Goal: Task Accomplishment & Management: Use online tool/utility

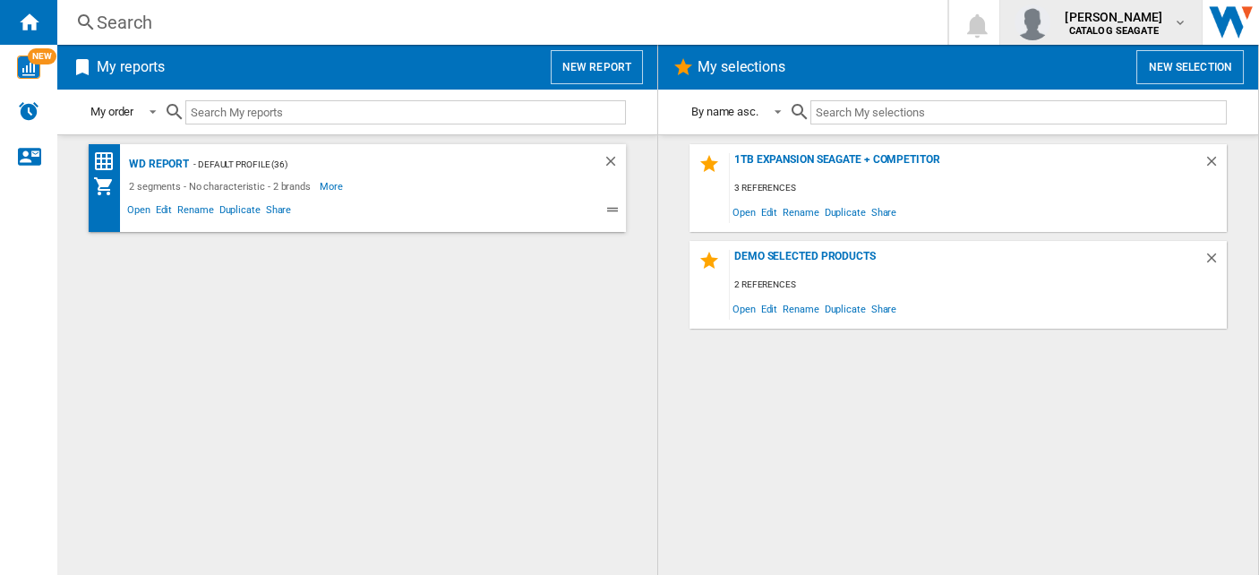
click at [1164, 27] on div "kok hua tan CATALOG SEAGATE" at bounding box center [1116, 22] width 116 height 29
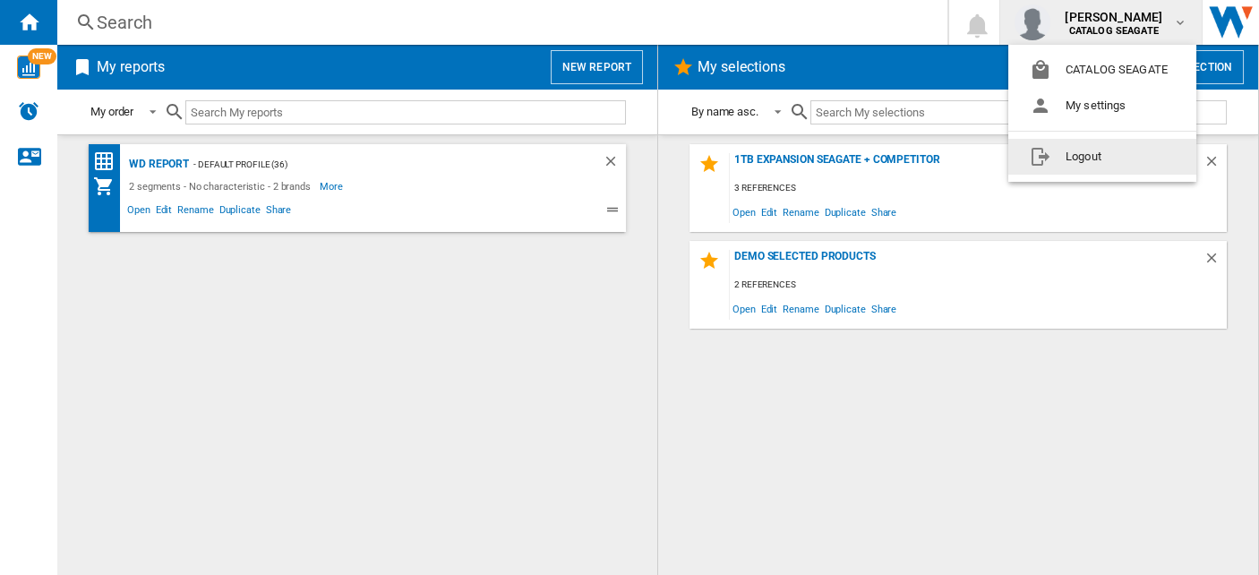
click at [1089, 162] on button "Logout" at bounding box center [1102, 157] width 188 height 36
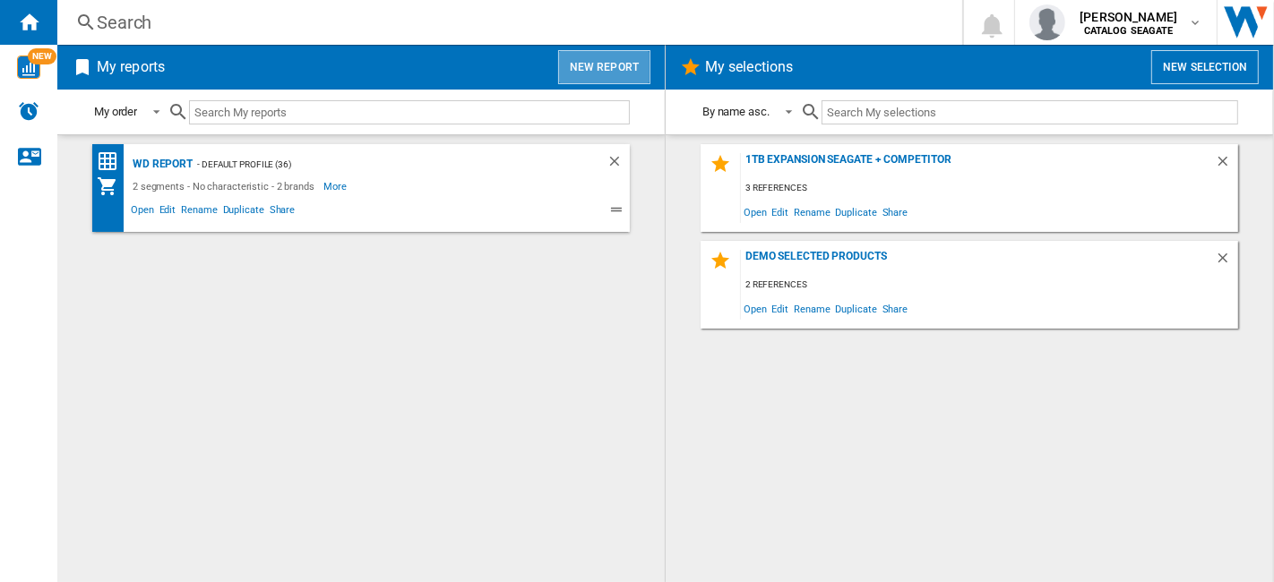
click at [613, 64] on button "New report" at bounding box center [604, 67] width 92 height 34
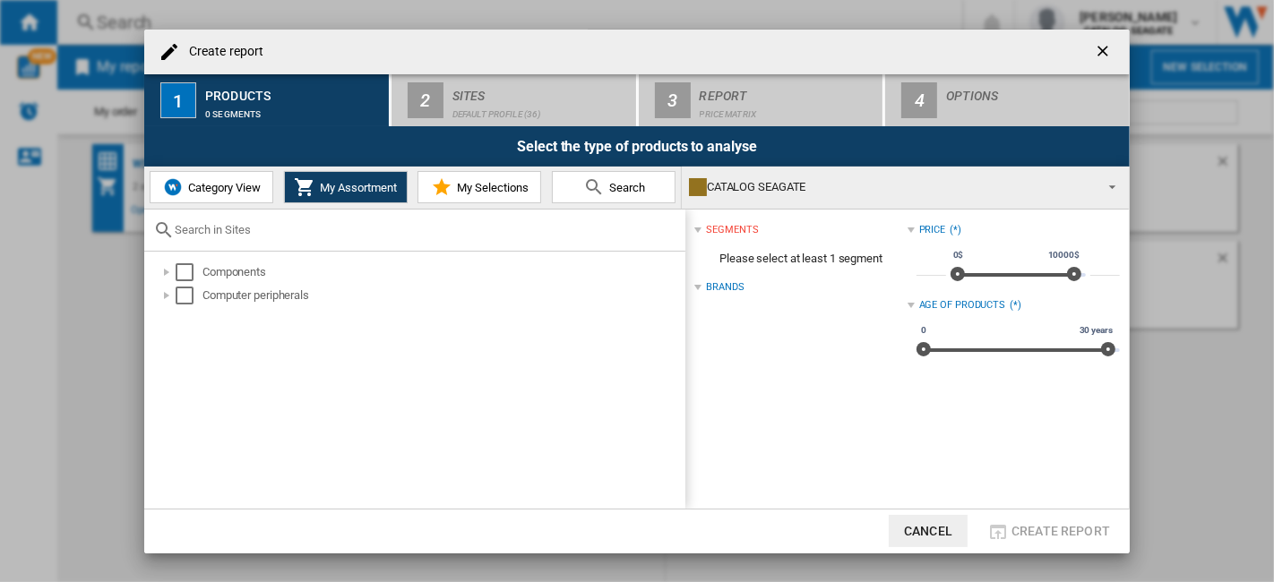
click at [243, 176] on button "Category View" at bounding box center [212, 187] width 124 height 32
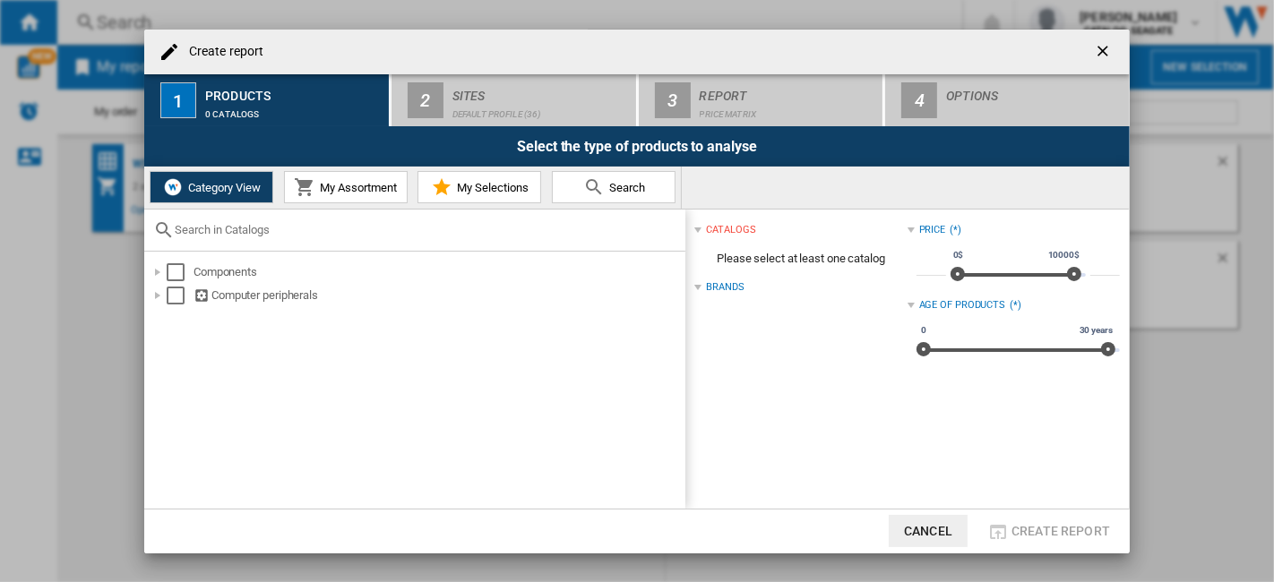
click at [355, 193] on span "My Assortment" at bounding box center [355, 187] width 81 height 13
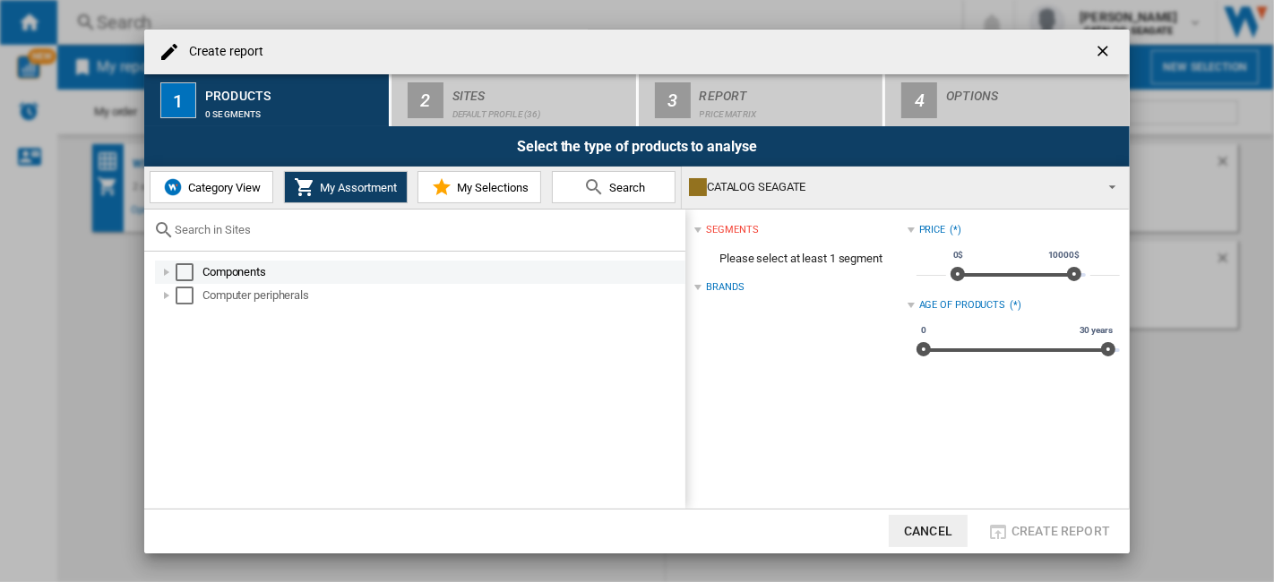
click at [163, 273] on div at bounding box center [167, 272] width 18 height 18
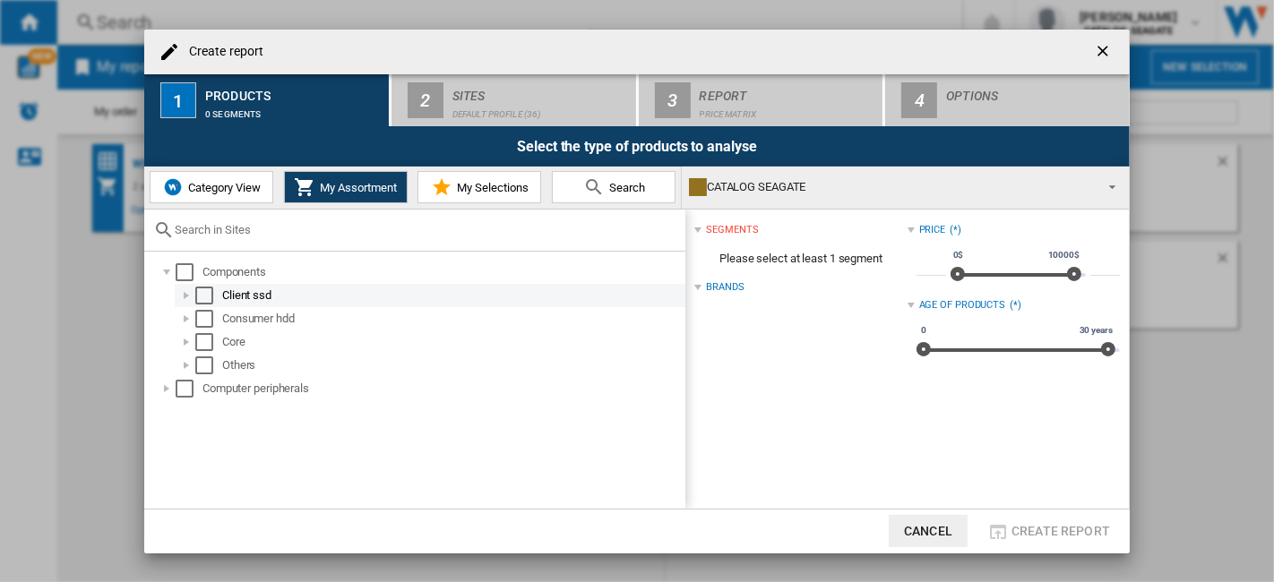
click at [184, 293] on div at bounding box center [186, 296] width 18 height 18
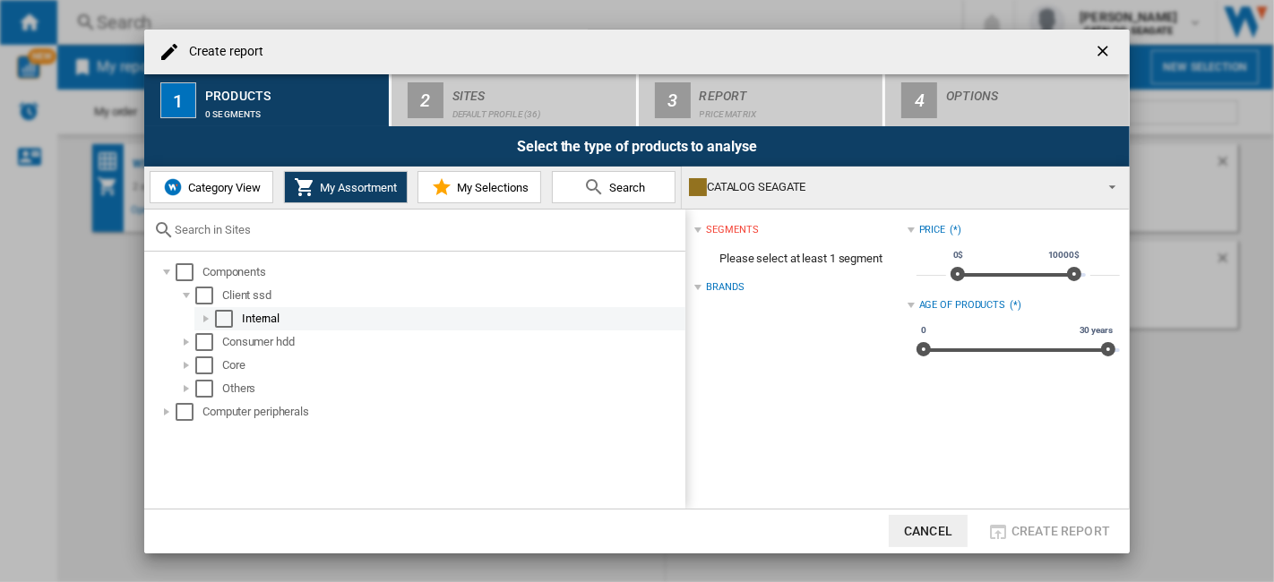
click at [197, 313] on div at bounding box center [206, 319] width 18 height 18
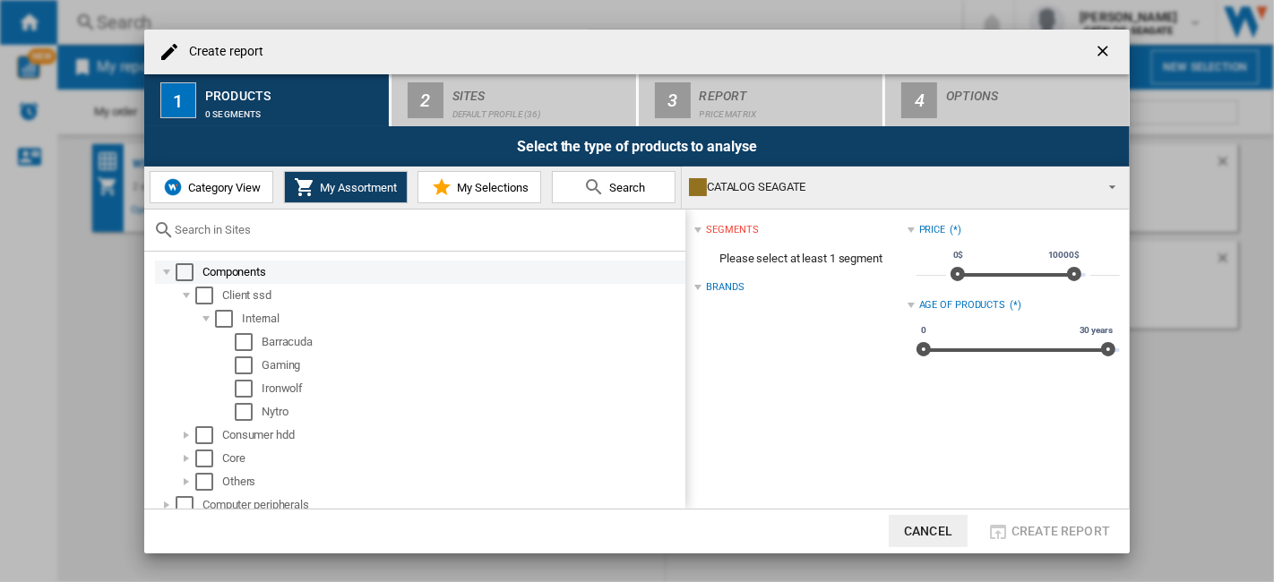
click at [170, 269] on div at bounding box center [167, 272] width 18 height 18
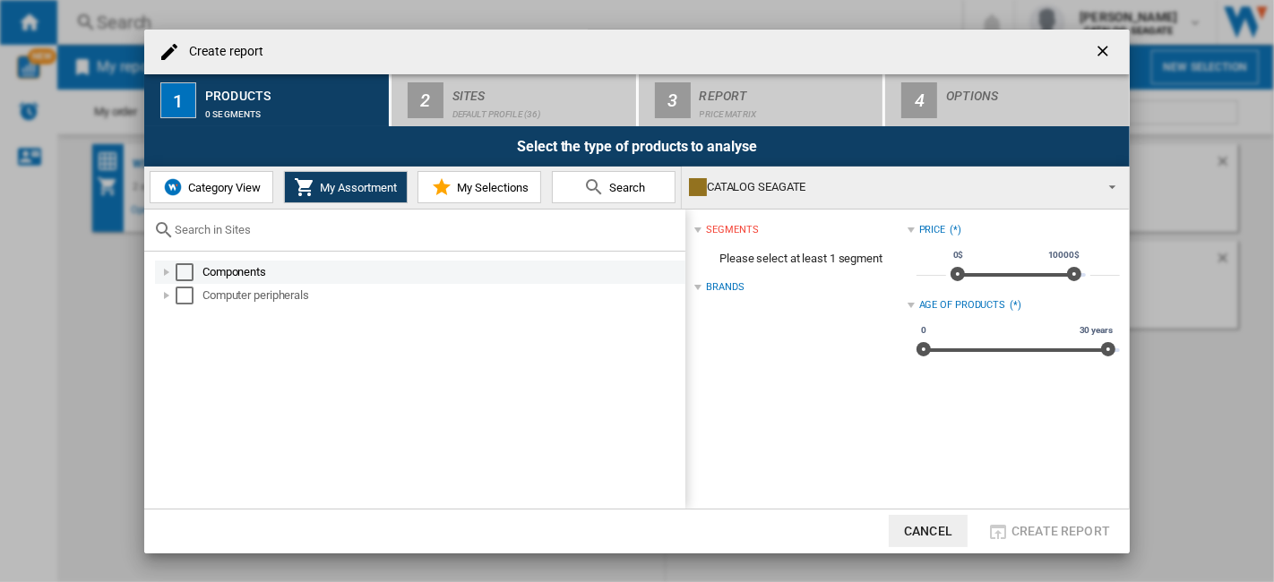
click at [177, 275] on div "Select" at bounding box center [185, 272] width 18 height 18
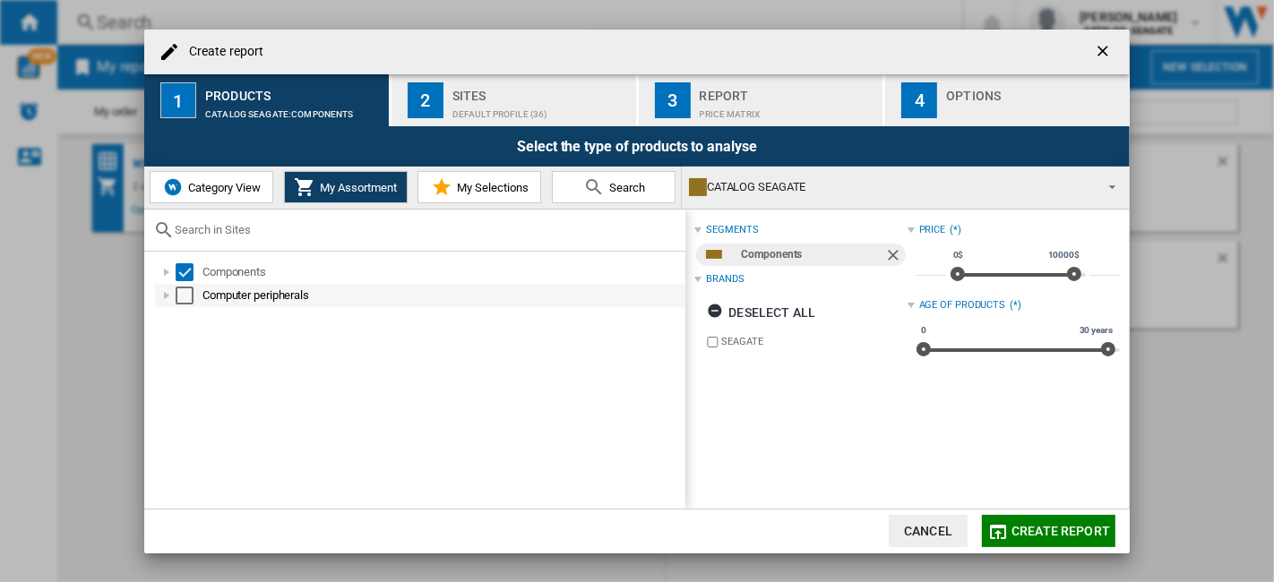
click at [186, 295] on div "Select" at bounding box center [185, 296] width 18 height 18
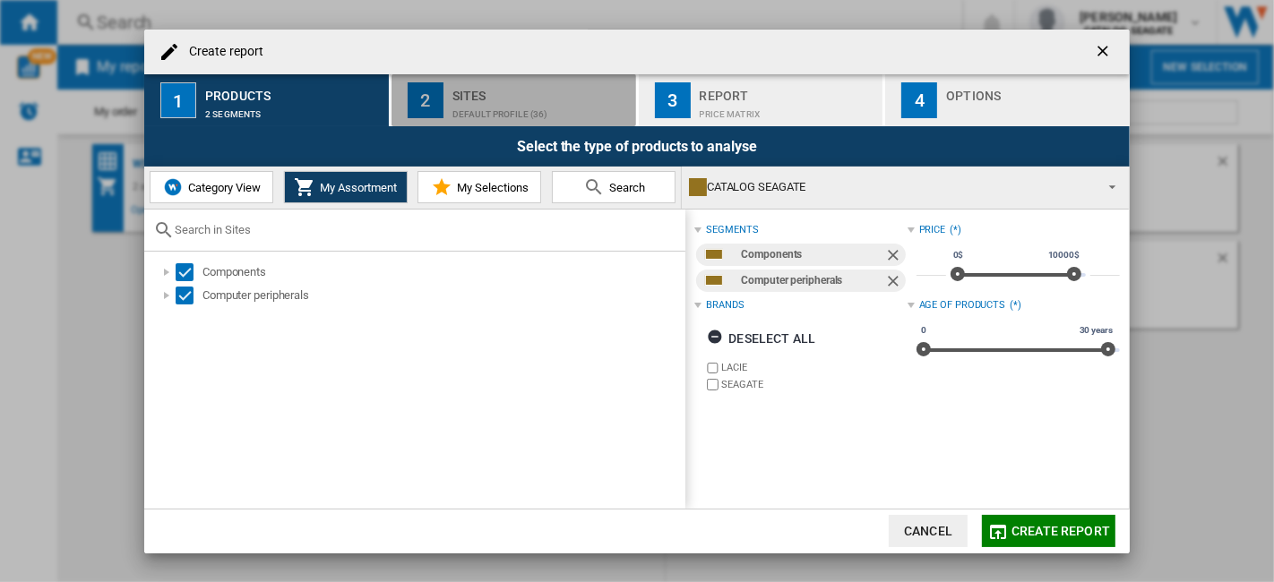
click at [531, 110] on div "Default profile (36)" at bounding box center [540, 109] width 176 height 19
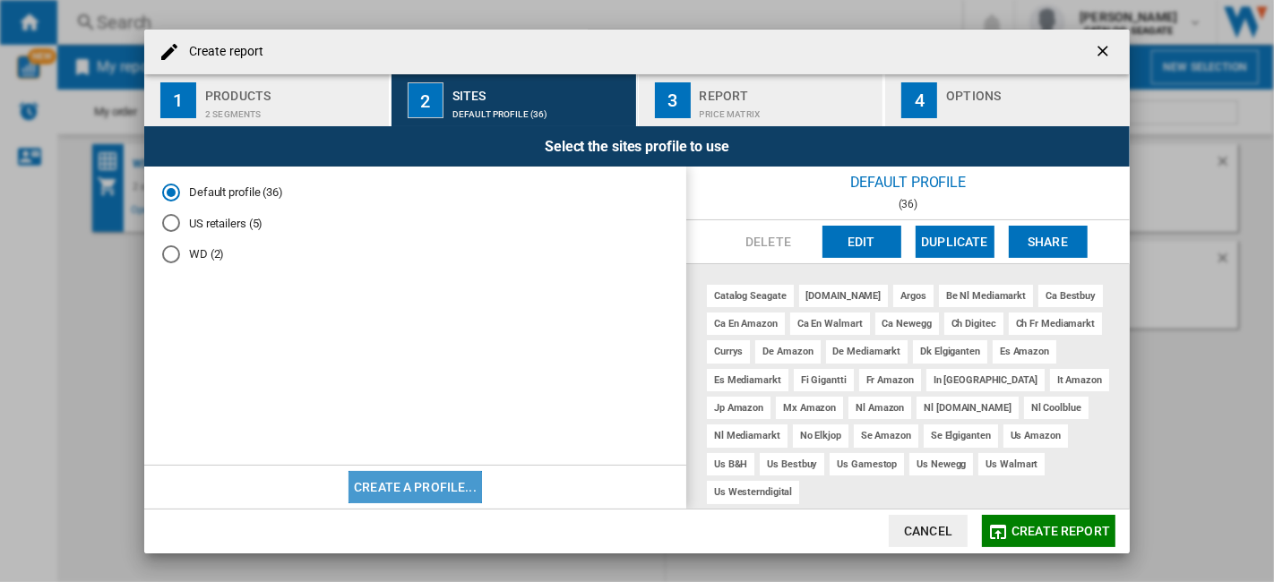
click at [454, 494] on button "Create a profile..." at bounding box center [414, 487] width 133 height 32
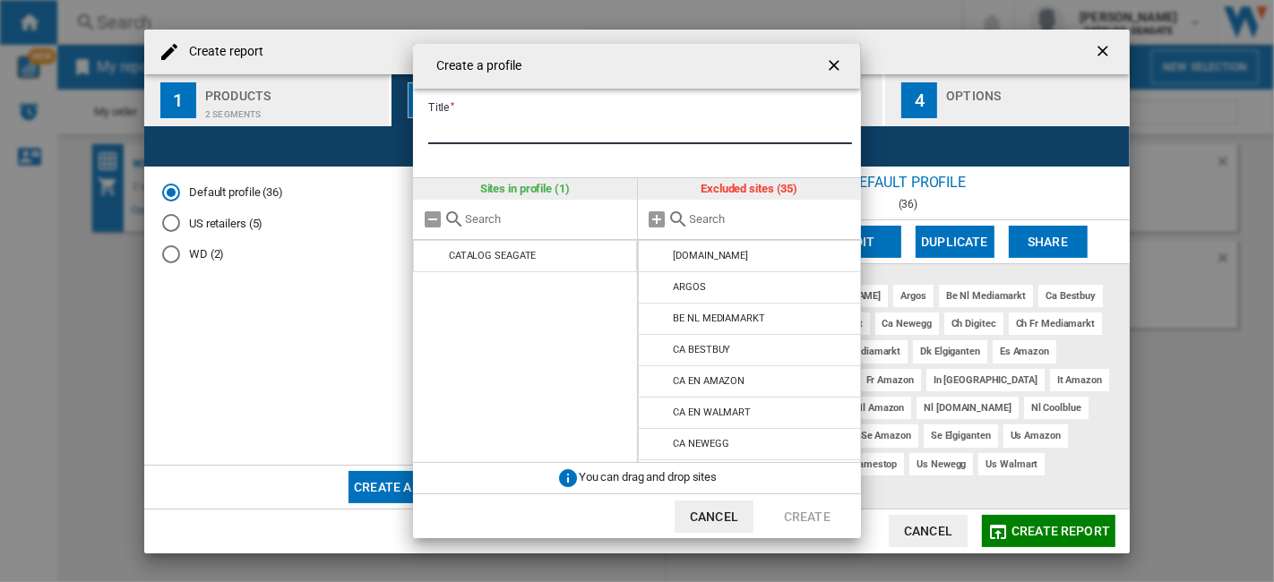
click at [546, 126] on input "Title" at bounding box center [640, 130] width 424 height 27
type input "***"
click at [836, 69] on ng-md-icon "getI18NText('BUTTONS.CLOSE_DIALOG')" at bounding box center [835, 66] width 21 height 21
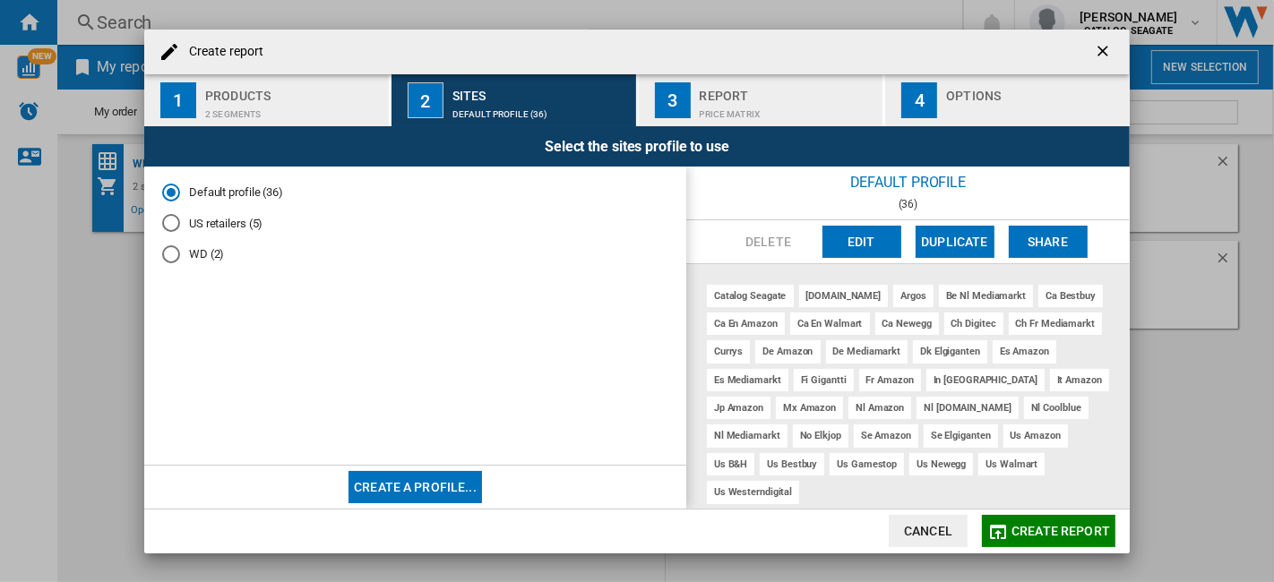
click at [414, 489] on button "Create a profile..." at bounding box center [414, 487] width 133 height 32
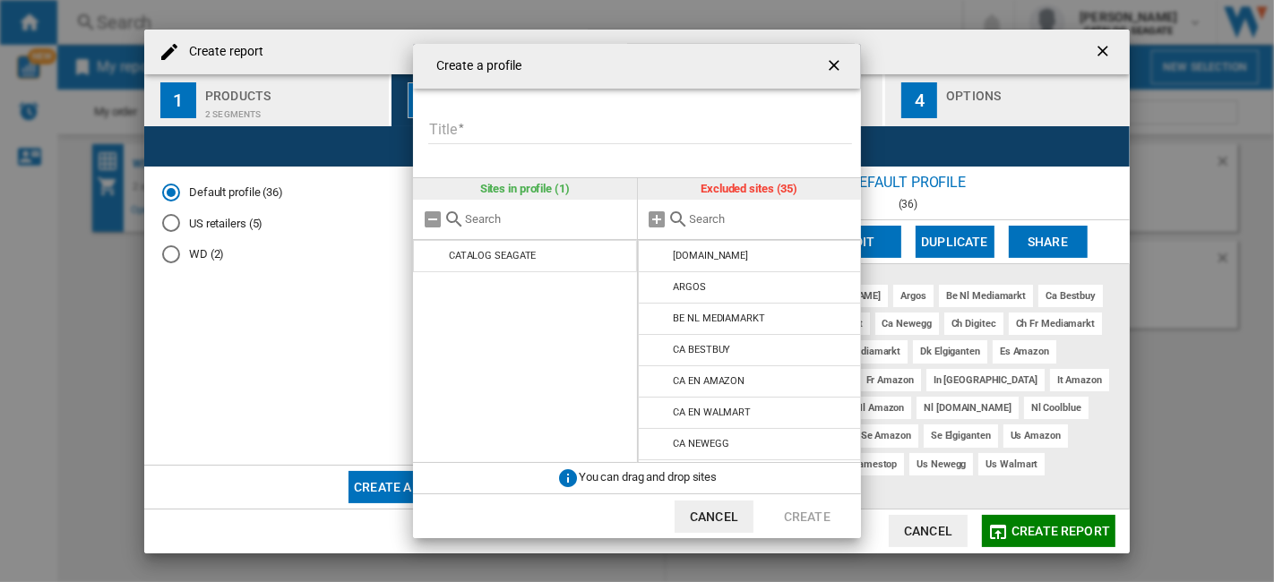
click at [591, 131] on input "Title" at bounding box center [640, 130] width 424 height 27
click at [830, 66] on ng-md-icon "getI18NText('BUTTONS.CLOSE_DIALOG')" at bounding box center [835, 66] width 21 height 21
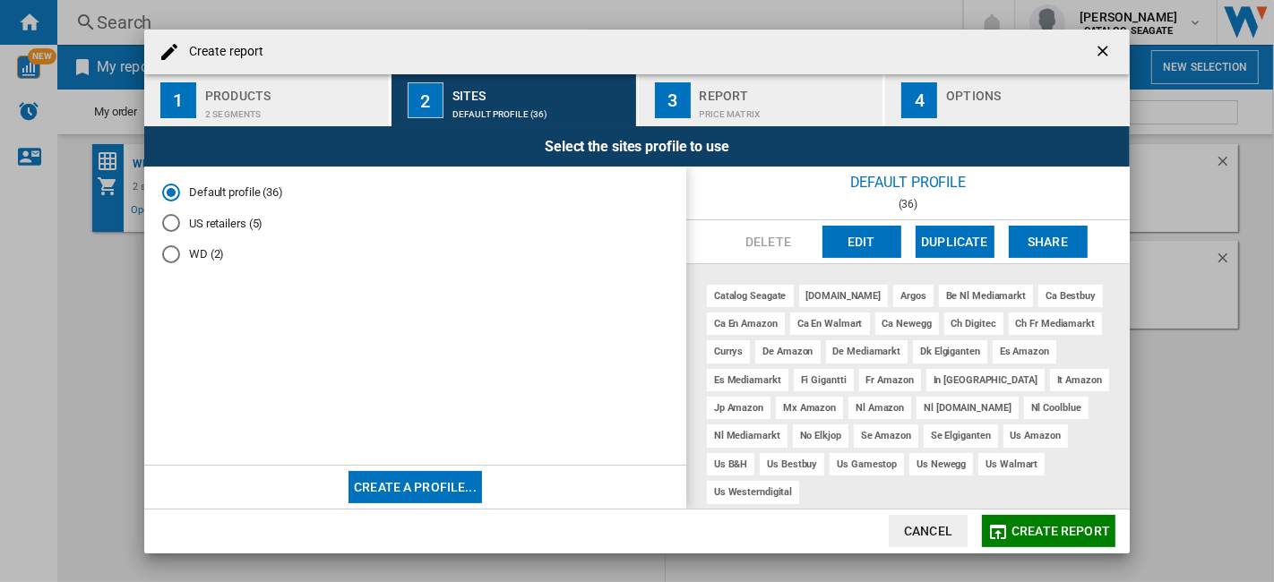
click at [208, 253] on md-radio-button "WD (2)" at bounding box center [415, 254] width 506 height 17
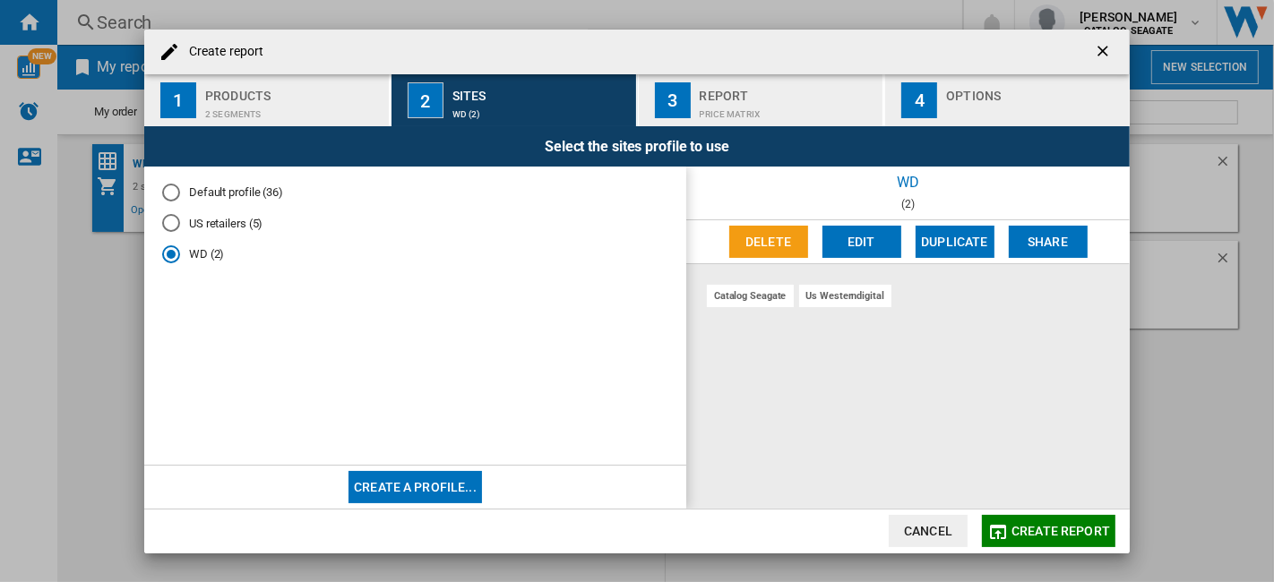
click at [264, 202] on md-radio-group "Default profile (36) [DEMOGRAPHIC_DATA] retailers (5) WD (2)" at bounding box center [415, 230] width 506 height 93
click at [244, 221] on md-radio-button "US retailers (5)" at bounding box center [415, 223] width 506 height 17
click at [452, 478] on button "Create a profile..." at bounding box center [414, 487] width 133 height 32
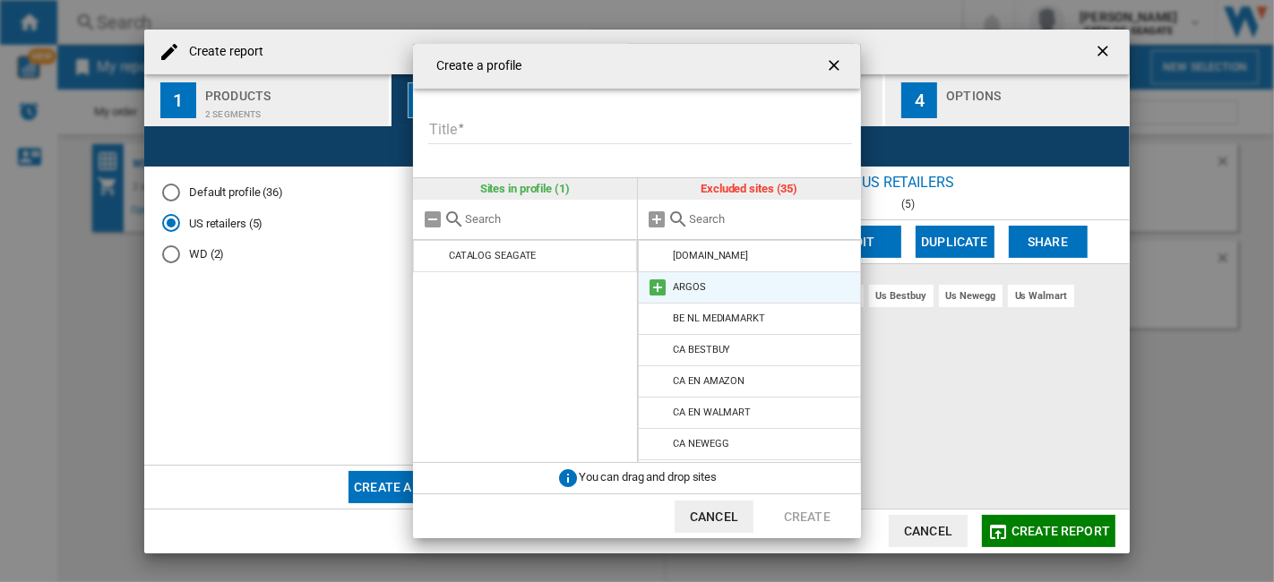
click at [663, 287] on md-icon "{{::title}} {{::getI18NText('BUTTONS.CANCEL')}} ..." at bounding box center [658, 287] width 21 height 21
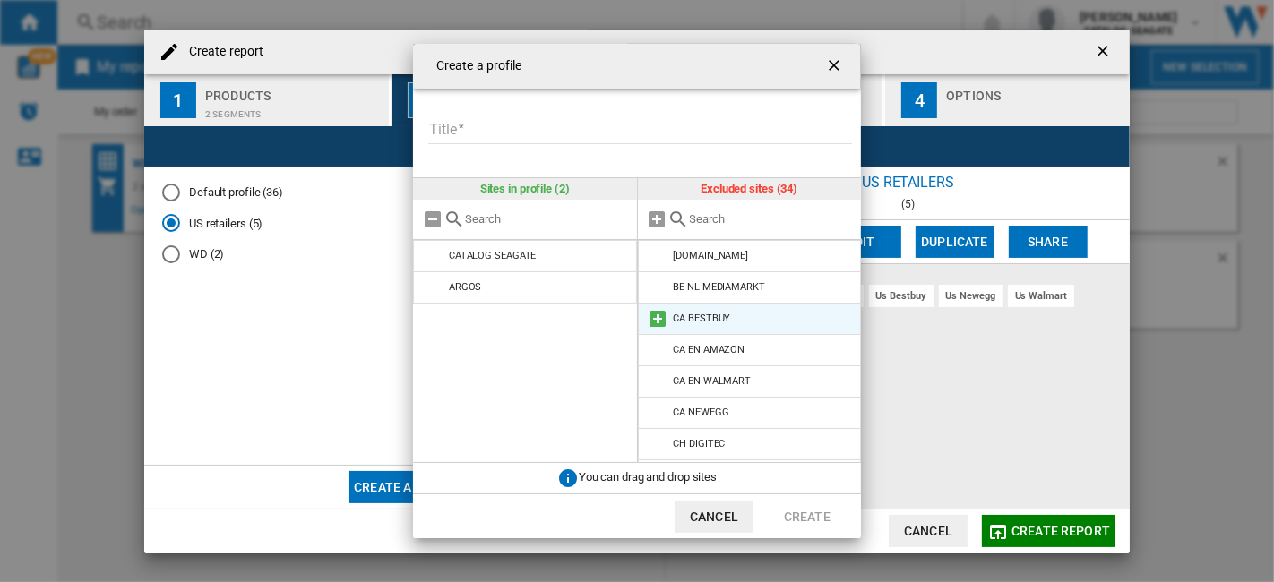
click at [662, 313] on md-icon "{{::title}} {{::getI18NText('BUTTONS.CANCEL')}} ..." at bounding box center [658, 318] width 21 height 21
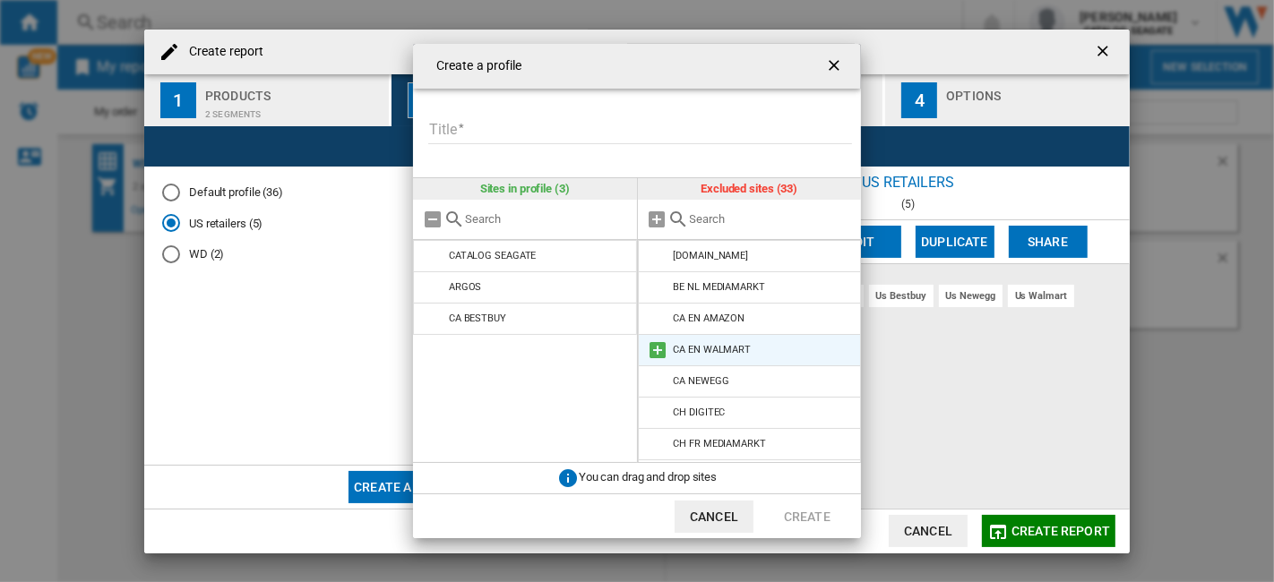
click at [661, 344] on md-icon "{{::title}} {{::getI18NText('BUTTONS.CANCEL')}} ..." at bounding box center [658, 349] width 21 height 21
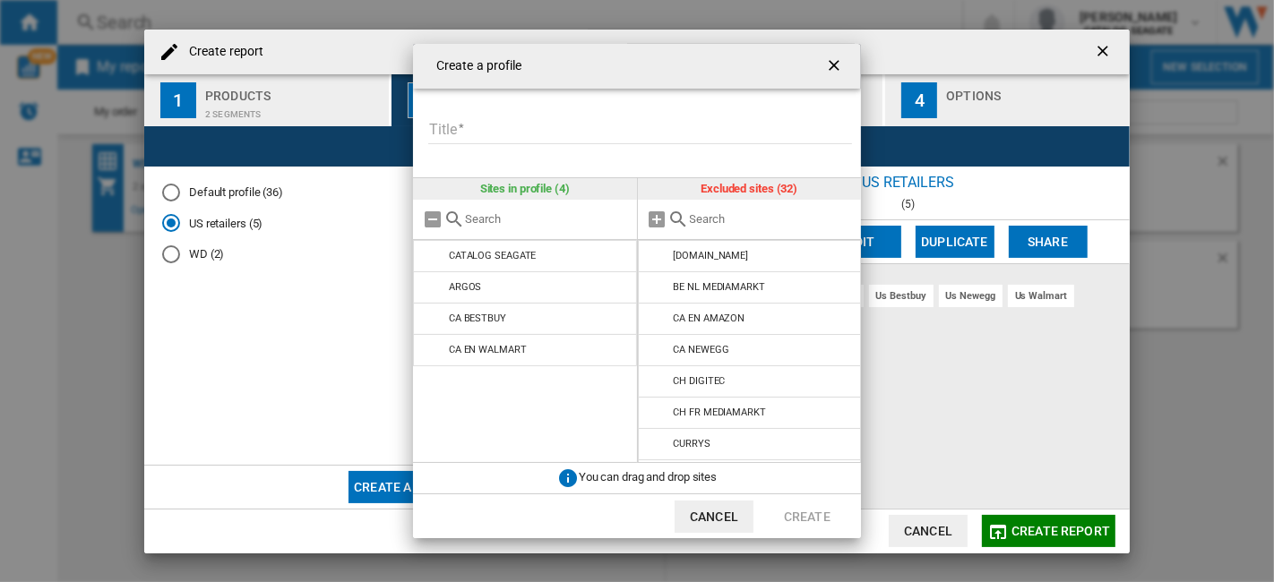
click at [742, 513] on button "Cancel" at bounding box center [713, 517] width 79 height 32
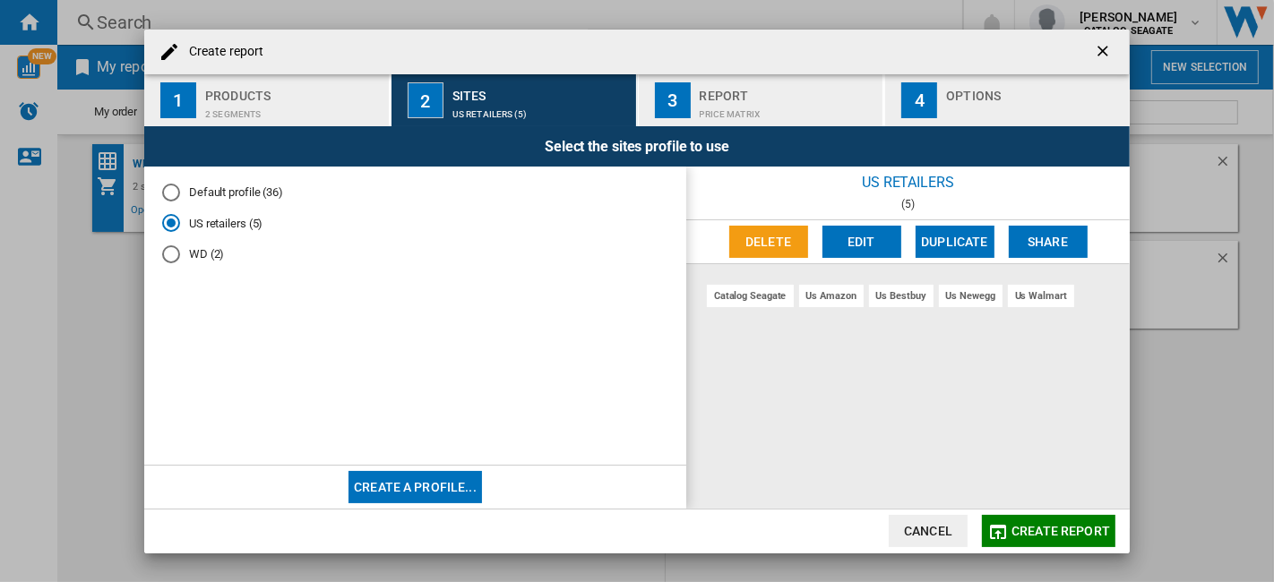
click at [1081, 524] on span "Create report" at bounding box center [1060, 531] width 99 height 14
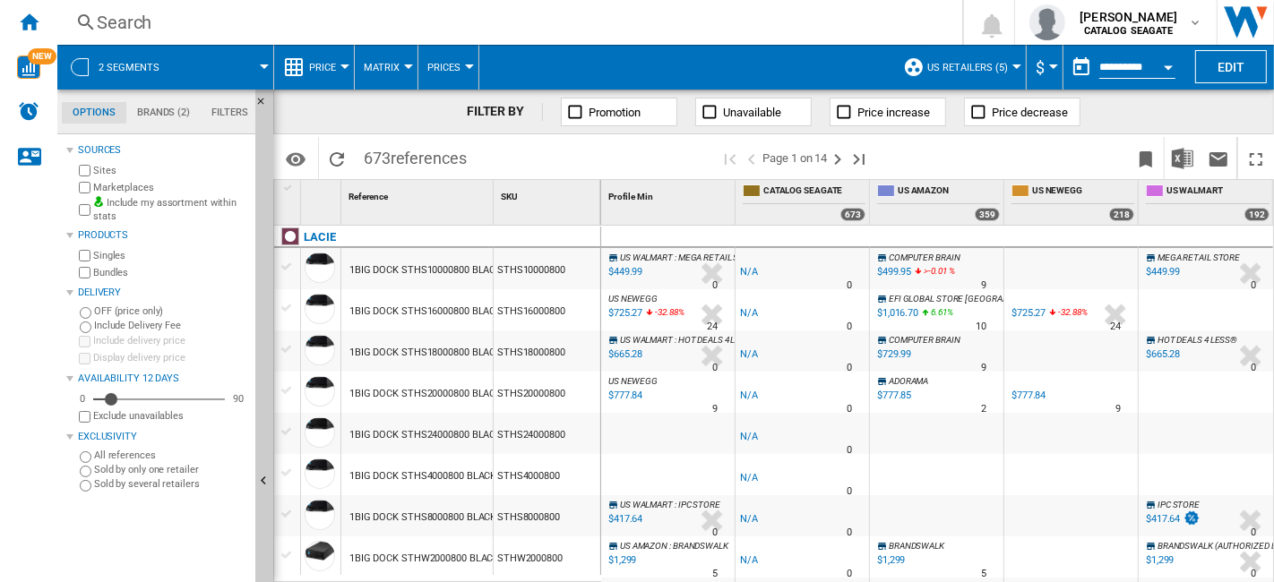
scroll to position [0, 6]
click at [1010, 71] on button "US retailers (5)" at bounding box center [972, 67] width 90 height 45
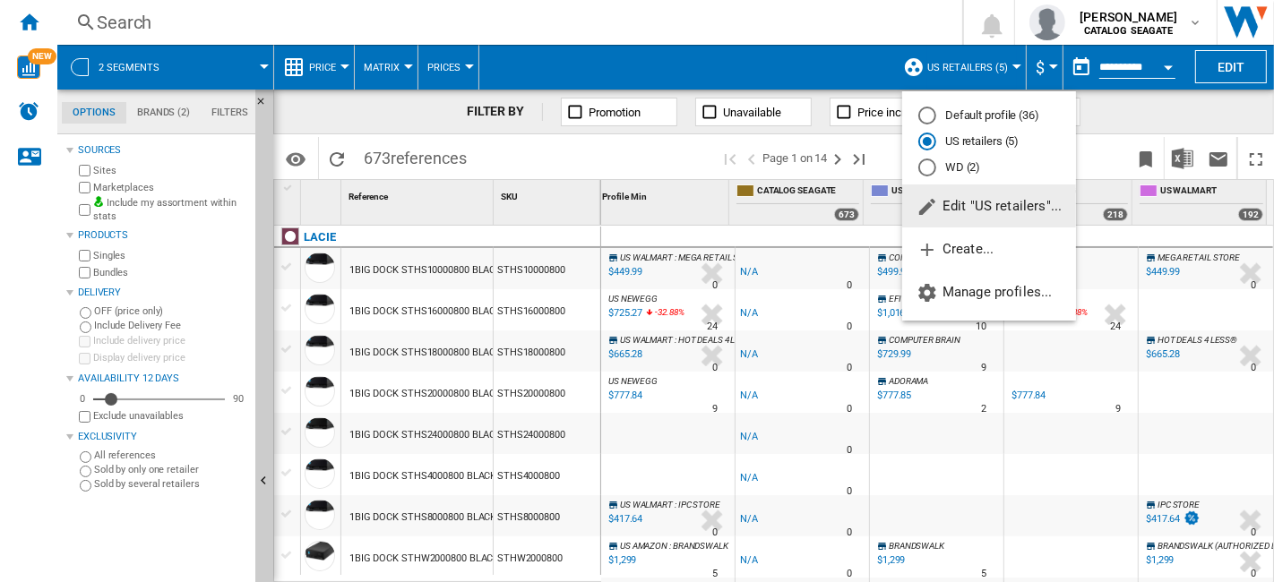
click at [1119, 116] on md-backdrop at bounding box center [637, 291] width 1274 height 582
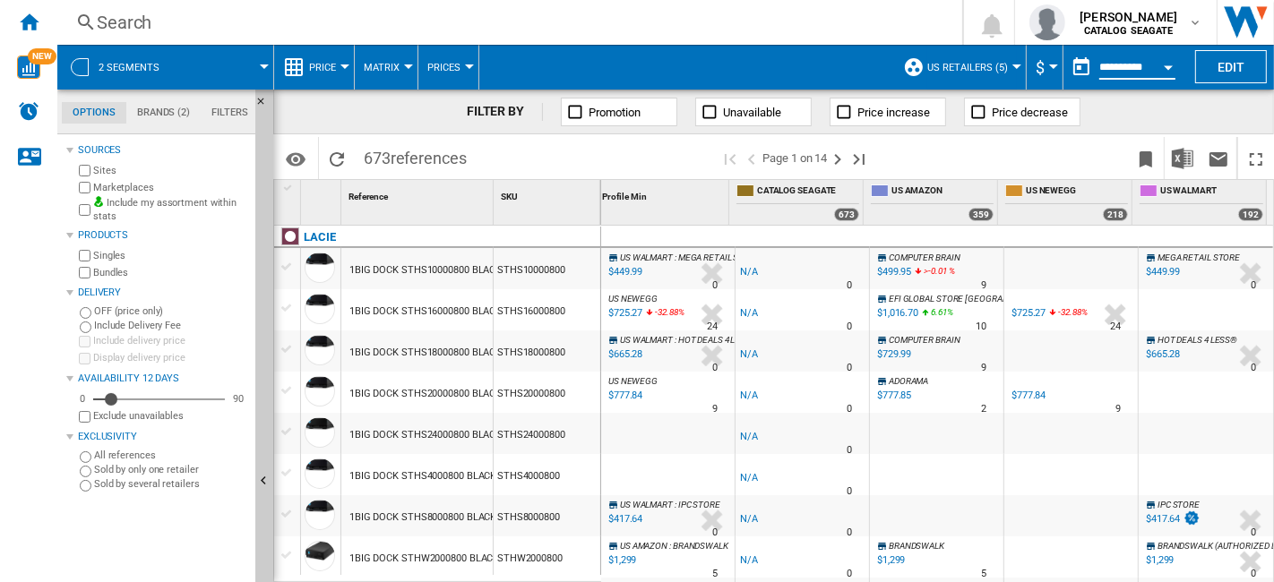
click at [1125, 64] on input "**********" at bounding box center [1137, 70] width 76 height 16
click at [1165, 65] on div "Open calendar" at bounding box center [1167, 67] width 9 height 4
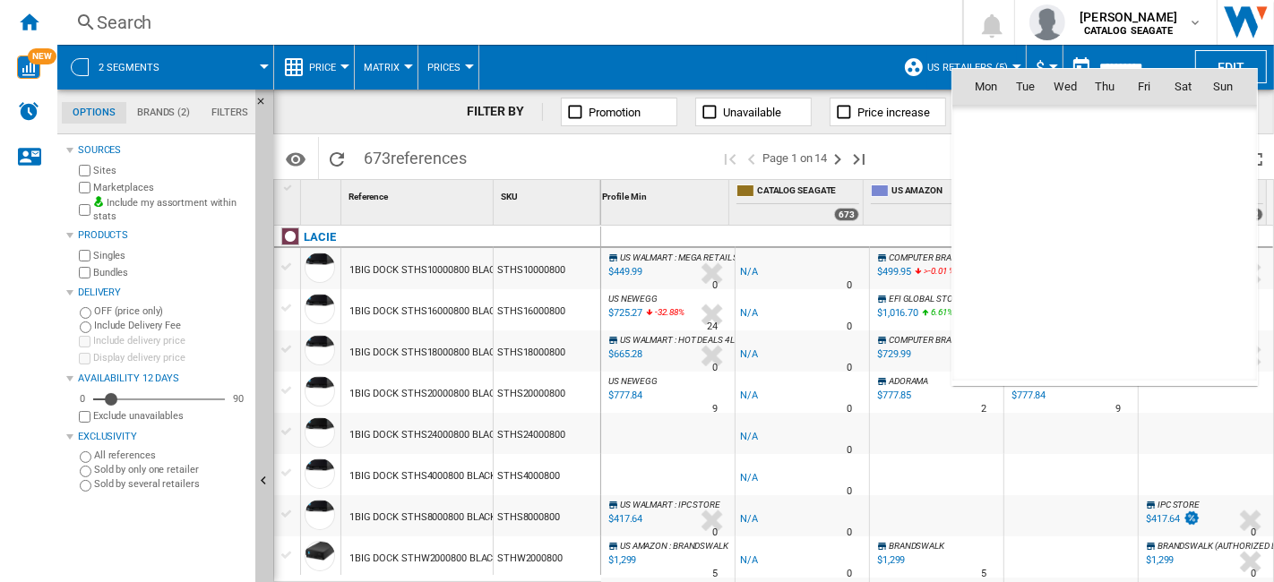
scroll to position [8544, 0]
click at [995, 283] on span "25" at bounding box center [986, 283] width 36 height 36
type input "**********"
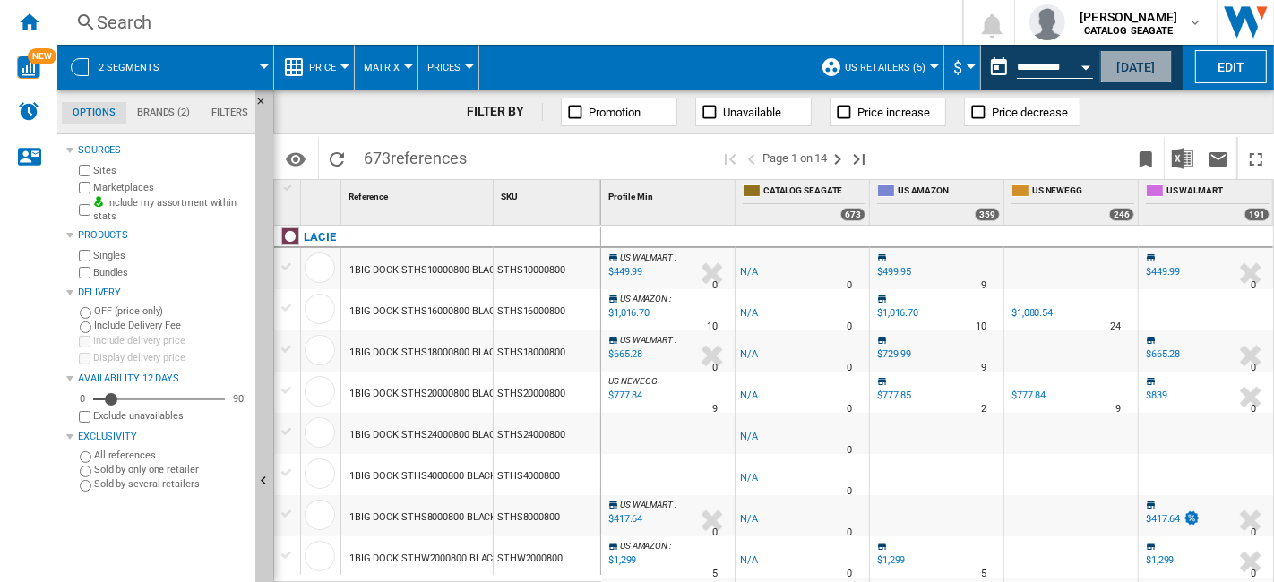
click at [1118, 73] on button "[DATE]" at bounding box center [1136, 66] width 72 height 33
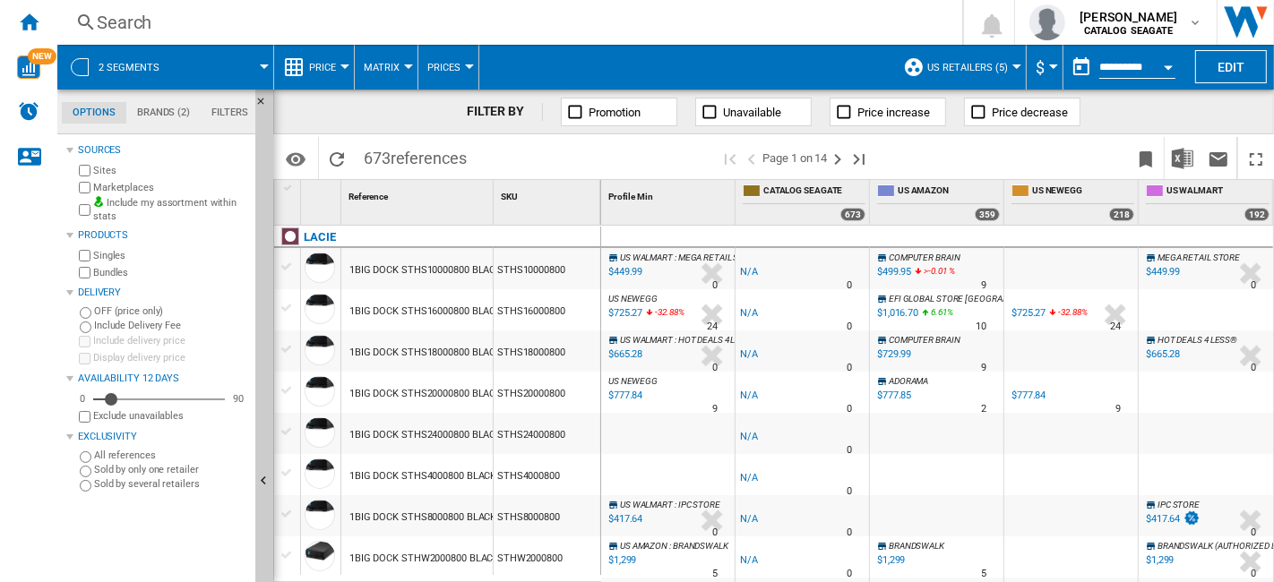
click at [263, 66] on div at bounding box center [264, 66] width 9 height 4
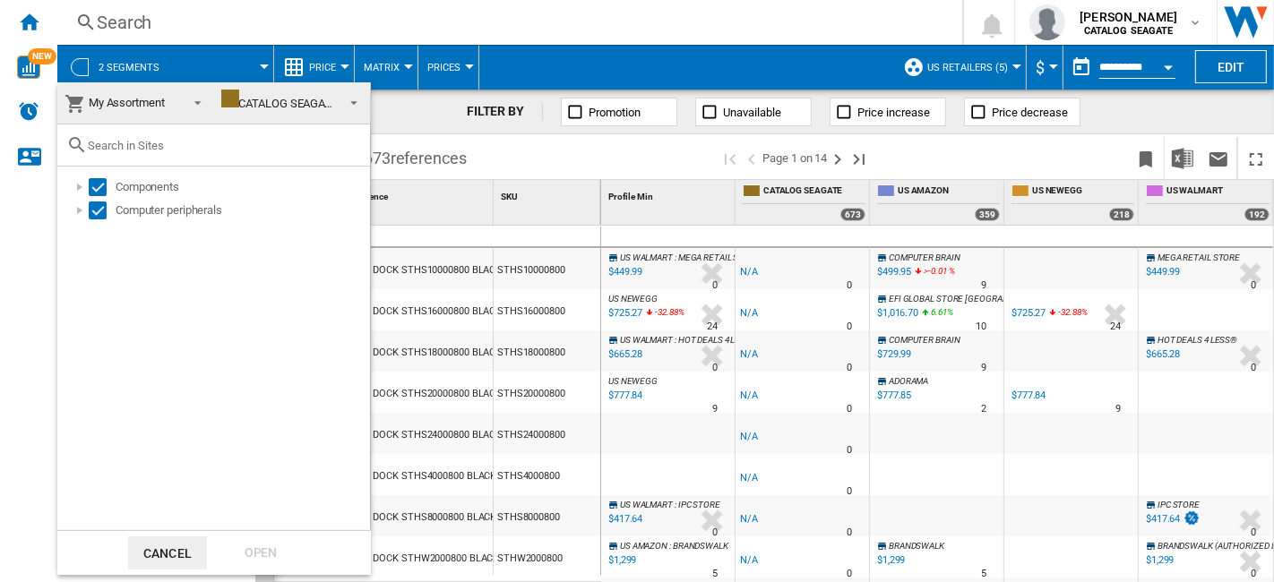
click at [195, 105] on span at bounding box center [192, 101] width 21 height 25
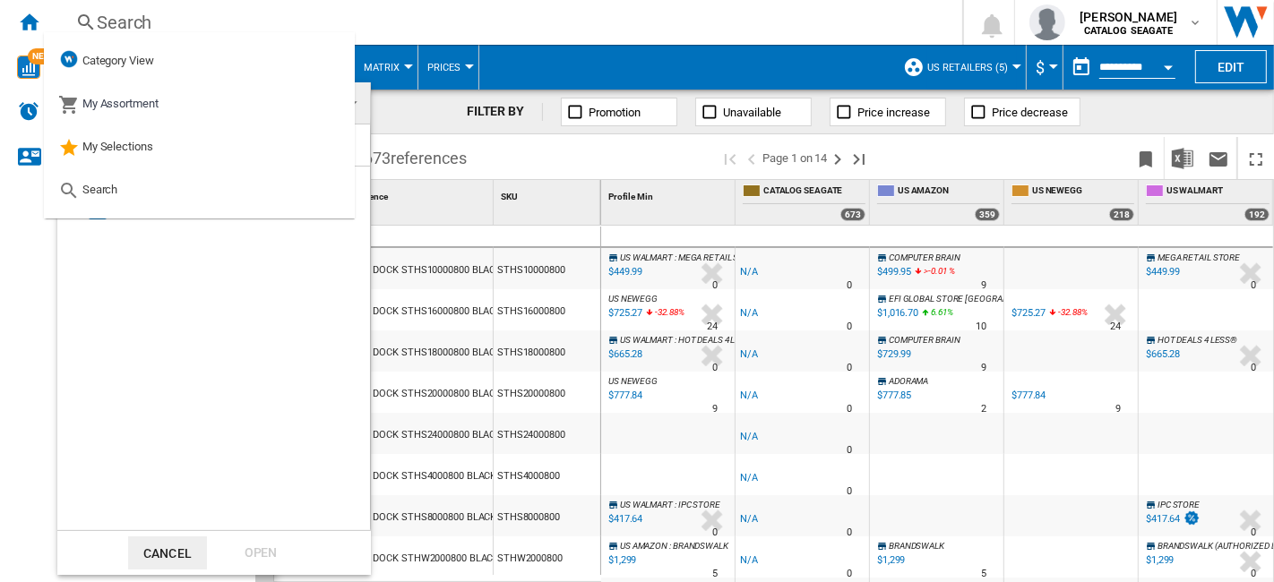
click at [430, 19] on md-backdrop at bounding box center [637, 291] width 1274 height 582
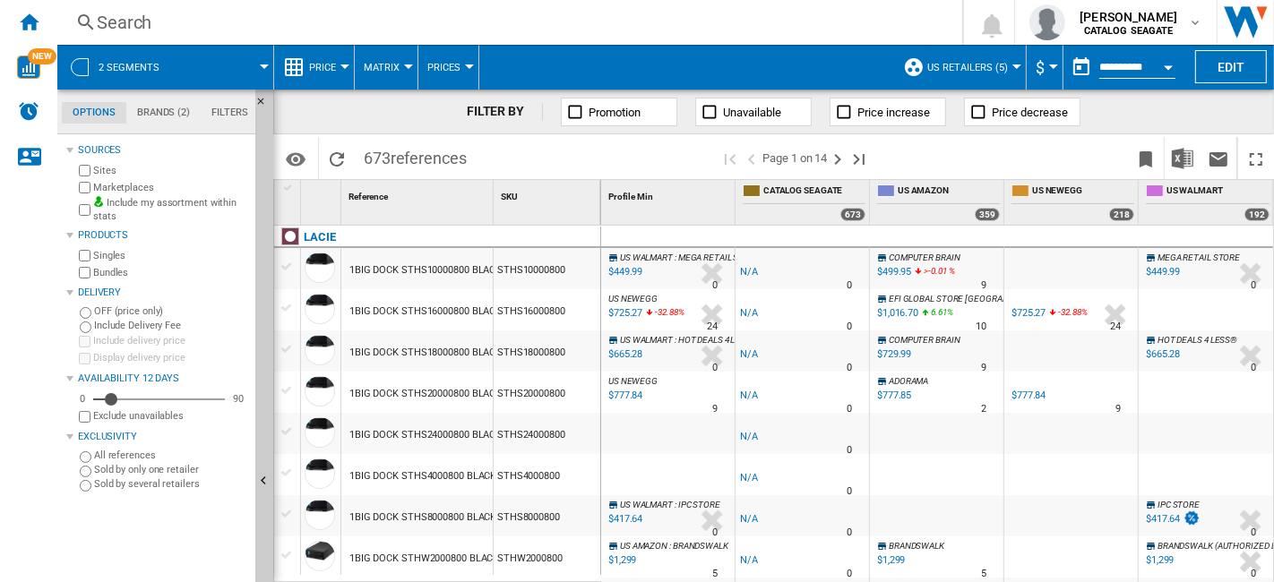
click at [994, 75] on button "US retailers (5)" at bounding box center [972, 67] width 90 height 45
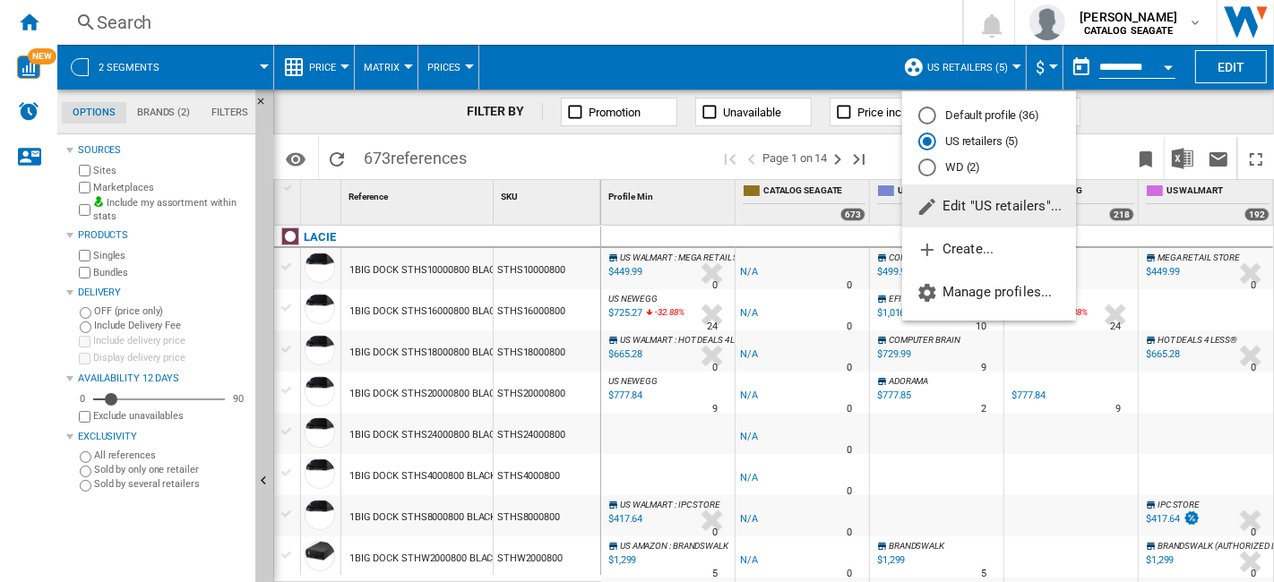
click at [965, 171] on md-radio-button "WD (2)" at bounding box center [989, 167] width 142 height 17
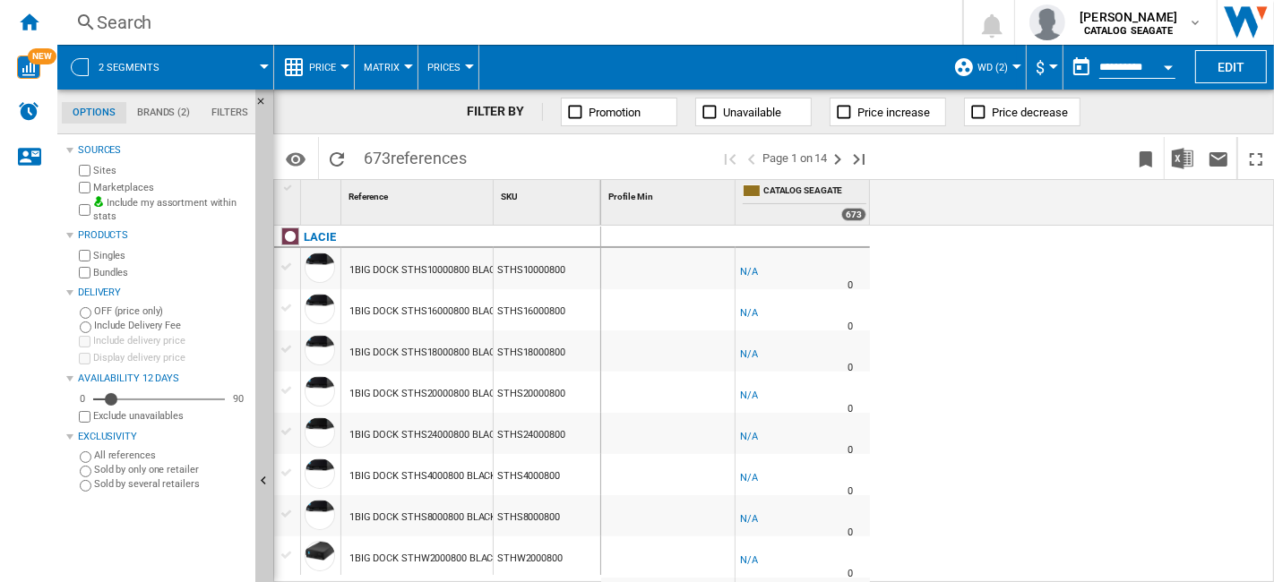
click at [269, 70] on md-menu "2 segments" at bounding box center [165, 67] width 217 height 45
click at [258, 63] on span at bounding box center [224, 67] width 80 height 45
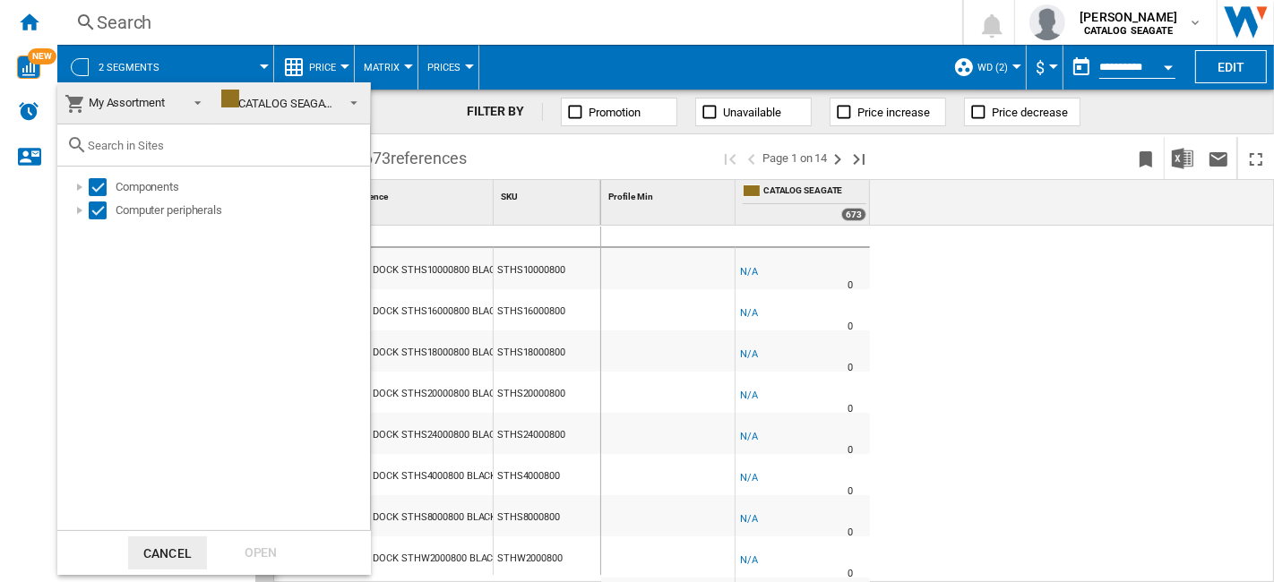
click at [194, 101] on span at bounding box center [192, 101] width 21 height 25
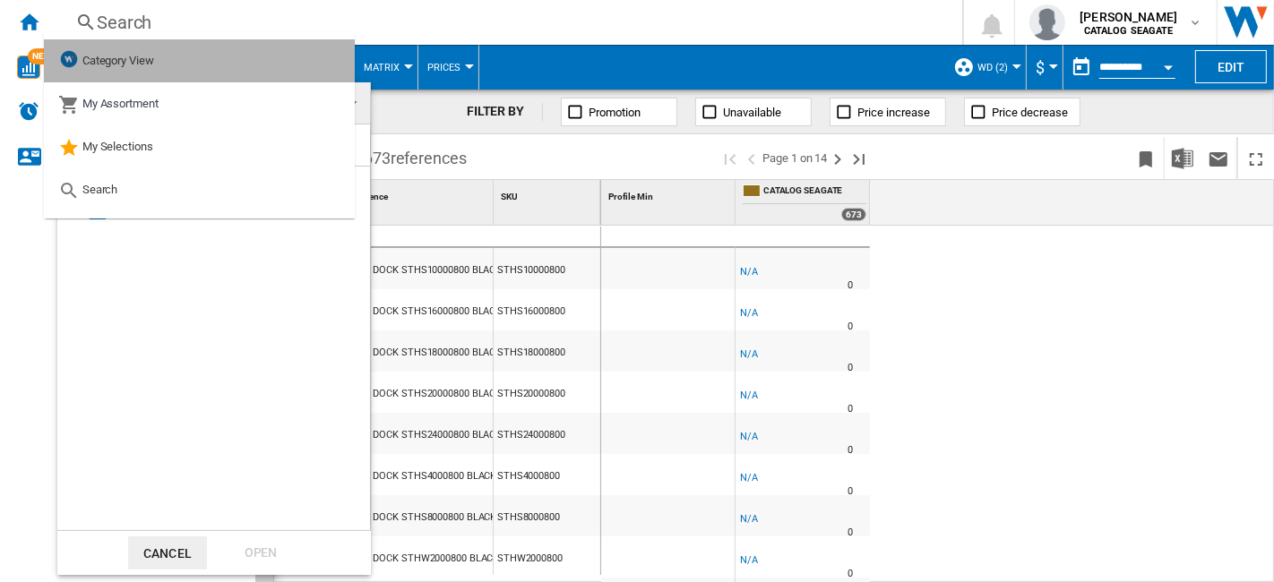
click at [85, 64] on span "Category View" at bounding box center [118, 60] width 72 height 13
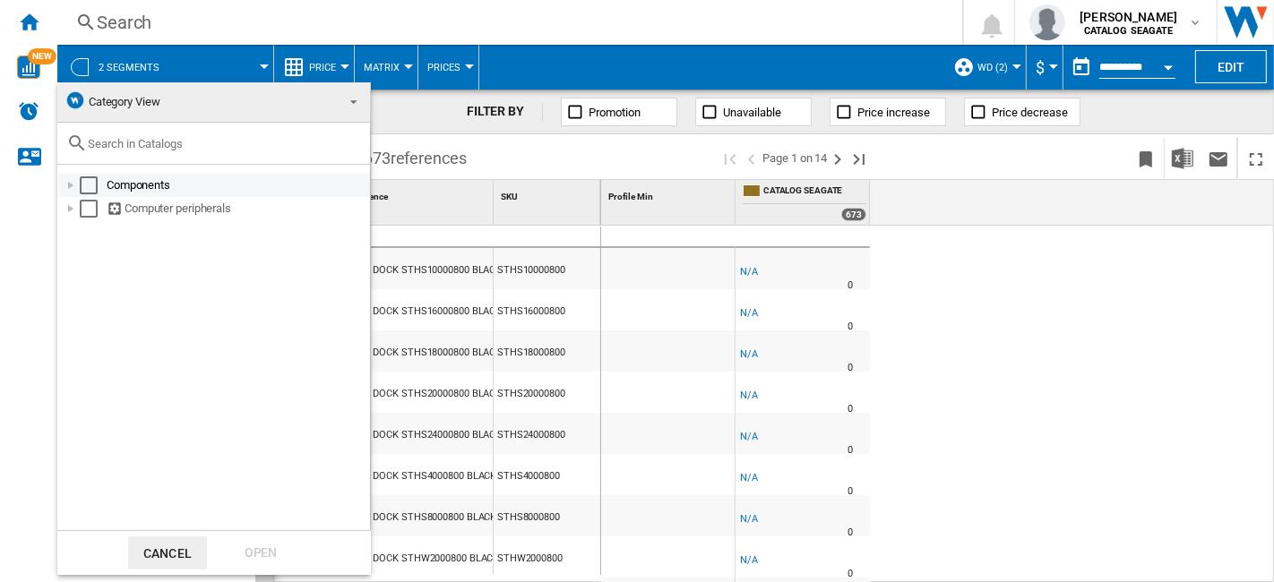
click at [68, 186] on div at bounding box center [71, 185] width 18 height 18
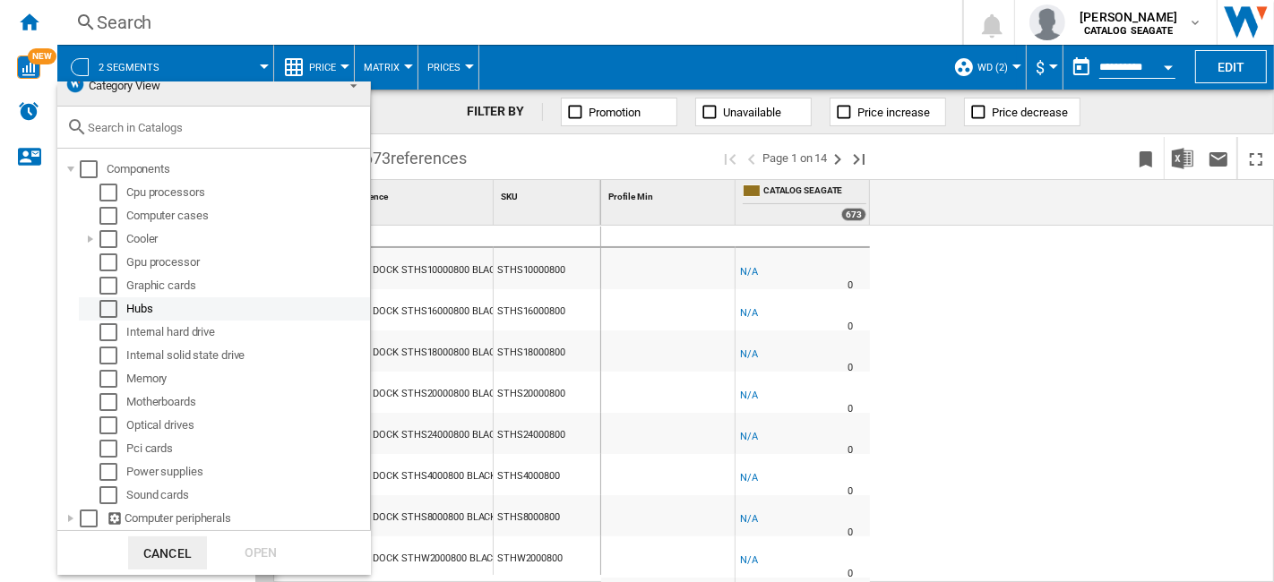
scroll to position [25, 0]
click at [112, 323] on div "Select" at bounding box center [108, 332] width 18 height 18
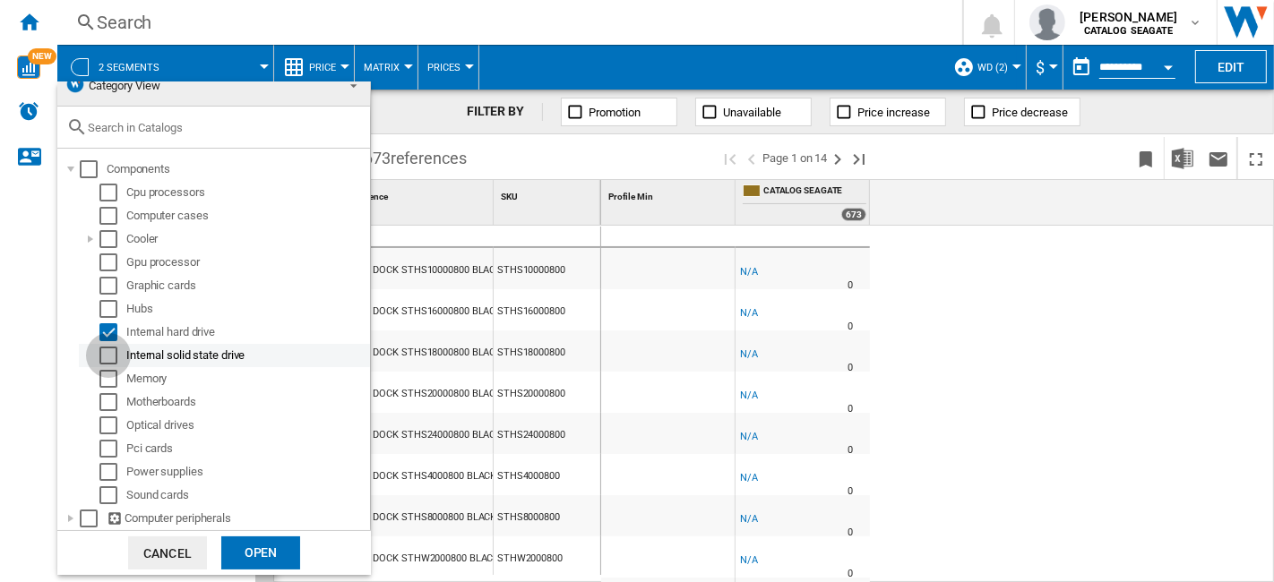
click at [107, 347] on div "Select" at bounding box center [108, 356] width 18 height 18
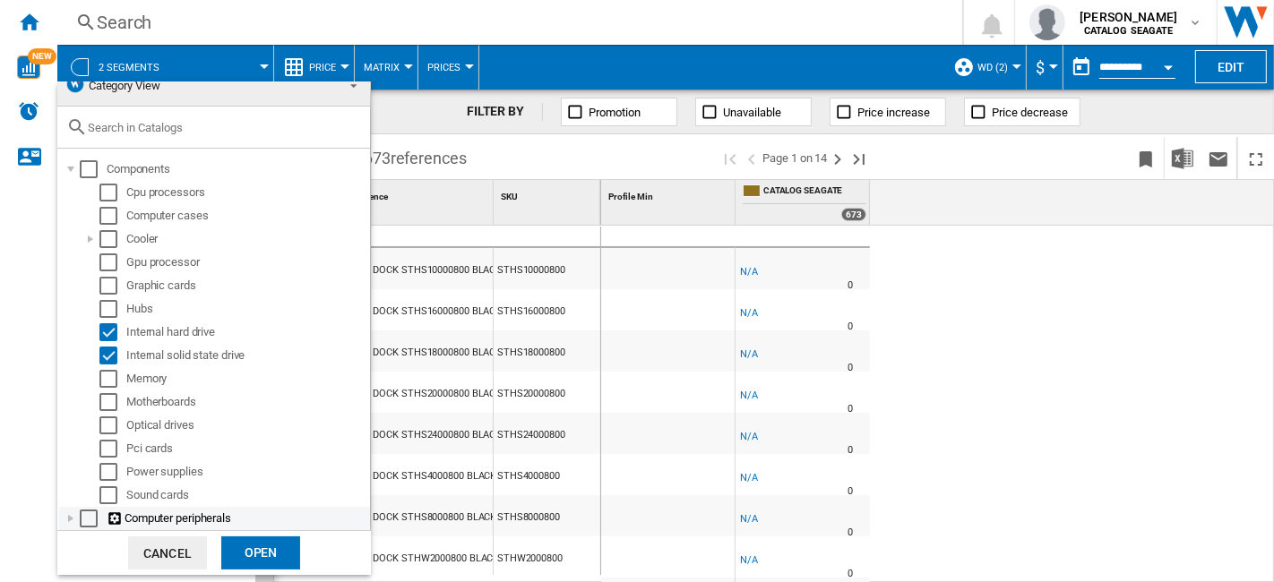
click at [71, 512] on div at bounding box center [71, 519] width 18 height 18
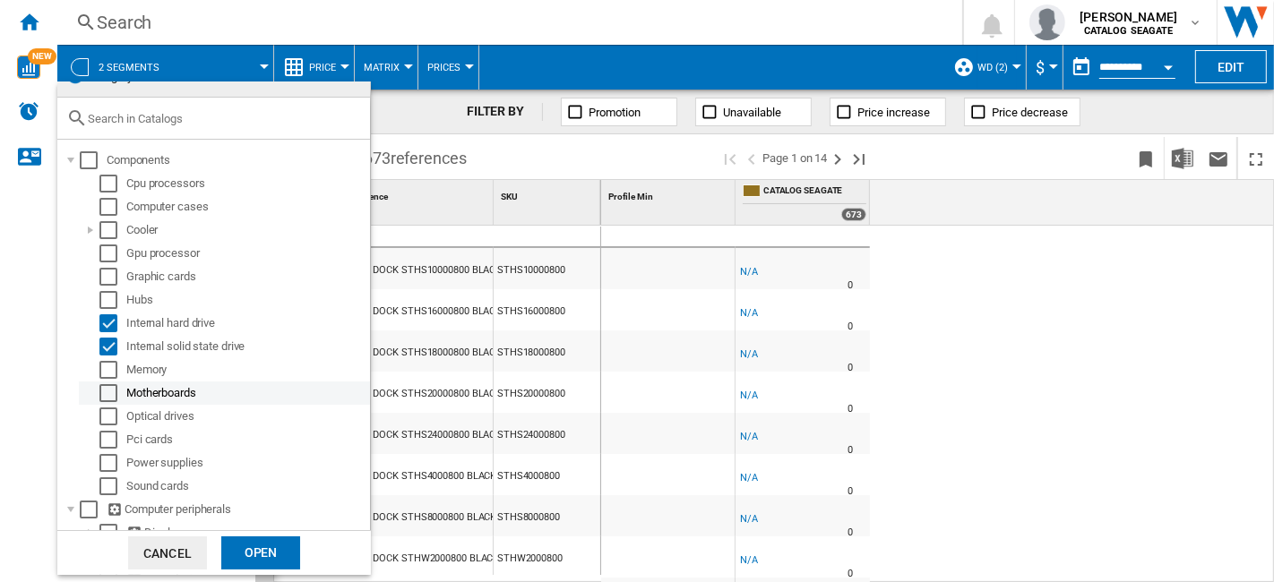
scroll to position [213, 0]
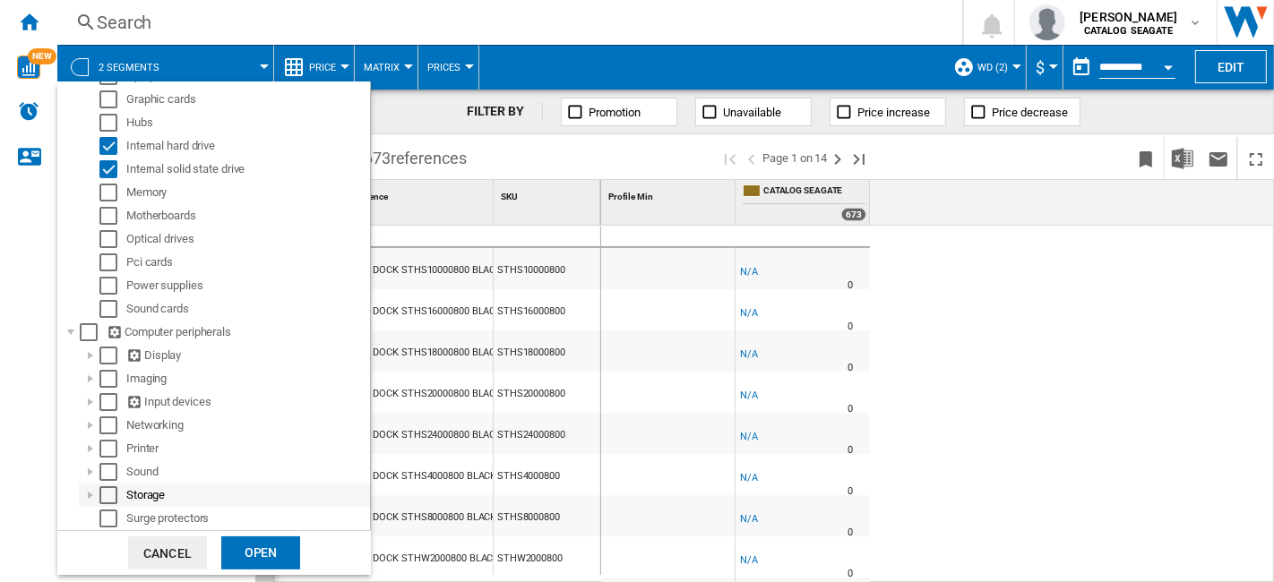
click at [95, 486] on div at bounding box center [90, 495] width 18 height 18
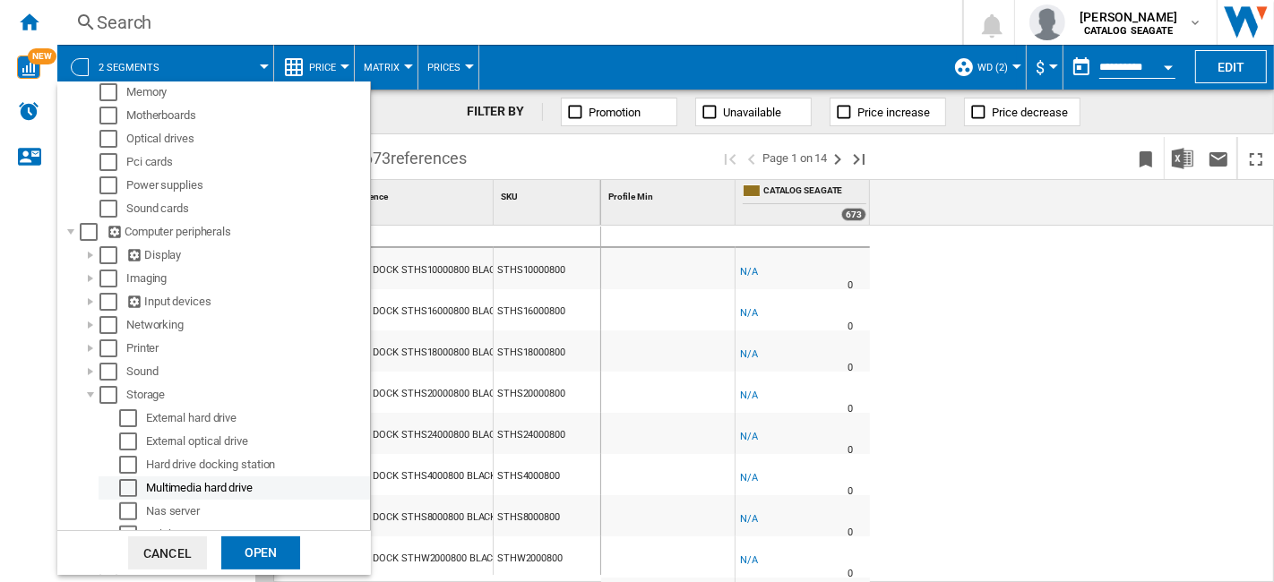
scroll to position [376, 0]
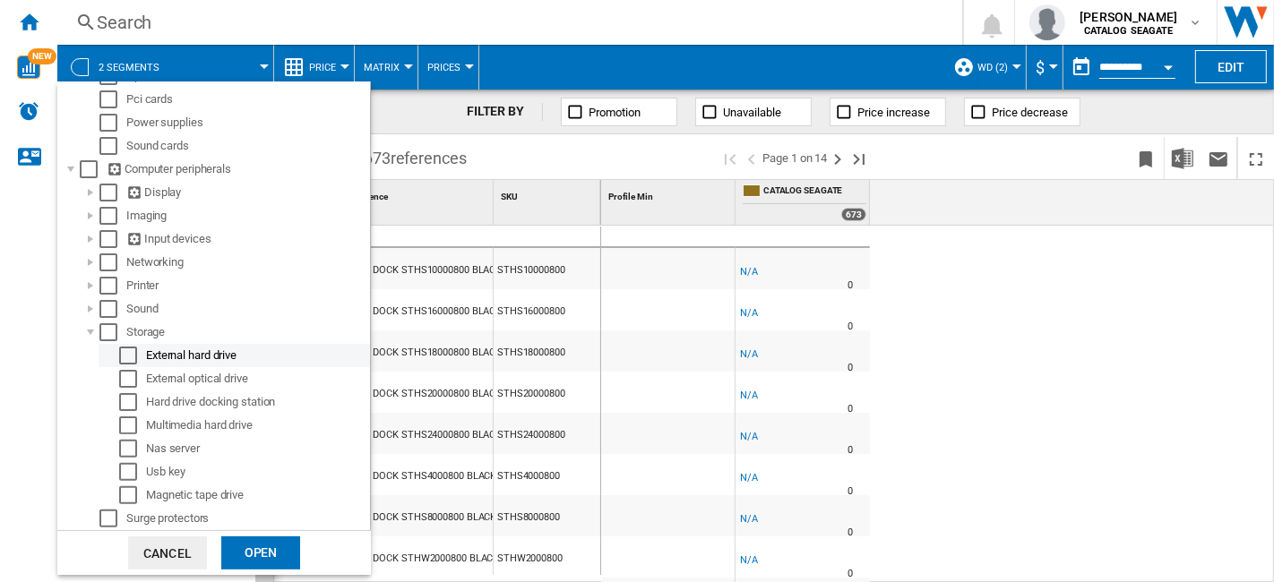
click at [127, 352] on div "Select" at bounding box center [128, 356] width 18 height 18
click at [261, 540] on div "Open" at bounding box center [260, 552] width 79 height 33
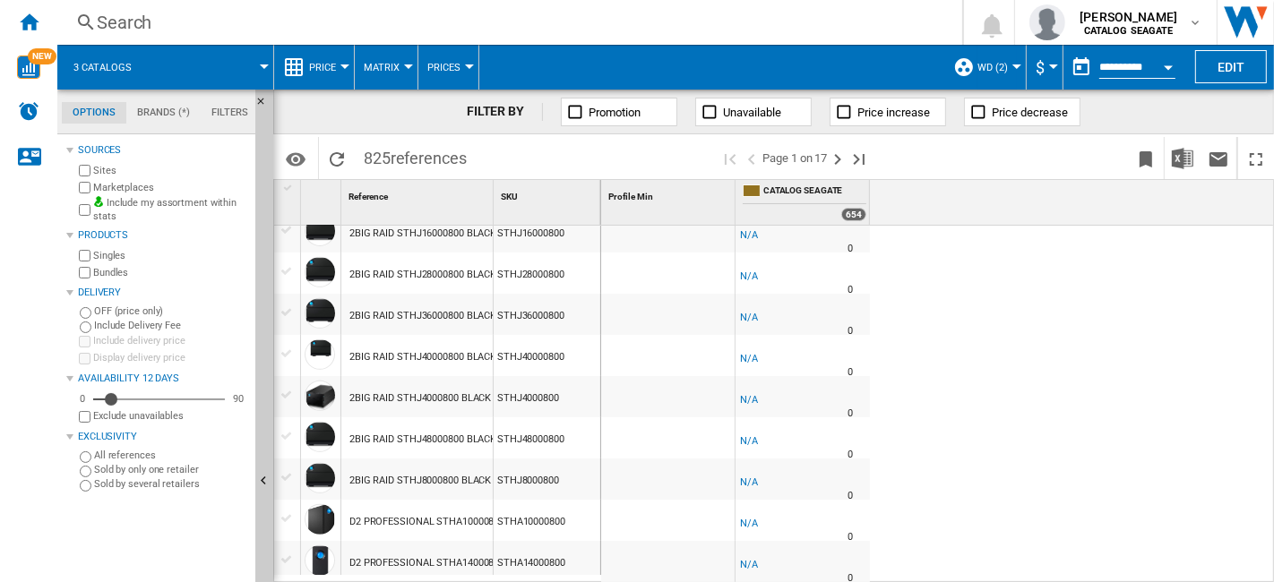
scroll to position [99, 0]
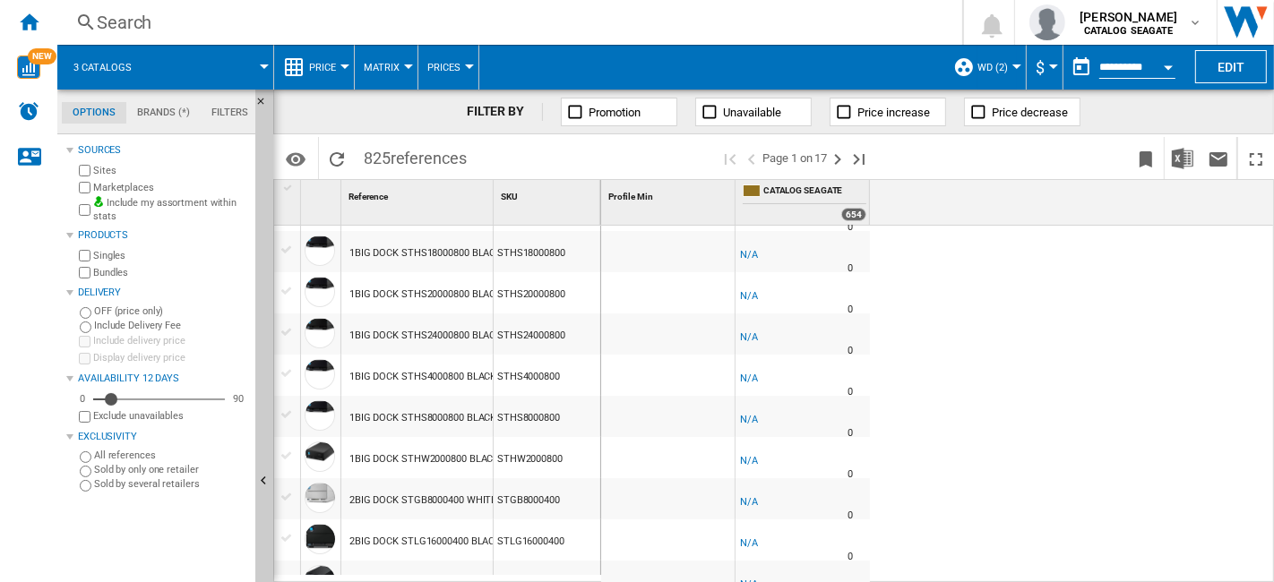
click at [266, 63] on md-menu "3 catalogs" at bounding box center [165, 67] width 217 height 45
click at [155, 200] on label "Include my assortment within stats" at bounding box center [170, 210] width 155 height 28
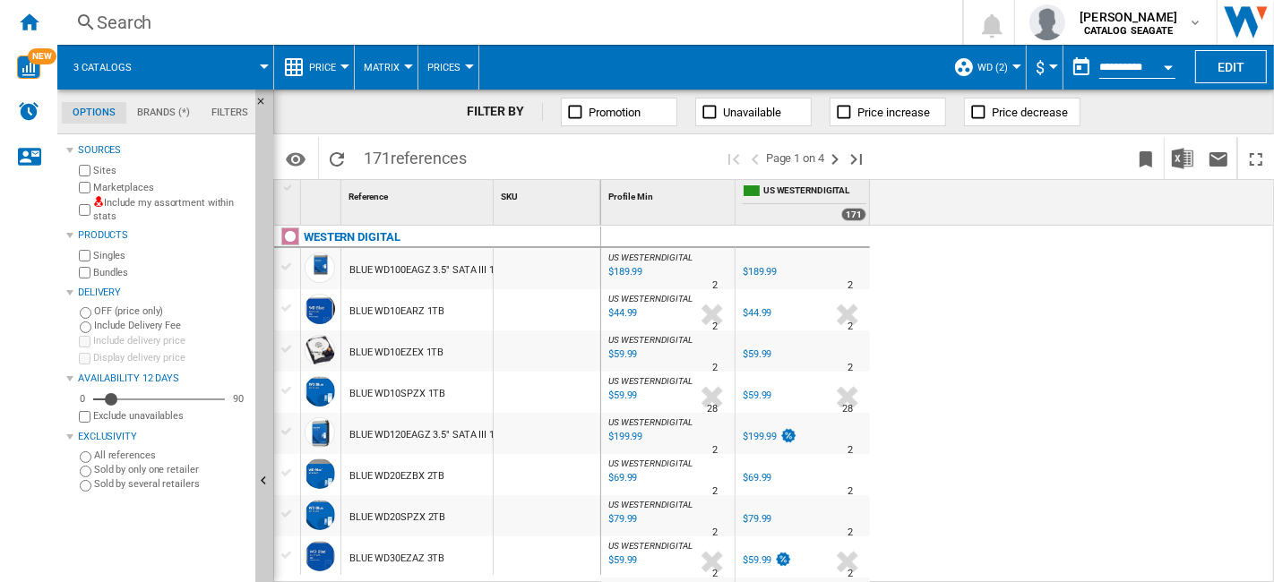
click at [1008, 63] on button "WD (2)" at bounding box center [996, 67] width 39 height 45
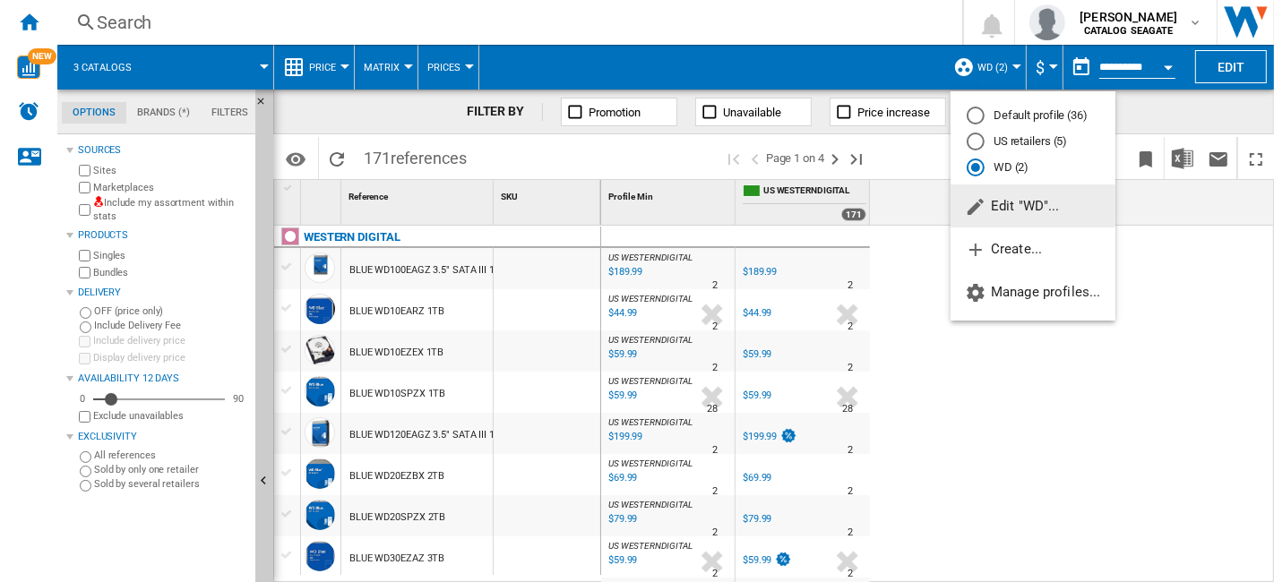
drag, startPoint x: 1034, startPoint y: 138, endPoint x: 1027, endPoint y: 221, distance: 83.6
click at [1034, 137] on md-radio-button "US retailers (5)" at bounding box center [1032, 141] width 133 height 17
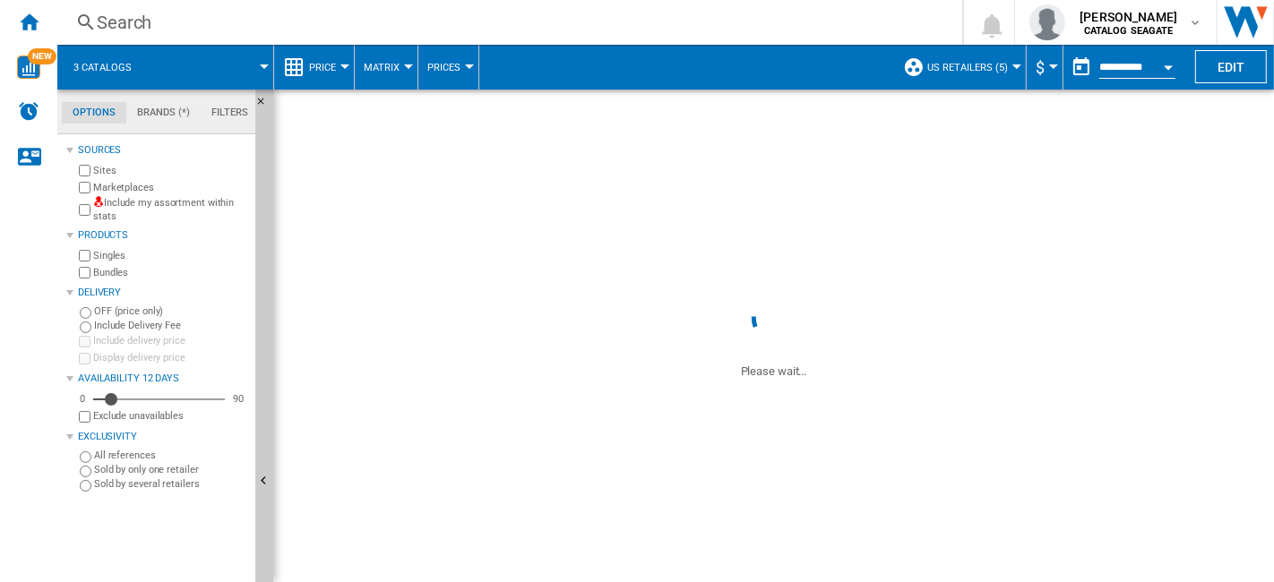
click at [1014, 67] on div at bounding box center [1016, 66] width 9 height 4
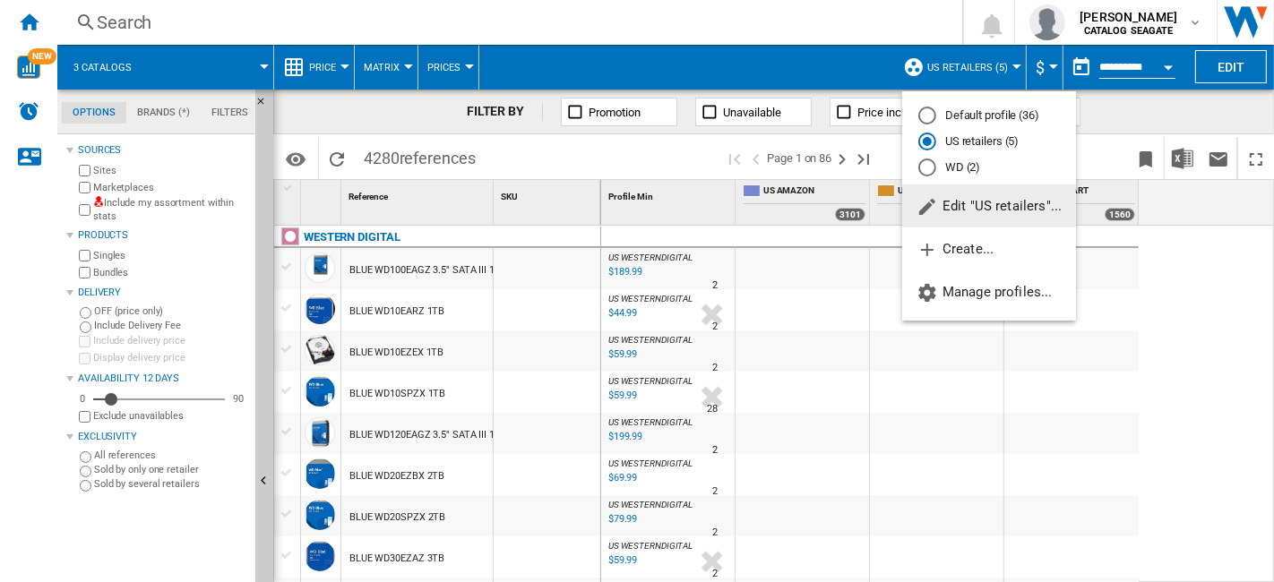
click at [1008, 206] on span "Edit "US retailers"..." at bounding box center [988, 206] width 145 height 16
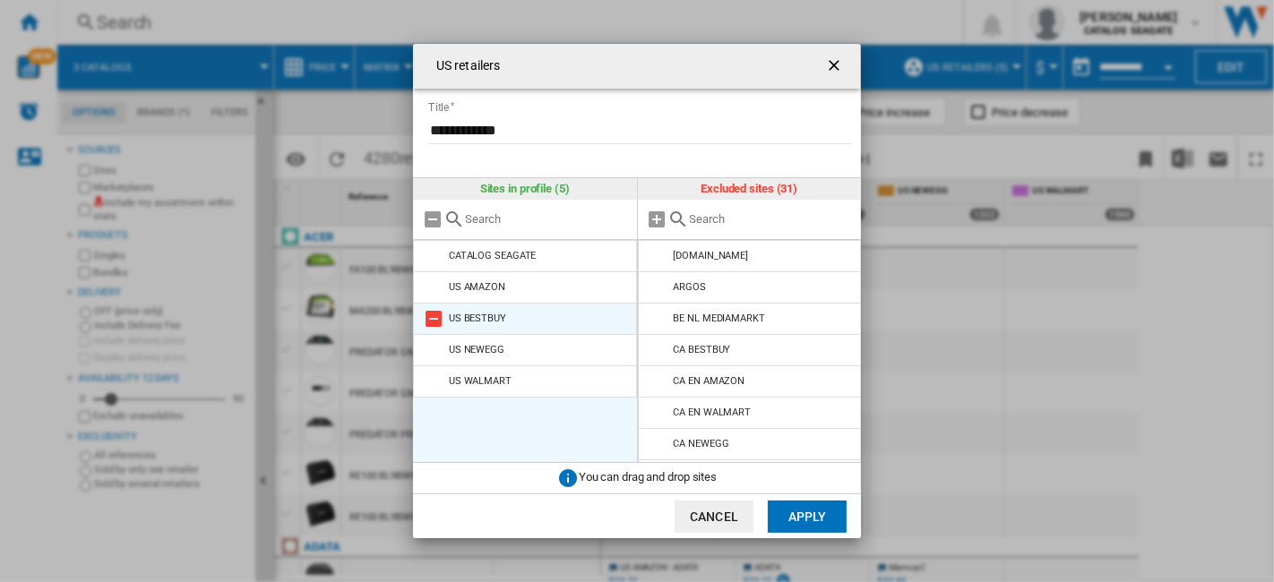
click at [429, 320] on md-icon "US retailers ..." at bounding box center [433, 318] width 21 height 21
click at [436, 327] on md-icon "US retailers ..." at bounding box center [433, 318] width 21 height 21
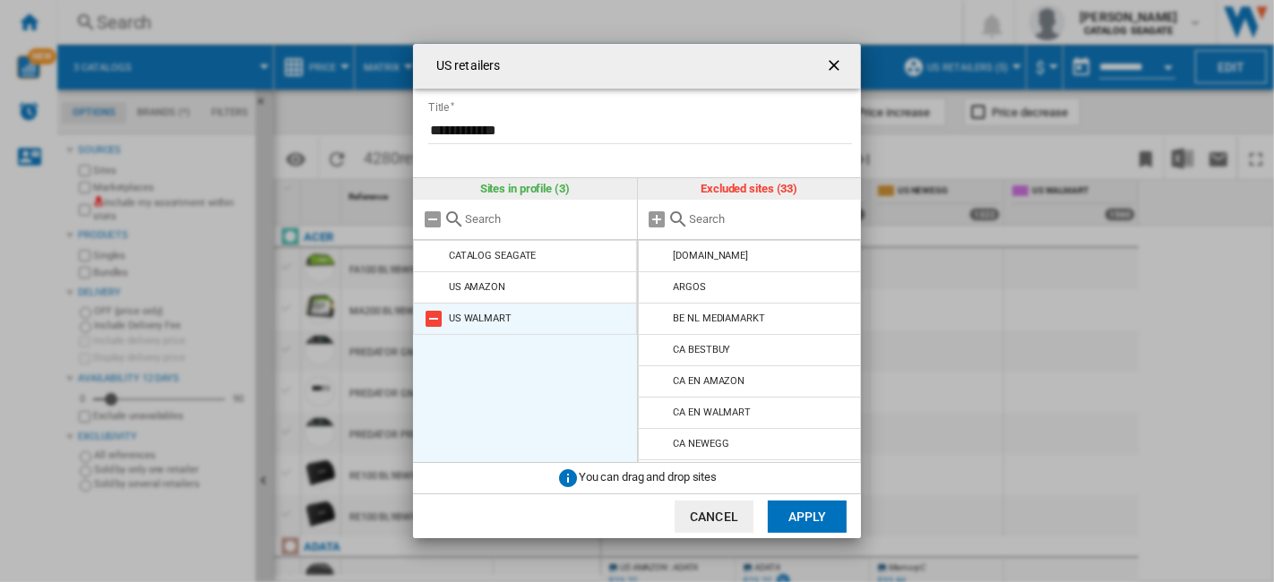
click at [436, 322] on md-icon "US retailers ..." at bounding box center [433, 318] width 21 height 21
click at [797, 520] on button "Apply" at bounding box center [807, 517] width 79 height 32
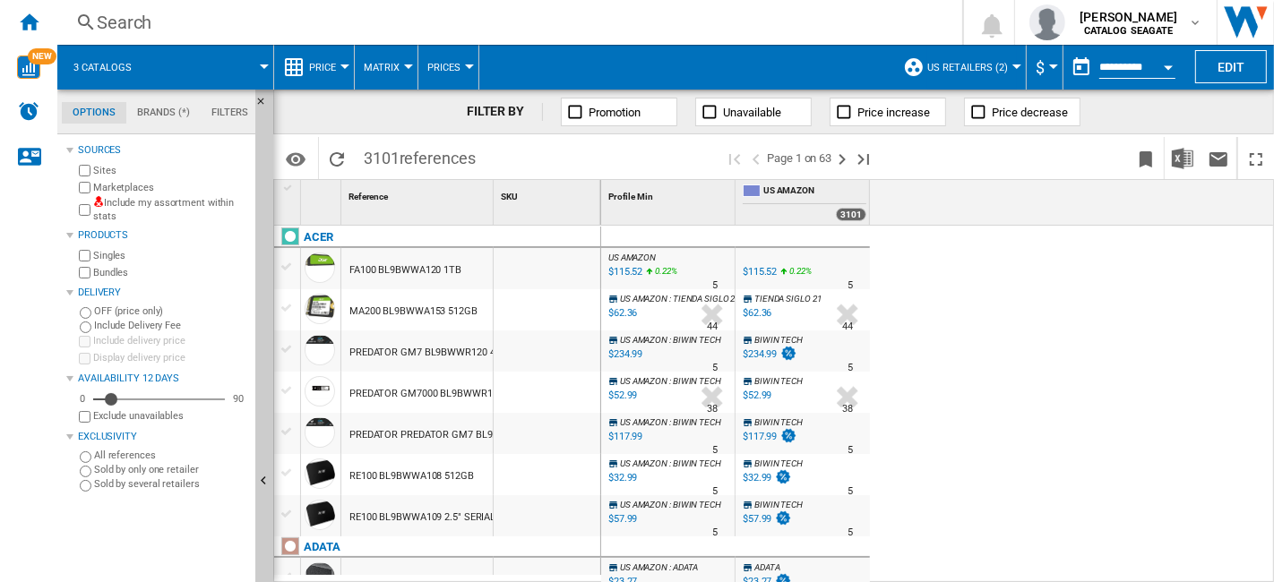
click at [266, 73] on md-menu "3 catalogs" at bounding box center [165, 67] width 217 height 45
click at [268, 72] on md-menu "3 catalogs" at bounding box center [165, 67] width 217 height 45
click at [262, 64] on div at bounding box center [264, 66] width 9 height 4
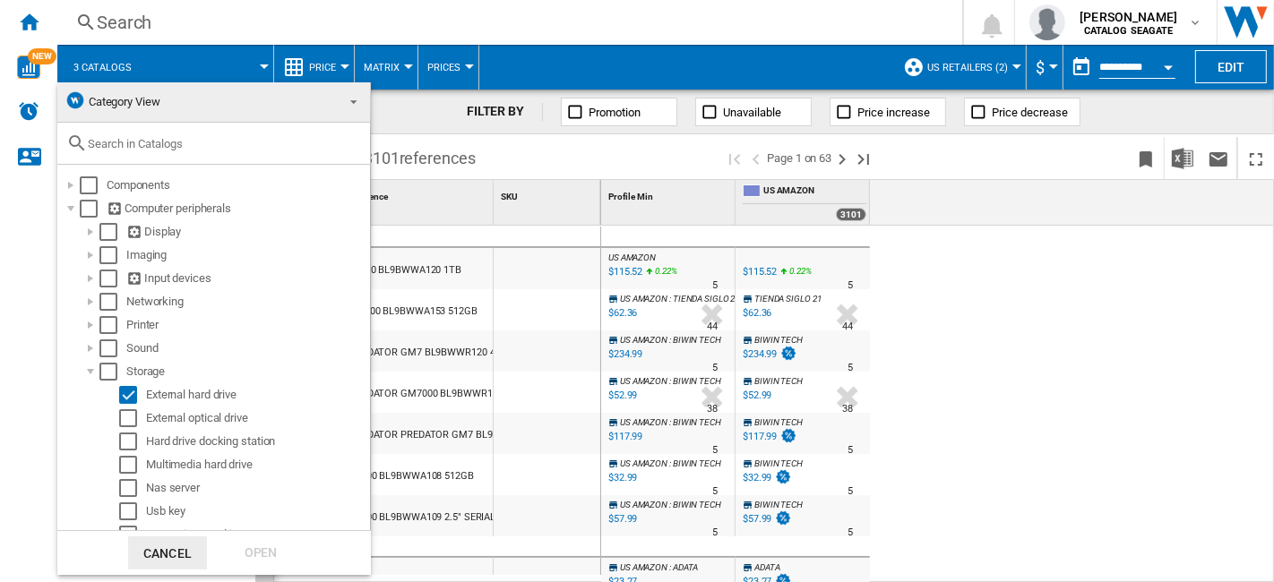
click at [348, 102] on span at bounding box center [348, 100] width 21 height 25
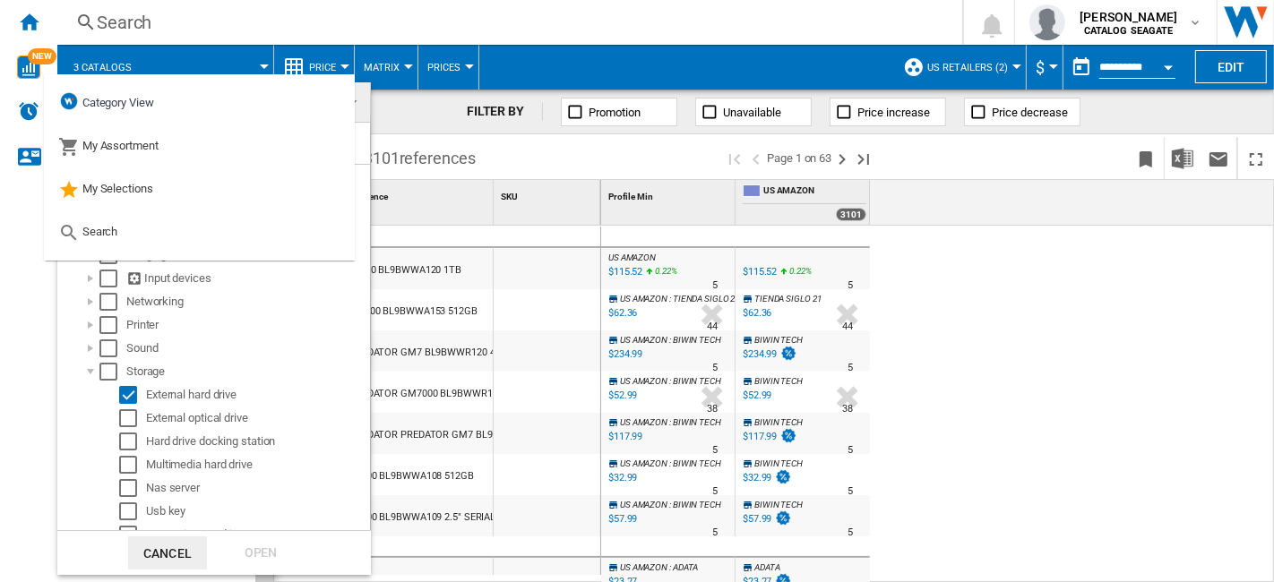
click at [286, 30] on md-backdrop at bounding box center [637, 291] width 1274 height 582
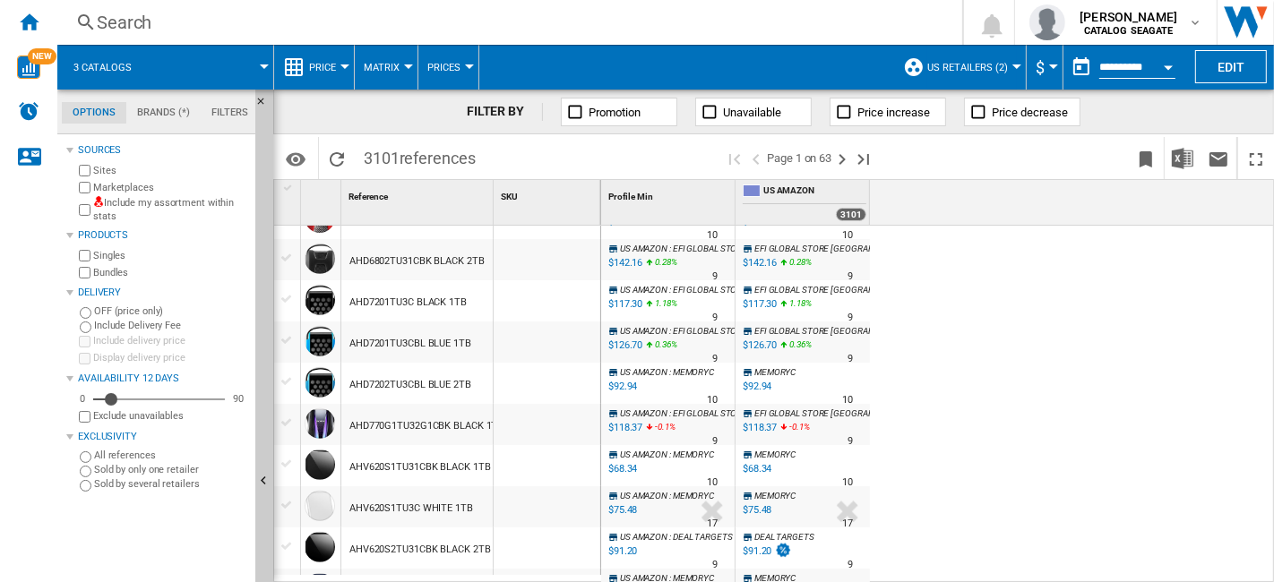
scroll to position [1094, 0]
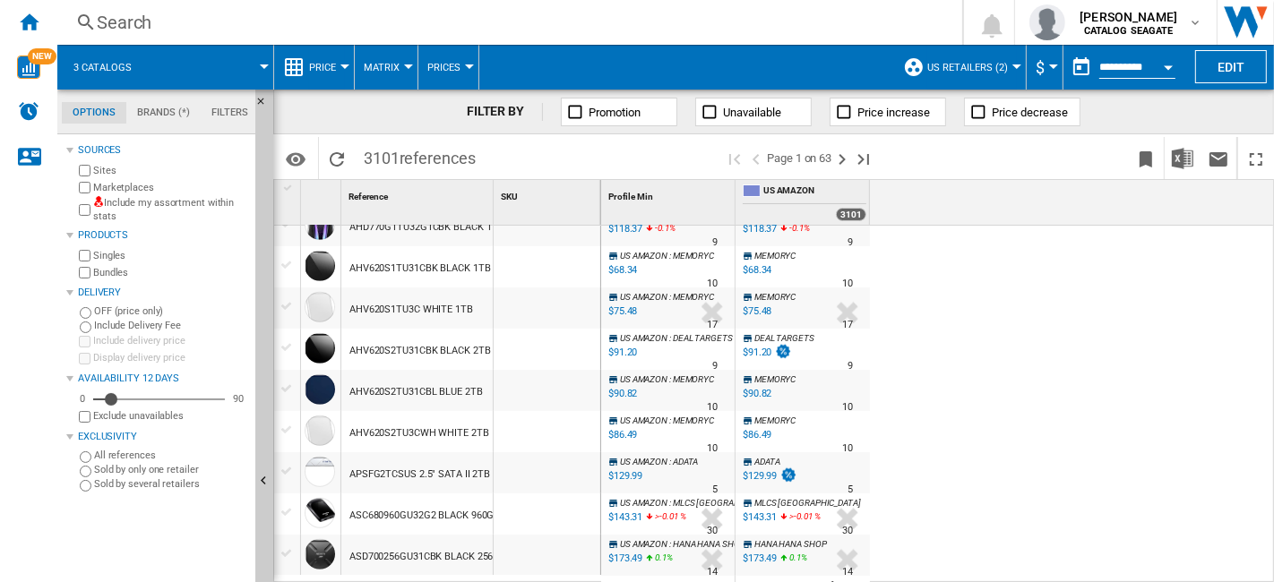
click at [338, 63] on button "Price" at bounding box center [327, 67] width 36 height 45
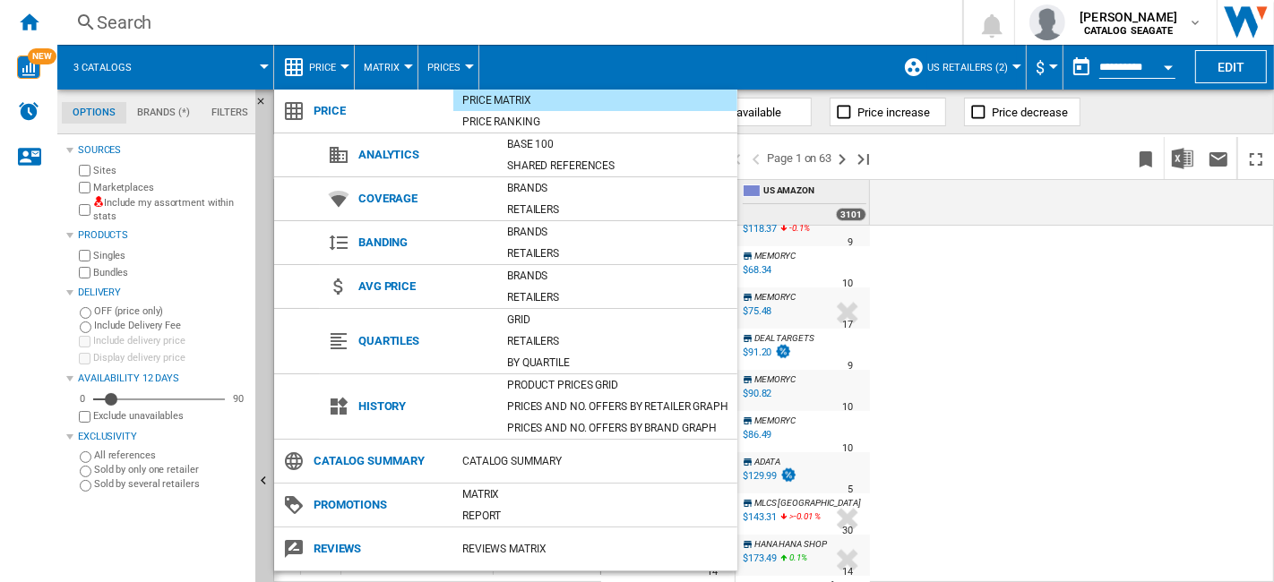
drag, startPoint x: 535, startPoint y: 184, endPoint x: 986, endPoint y: 373, distance: 489.0
click at [535, 184] on div "Brands" at bounding box center [617, 188] width 239 height 18
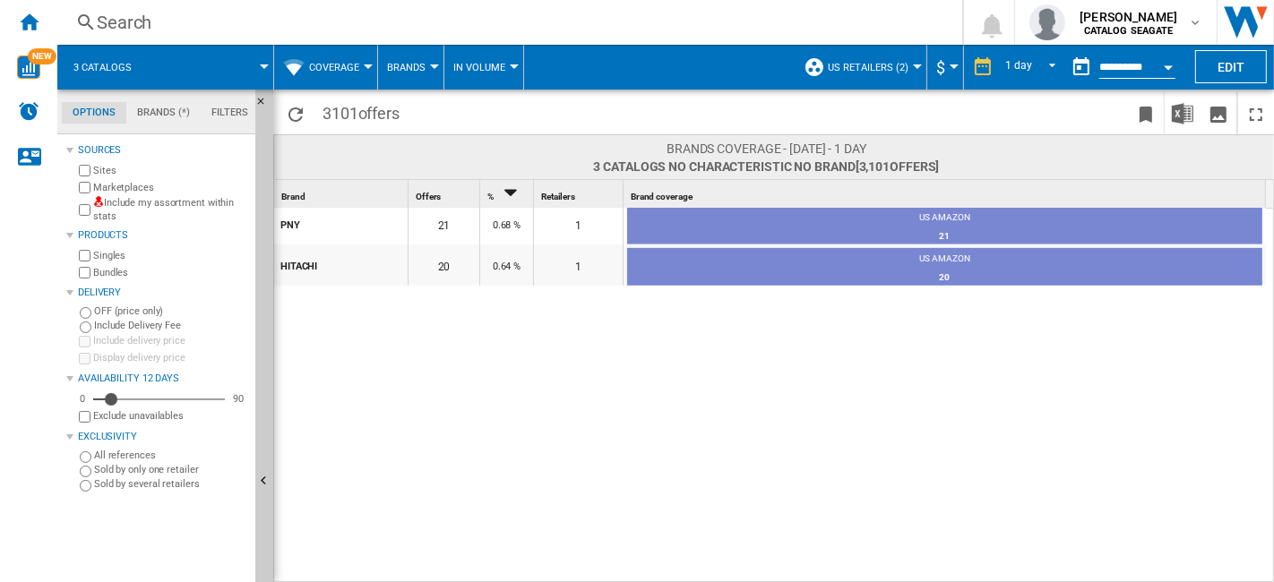
scroll to position [456, 0]
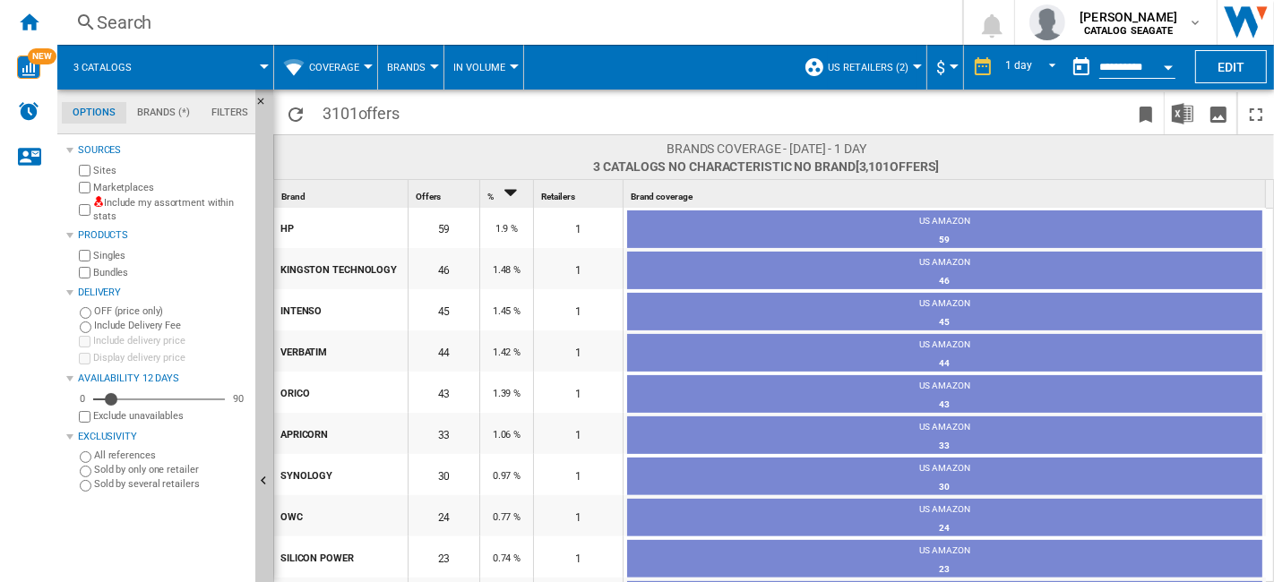
click at [357, 73] on button "Coverage" at bounding box center [338, 67] width 59 height 45
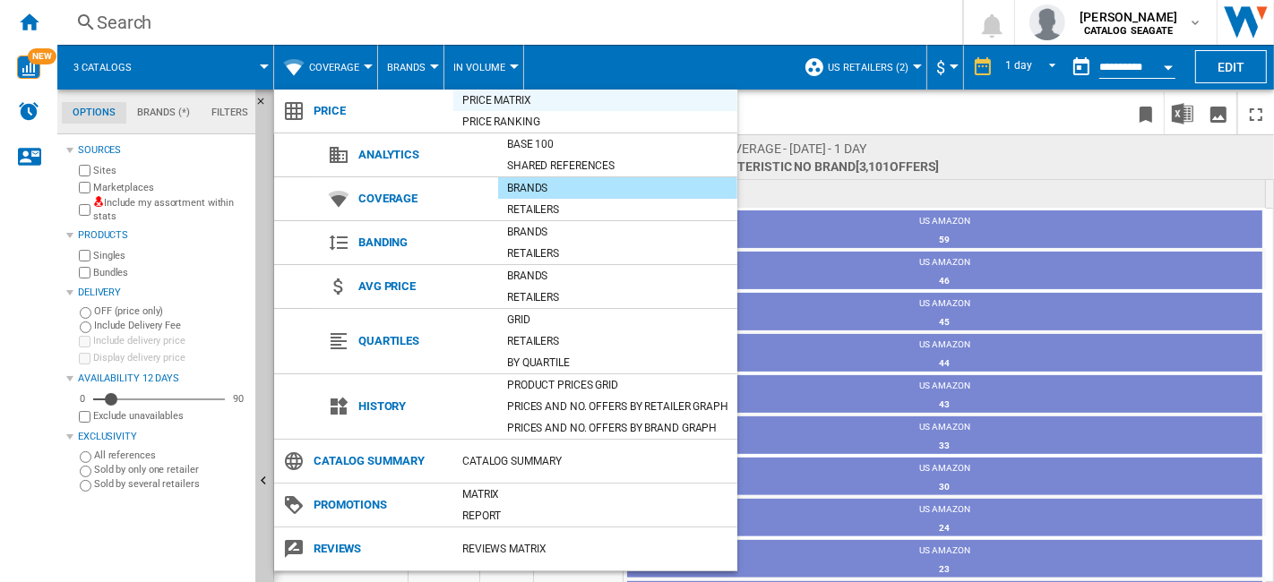
click at [488, 107] on div "Price Matrix" at bounding box center [595, 100] width 284 height 18
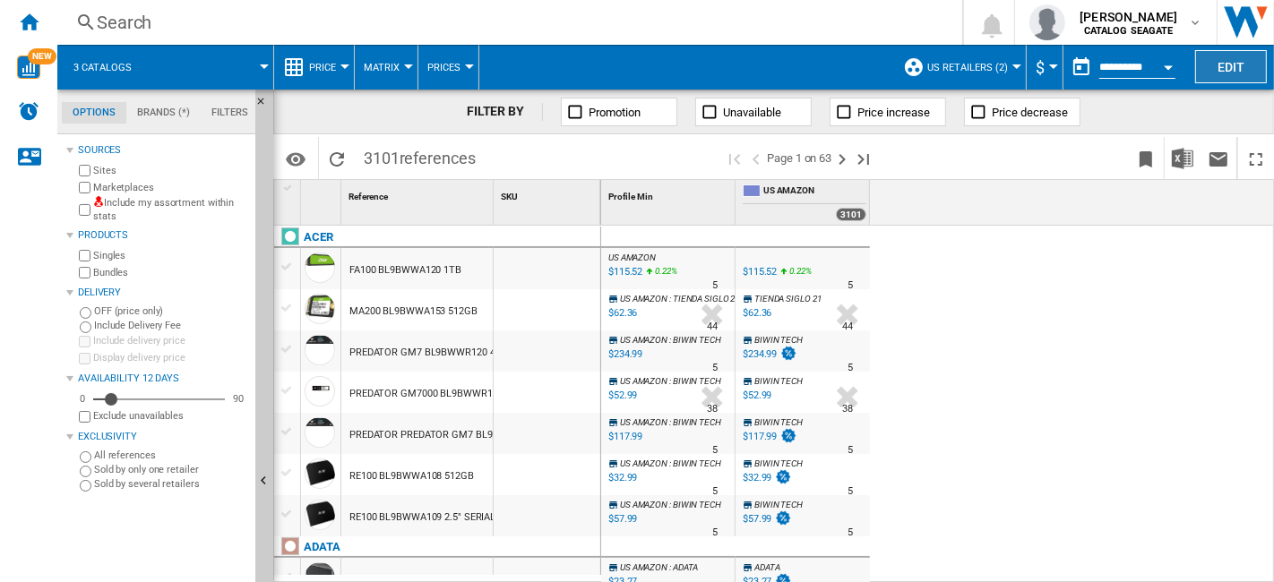
click at [1226, 76] on button "Edit" at bounding box center [1231, 66] width 72 height 33
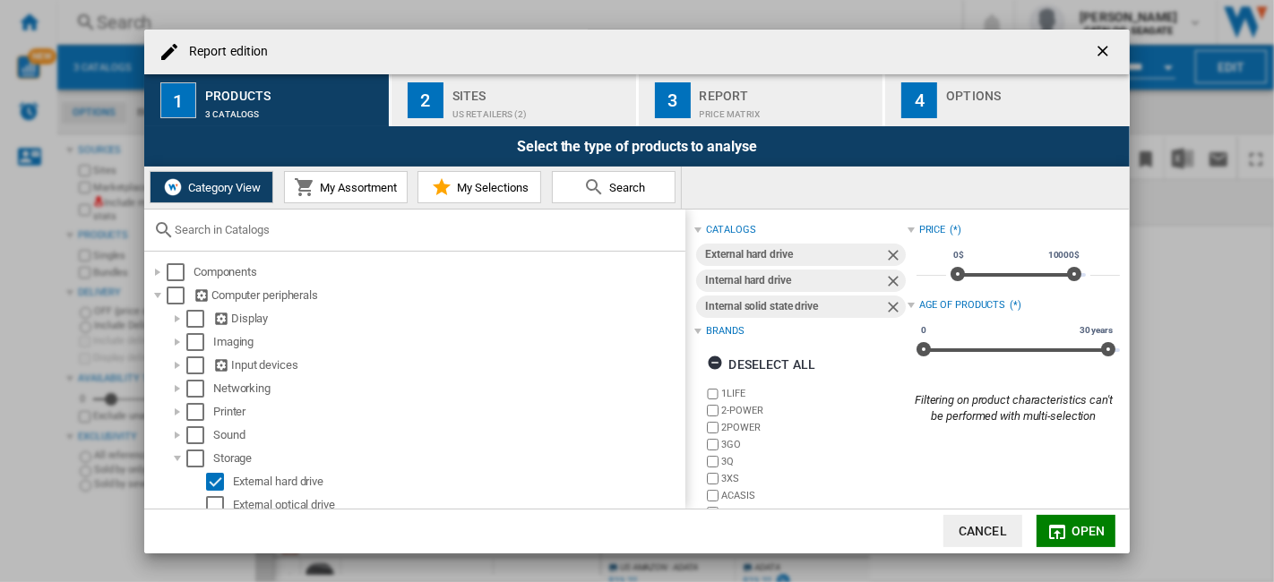
click at [1103, 50] on ng-md-icon "getI18NText('BUTTONS.CLOSE_DIALOG')" at bounding box center [1104, 52] width 21 height 21
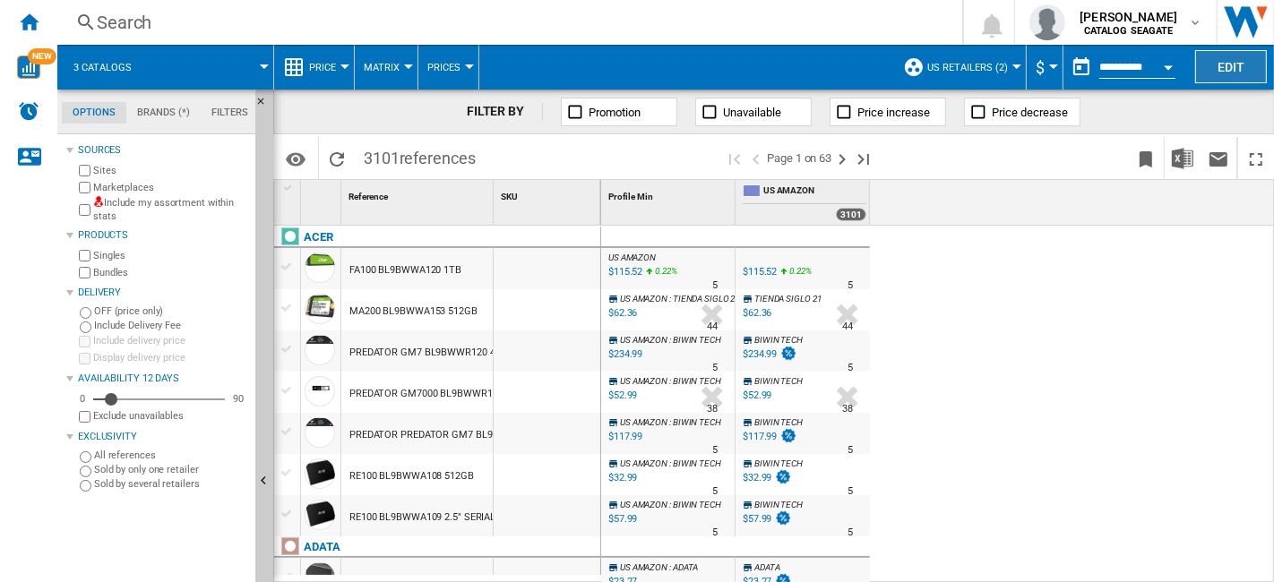
click at [1220, 70] on button "Edit" at bounding box center [1231, 66] width 72 height 33
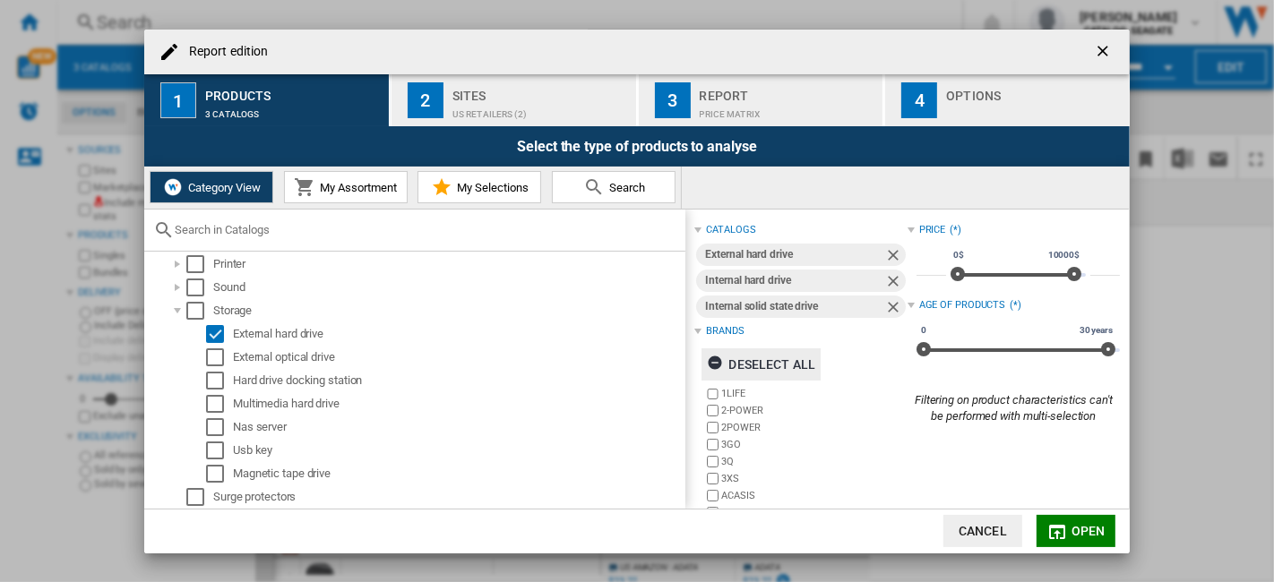
scroll to position [171, 0]
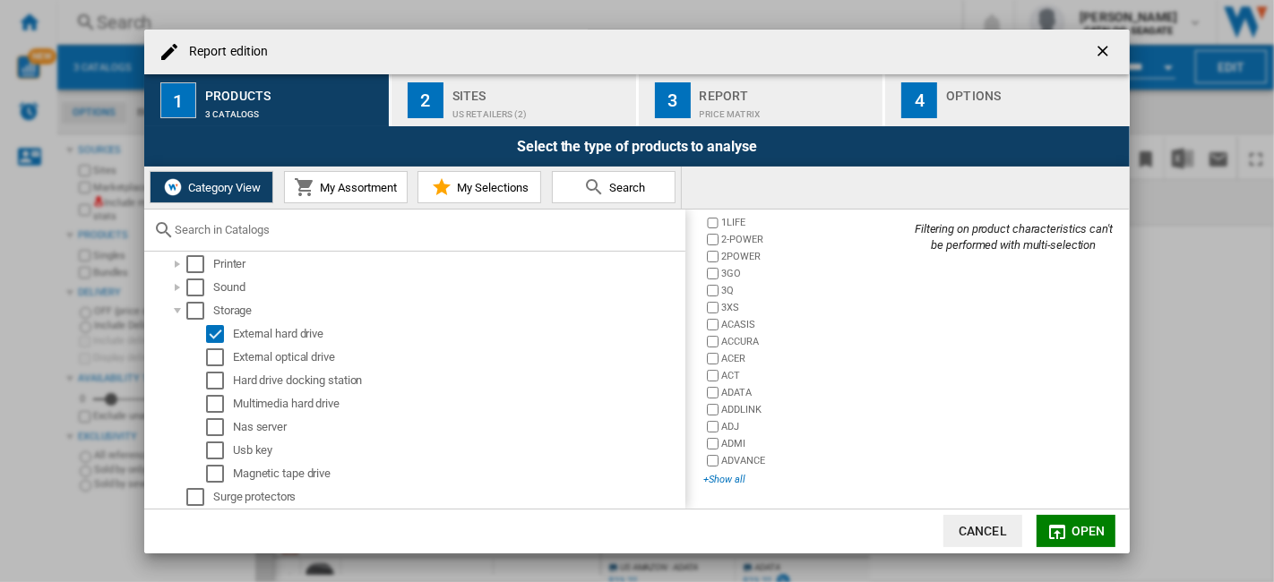
click at [721, 476] on div "+Show all" at bounding box center [804, 479] width 203 height 13
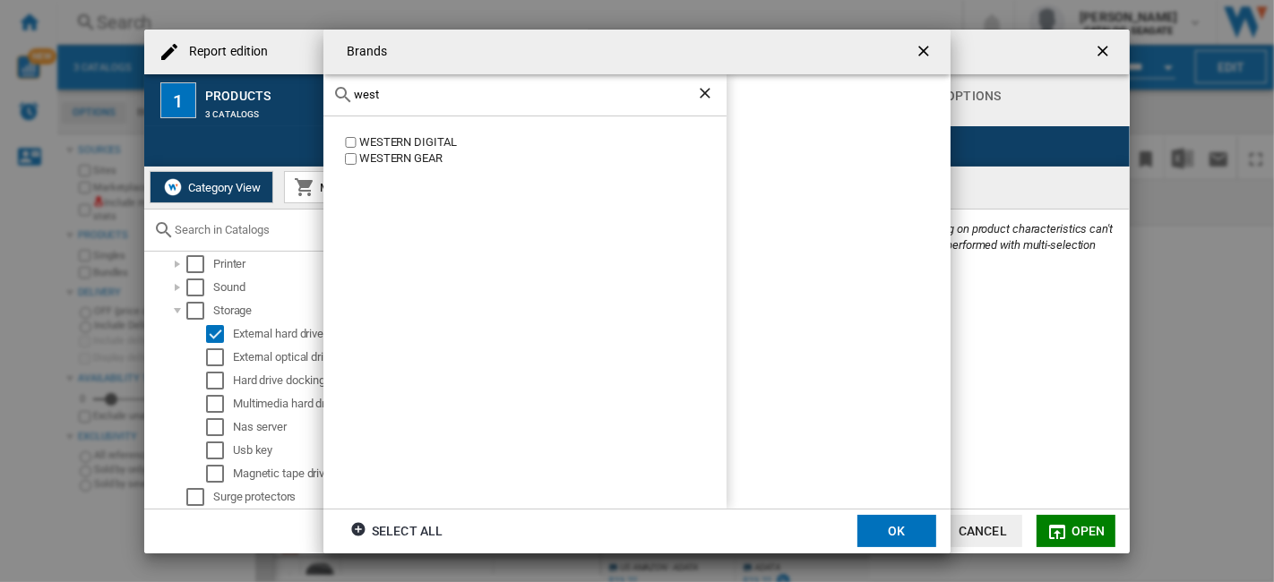
type input "west"
click at [701, 103] on ng-md-icon "Clear search" at bounding box center [706, 94] width 21 height 21
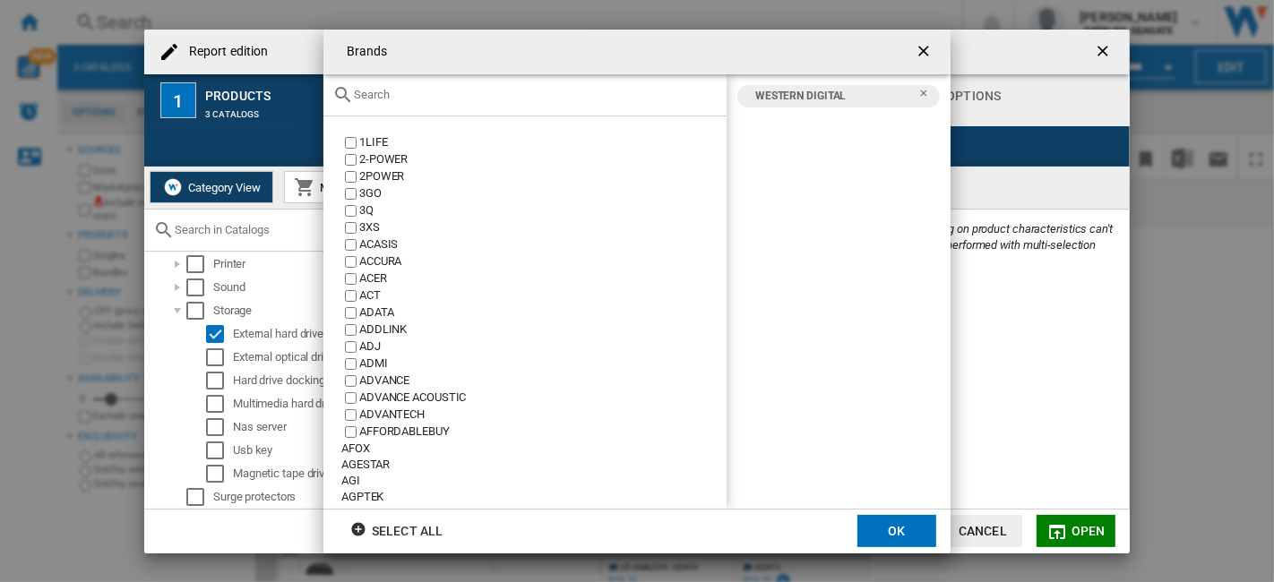
click at [705, 99] on input "text" at bounding box center [536, 94] width 364 height 13
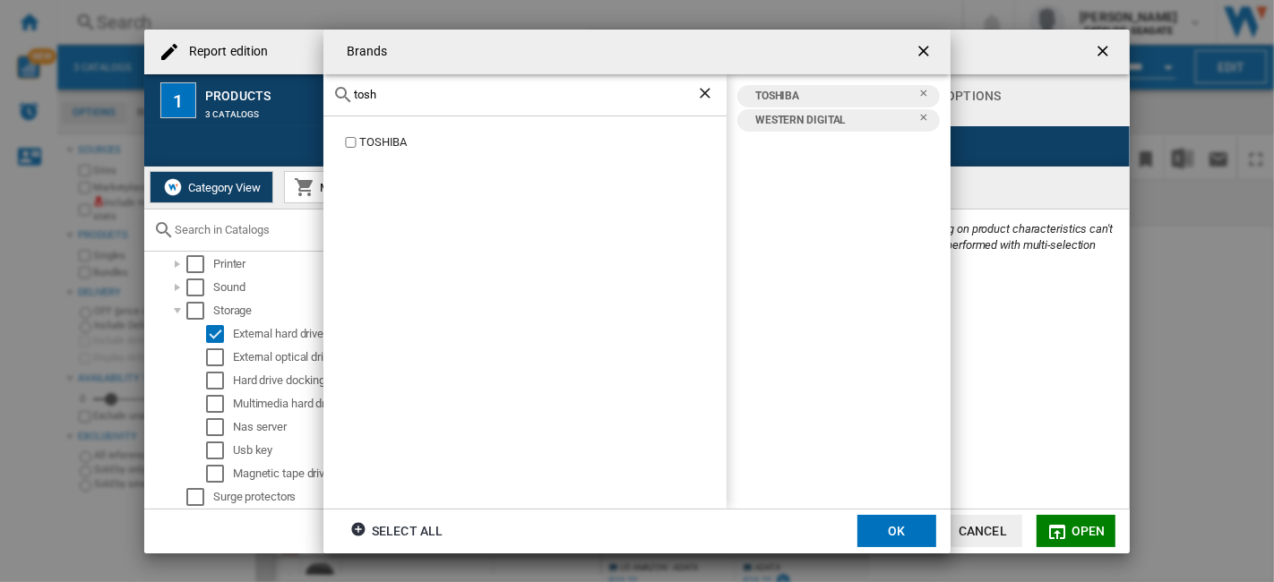
click at [545, 88] on input "tosh" at bounding box center [525, 94] width 342 height 13
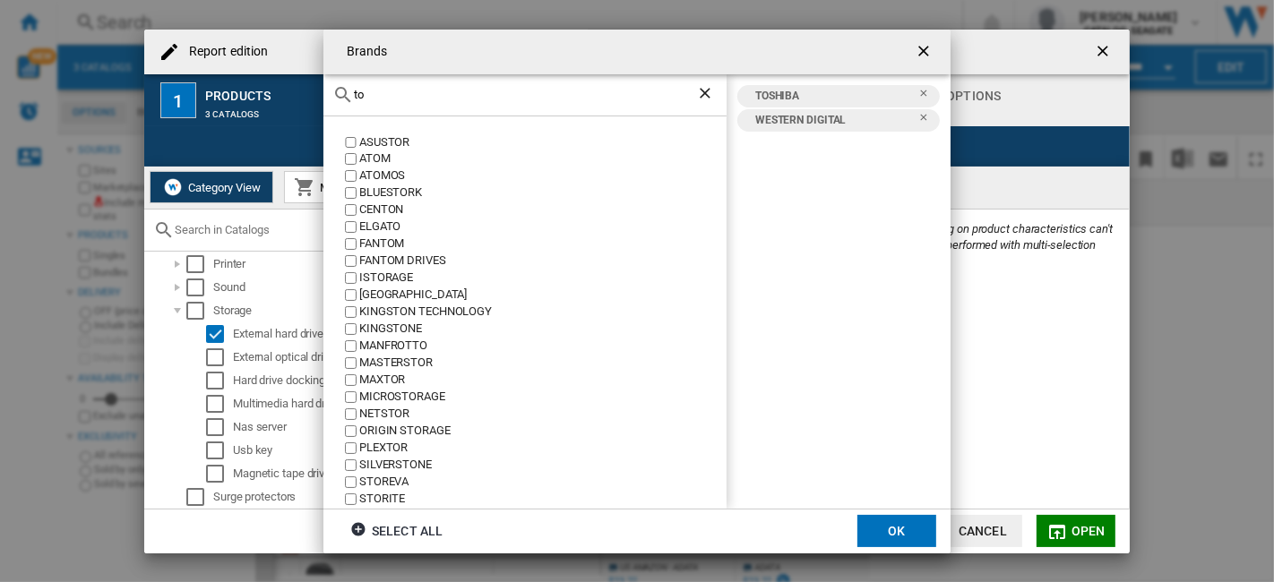
type input "t"
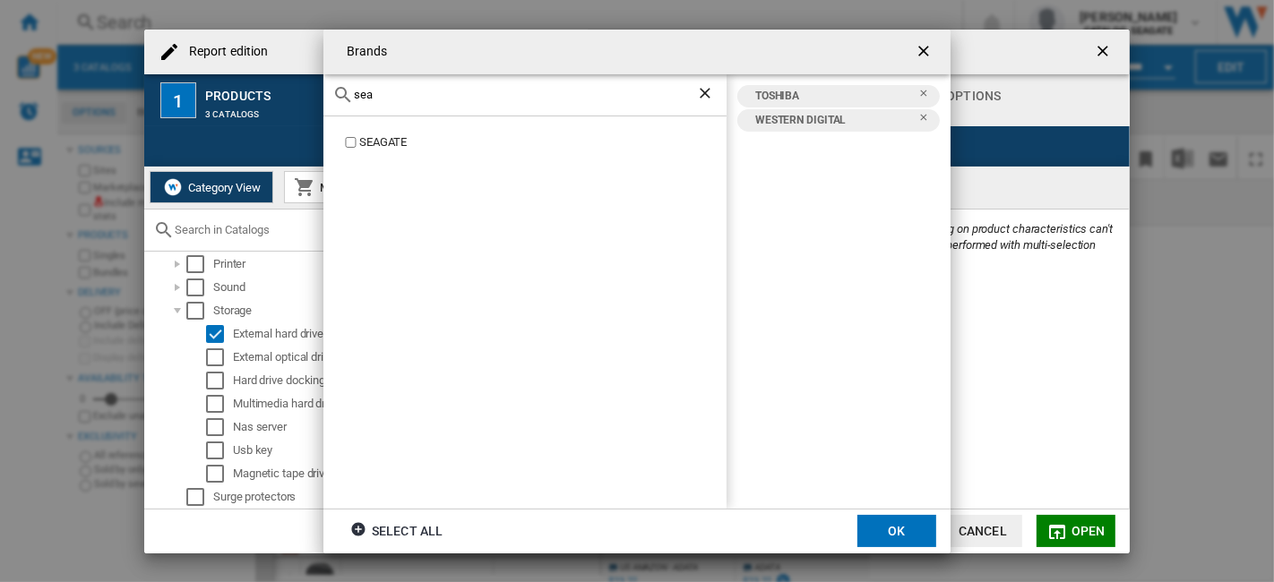
type input "sea"
click at [887, 520] on button "OK" at bounding box center [896, 531] width 79 height 32
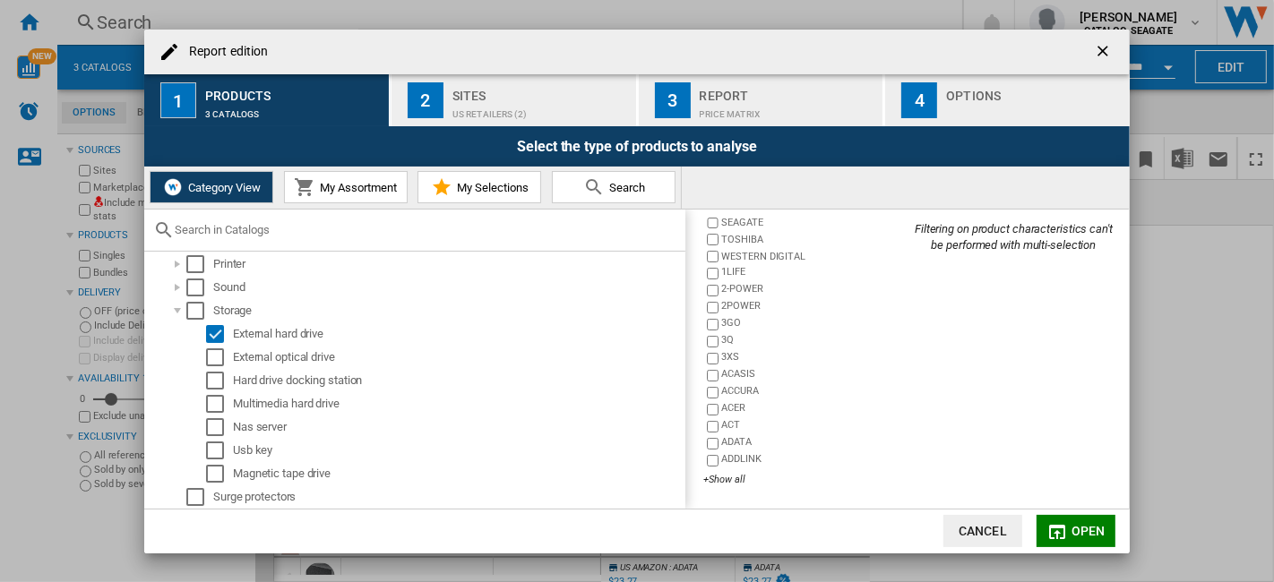
click at [1070, 533] on button "Open" at bounding box center [1075, 531] width 79 height 32
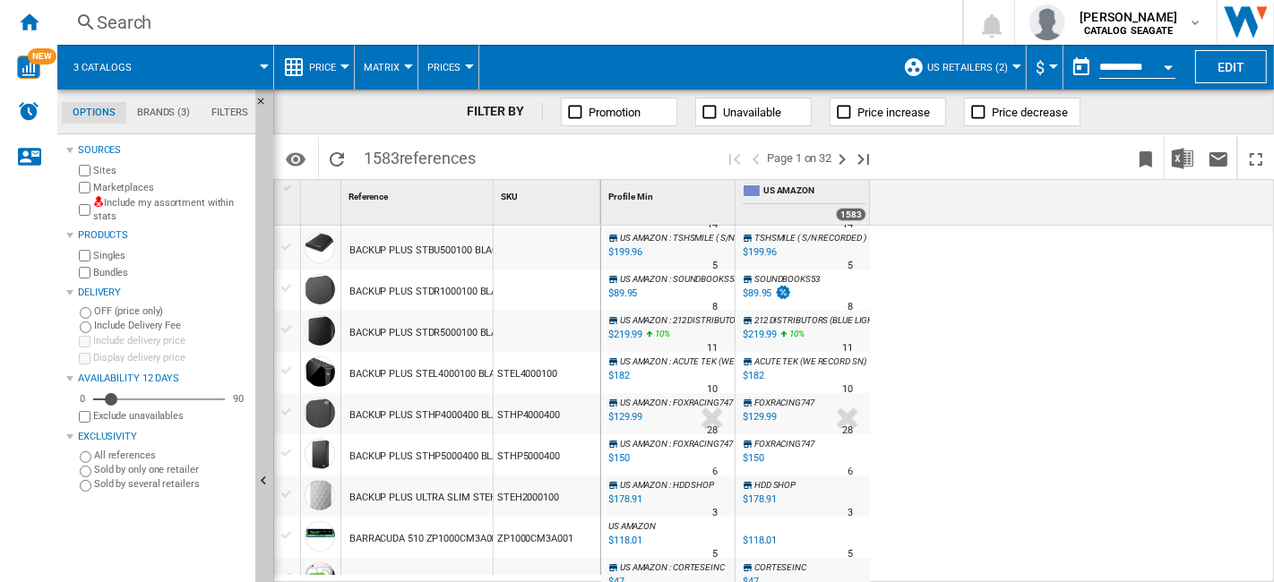
scroll to position [995, 0]
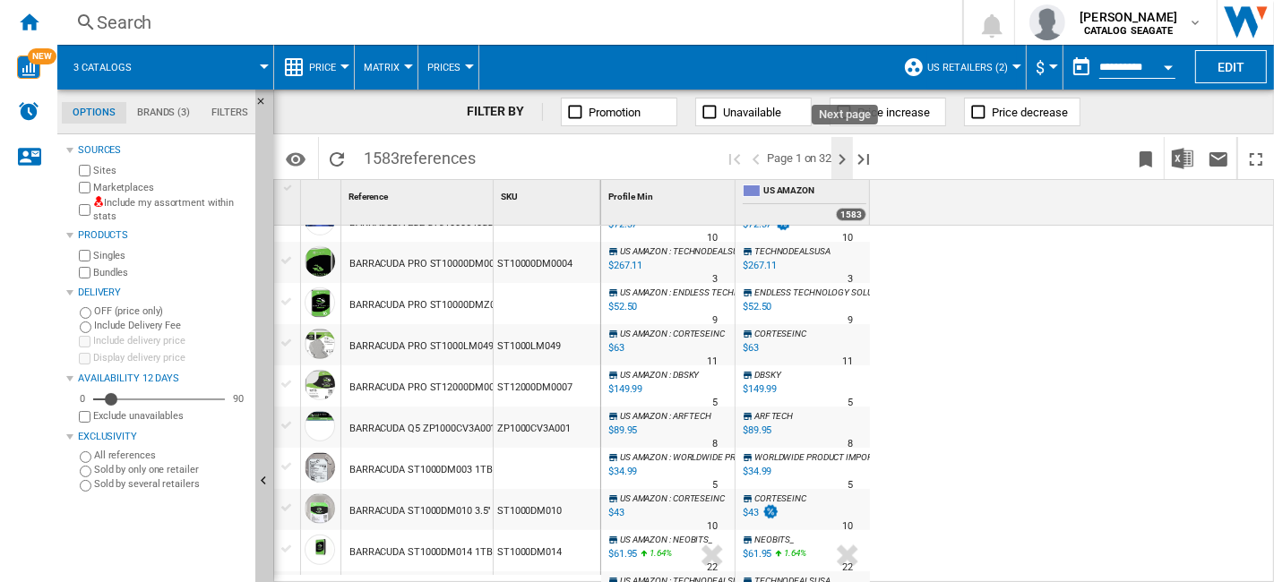
click at [845, 166] on ng-md-icon "Next page" at bounding box center [841, 159] width 21 height 21
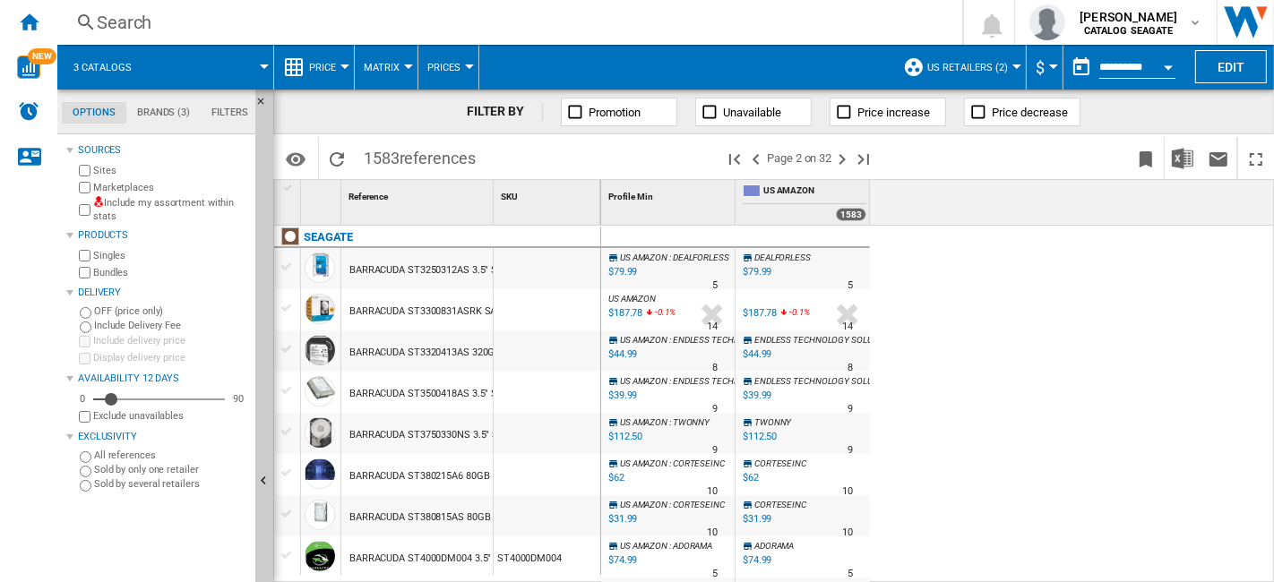
click at [342, 65] on div at bounding box center [344, 66] width 9 height 4
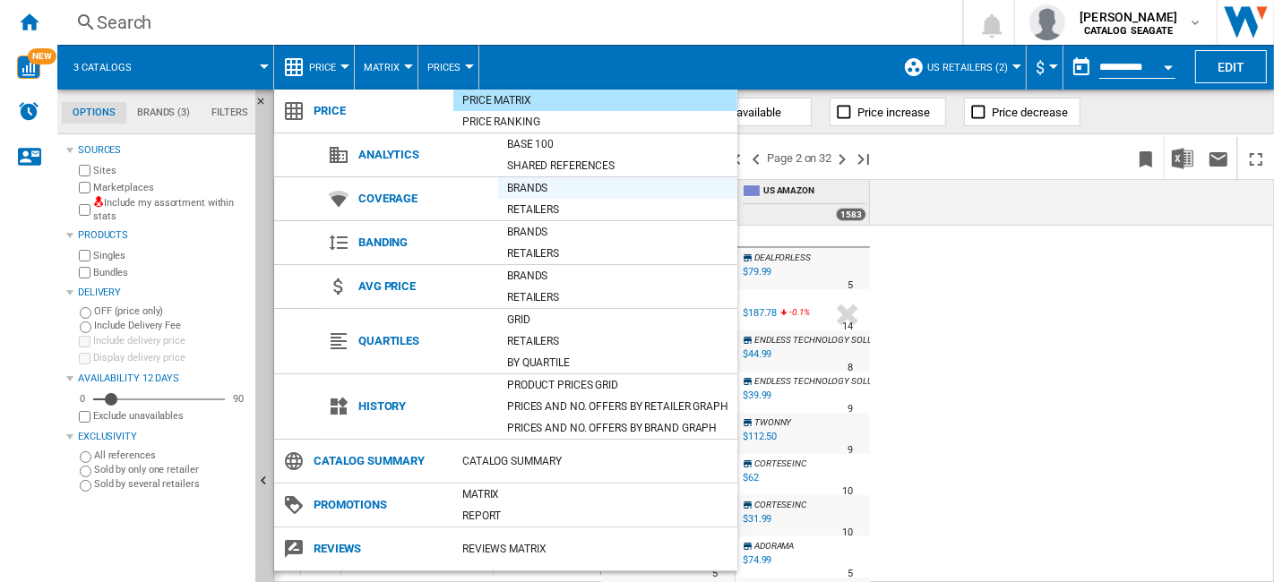
click at [529, 183] on div "Brands" at bounding box center [617, 188] width 239 height 18
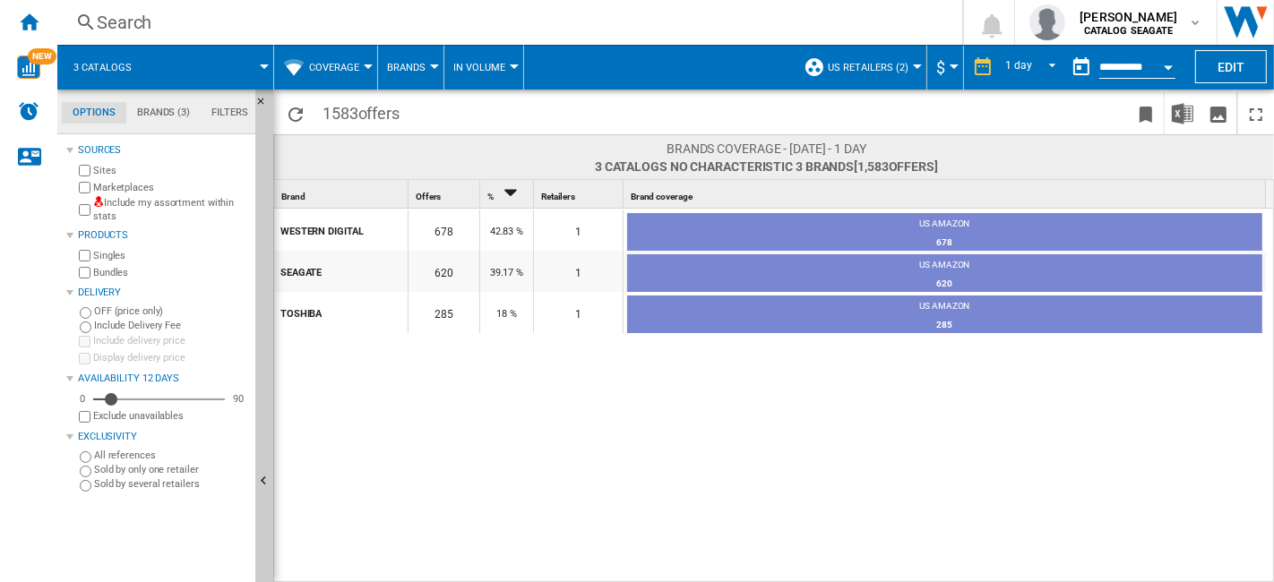
click at [367, 73] on button "Coverage" at bounding box center [338, 67] width 59 height 45
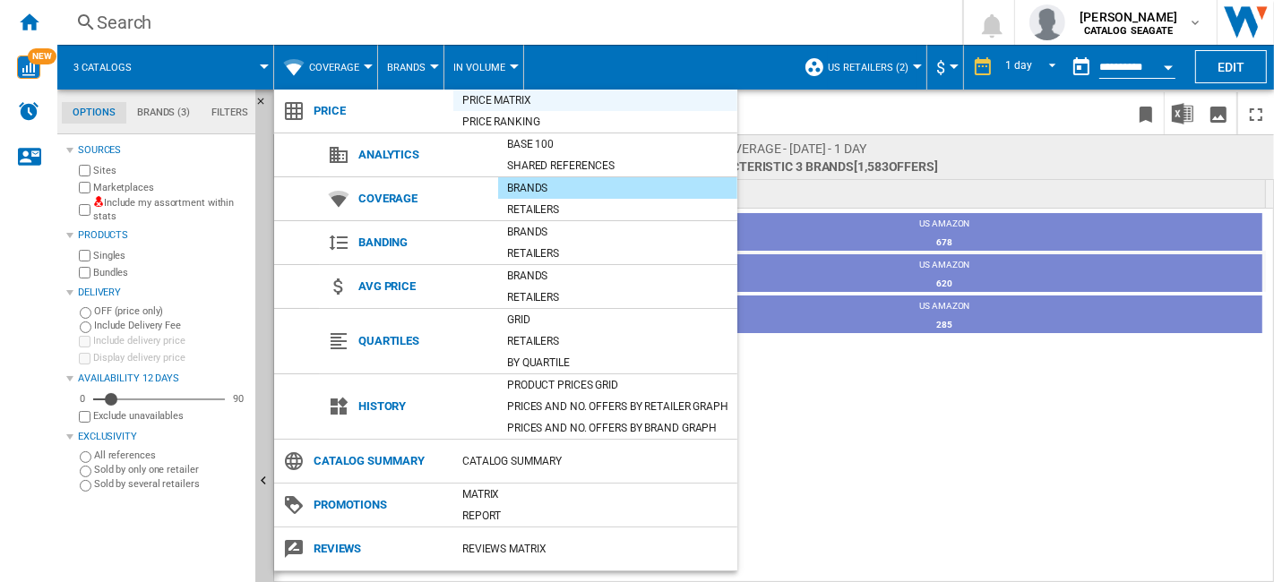
click at [511, 103] on div "Price Matrix" at bounding box center [595, 100] width 284 height 18
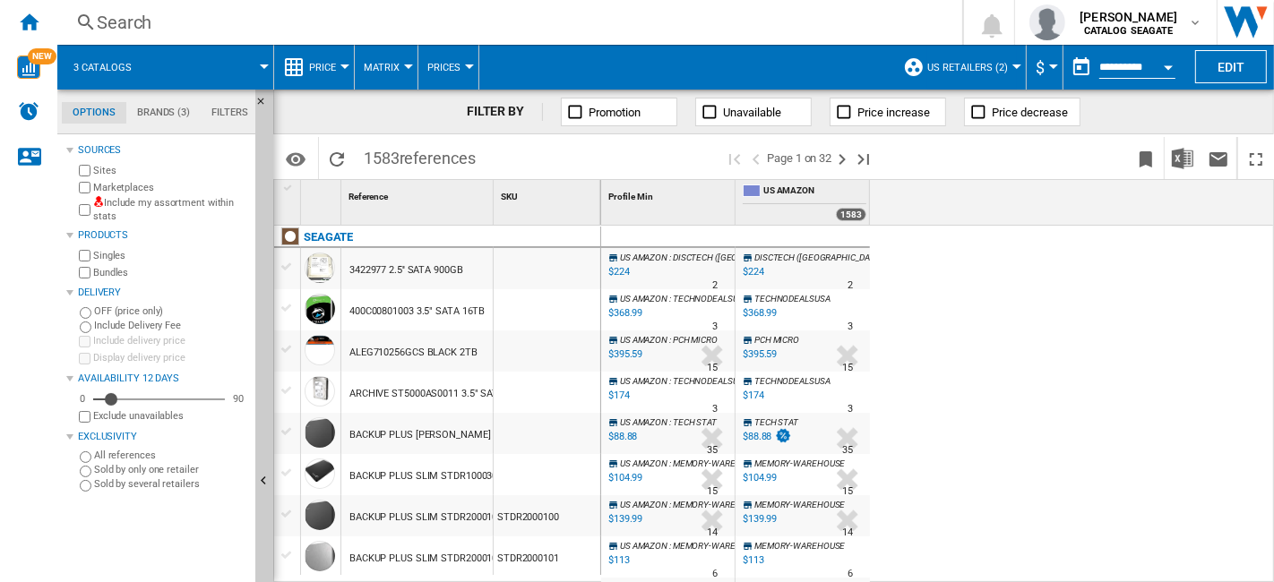
drag, startPoint x: 570, startPoint y: 513, endPoint x: 509, endPoint y: 514, distance: 61.8
click at [485, 495] on div "BACKUP PLUS SLIM STDR2000100 BLACK 2TB STDR2000100" at bounding box center [437, 495] width 327 height 0
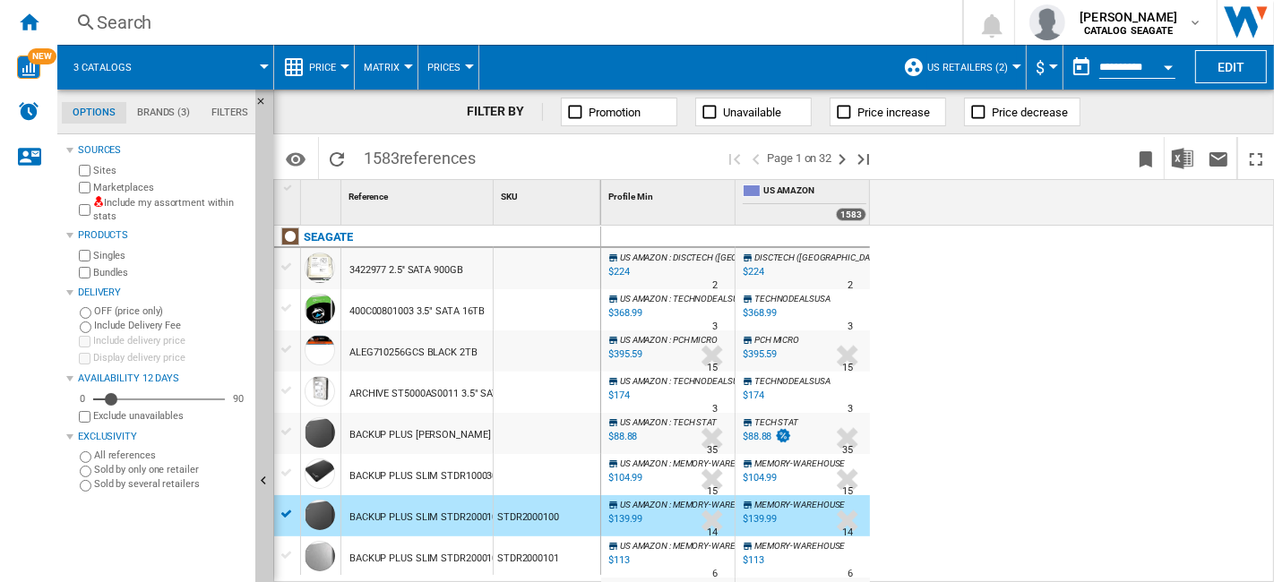
drag, startPoint x: 430, startPoint y: 42, endPoint x: 432, endPoint y: 31, distance: 10.9
click at [430, 35] on div "Search Search 0 kok hua tan CATALOG [GEOGRAPHIC_DATA] CATALOG [GEOGRAPHIC_DATA]…" at bounding box center [665, 22] width 1216 height 45
click at [433, 30] on div "Search" at bounding box center [506, 22] width 819 height 25
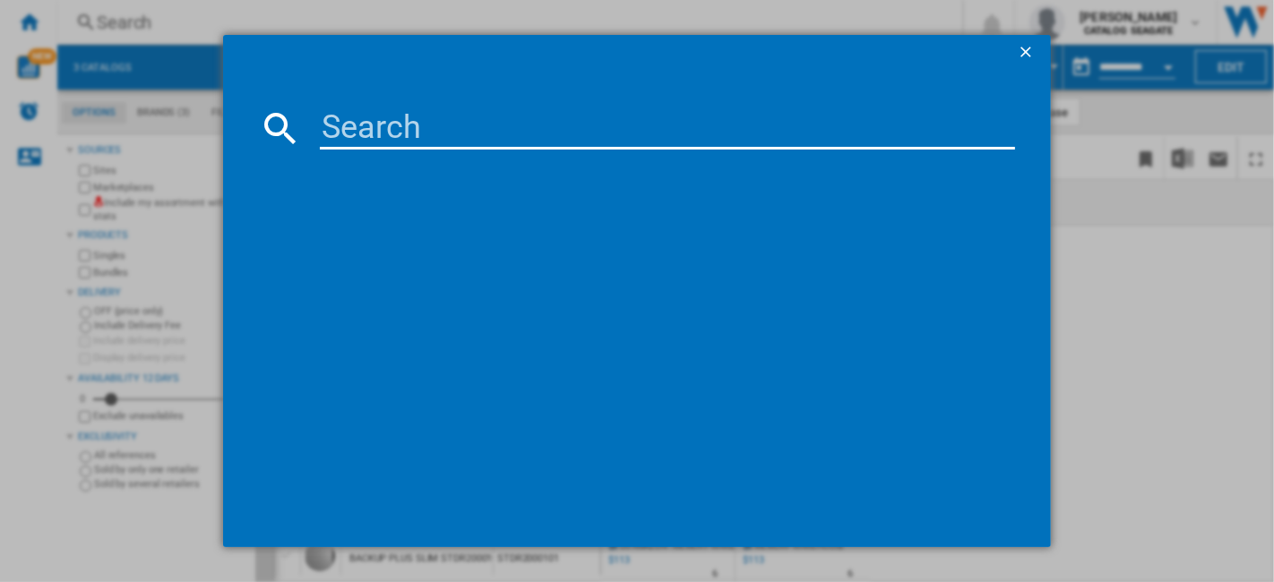
click at [410, 139] on input at bounding box center [667, 128] width 695 height 43
type input "STDR"
click at [1031, 57] on ng-md-icon "getI18NText('BUTTONS.CLOSE_DIALOG')" at bounding box center [1026, 53] width 21 height 21
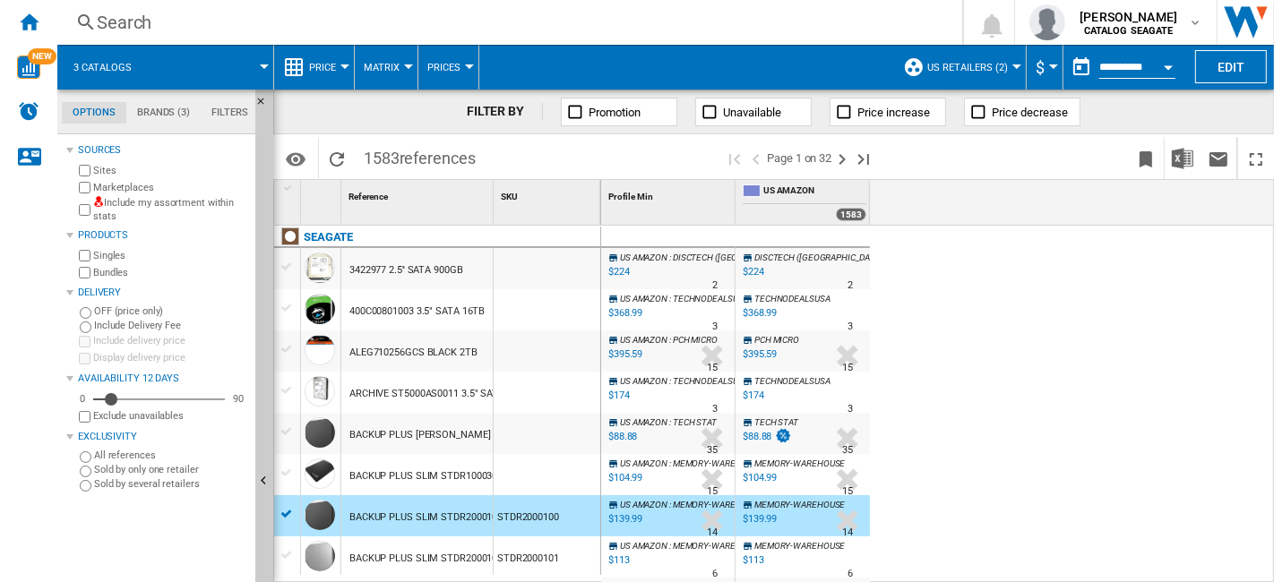
click at [133, 20] on div "Search" at bounding box center [506, 22] width 819 height 25
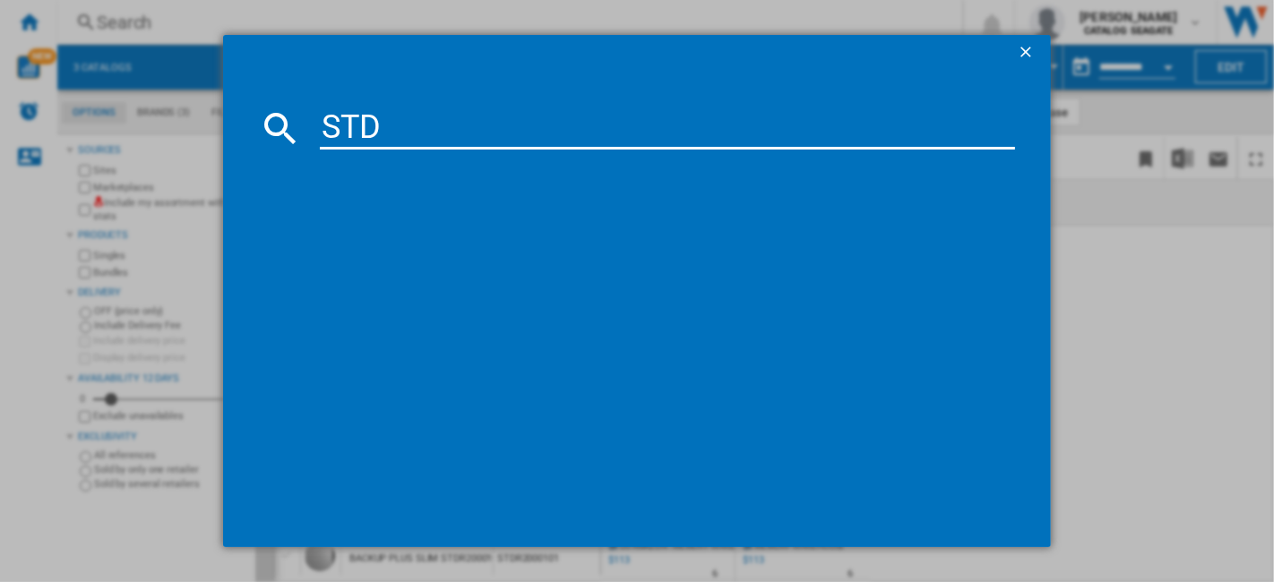
type input "STDR"
click at [1029, 56] on ng-md-icon "getI18NText('BUTTONS.CLOSE_DIALOG')" at bounding box center [1026, 53] width 21 height 21
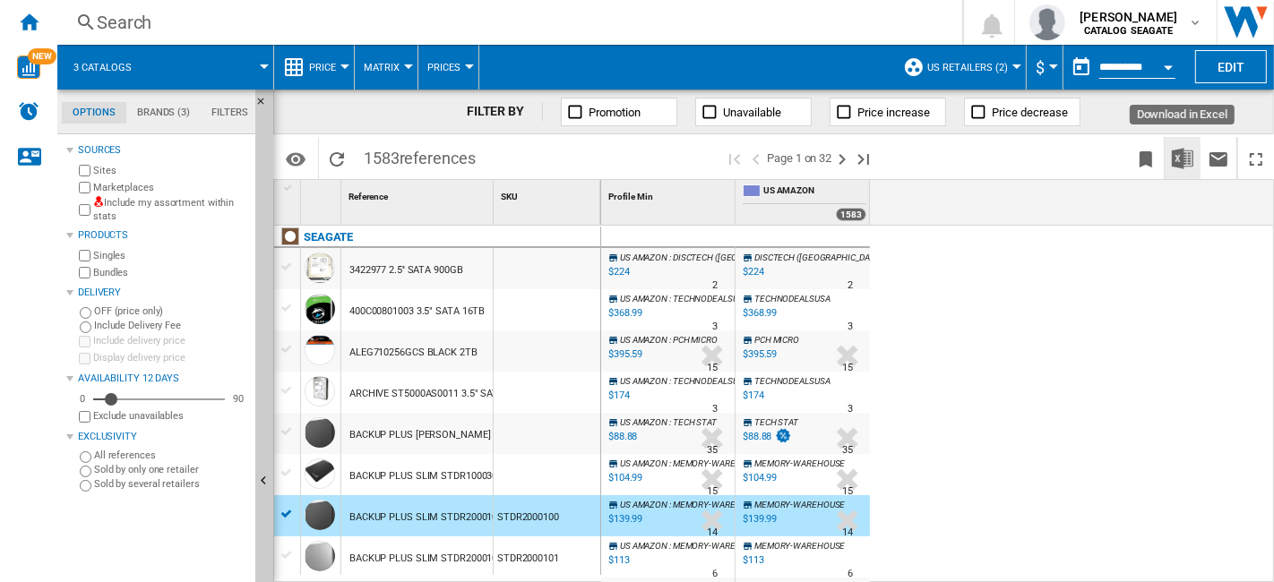
click at [1179, 158] on img "Download in Excel" at bounding box center [1181, 158] width 21 height 21
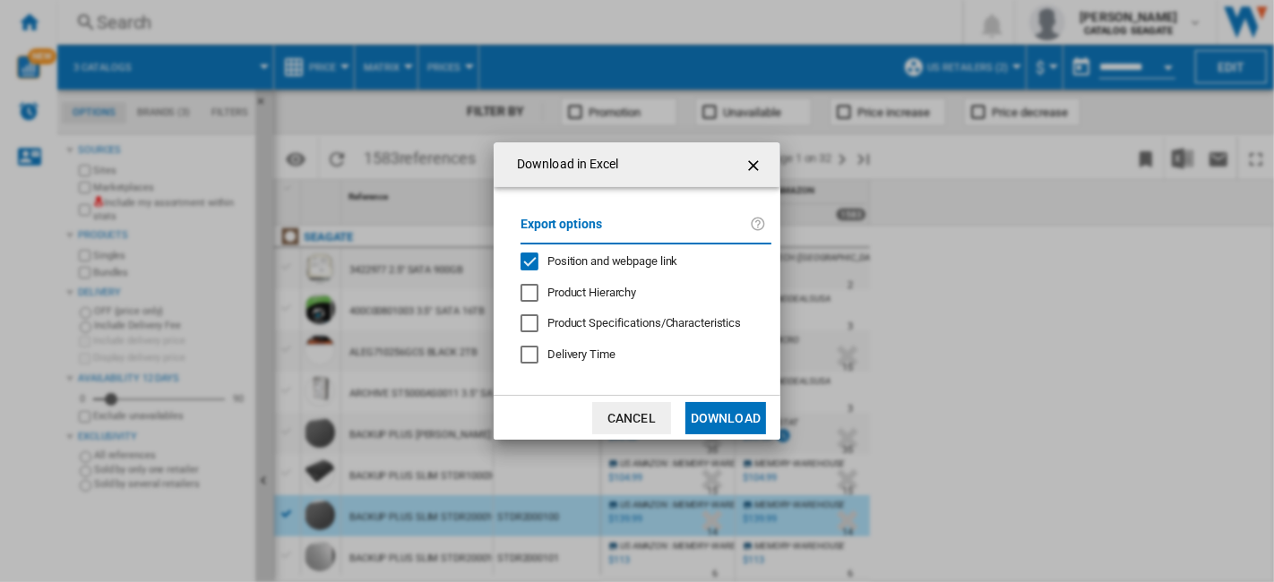
click at [575, 260] on span "Position and webpage link" at bounding box center [612, 260] width 131 height 13
click at [710, 407] on button "Download" at bounding box center [725, 418] width 81 height 32
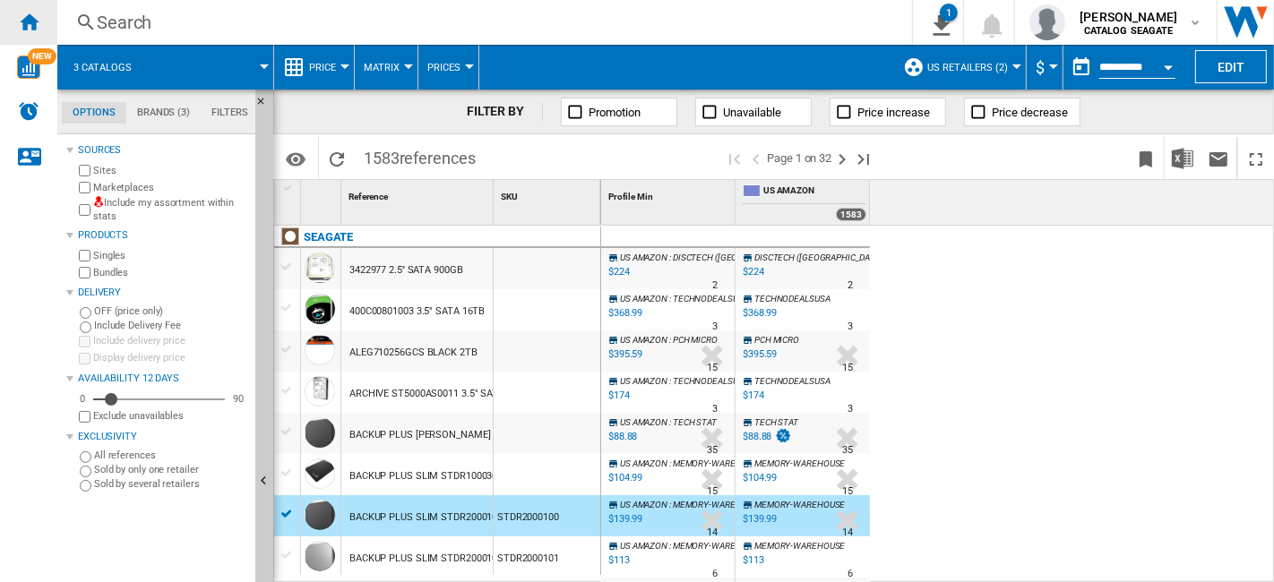
click at [38, 30] on ng-md-icon "Home" at bounding box center [28, 21] width 21 height 21
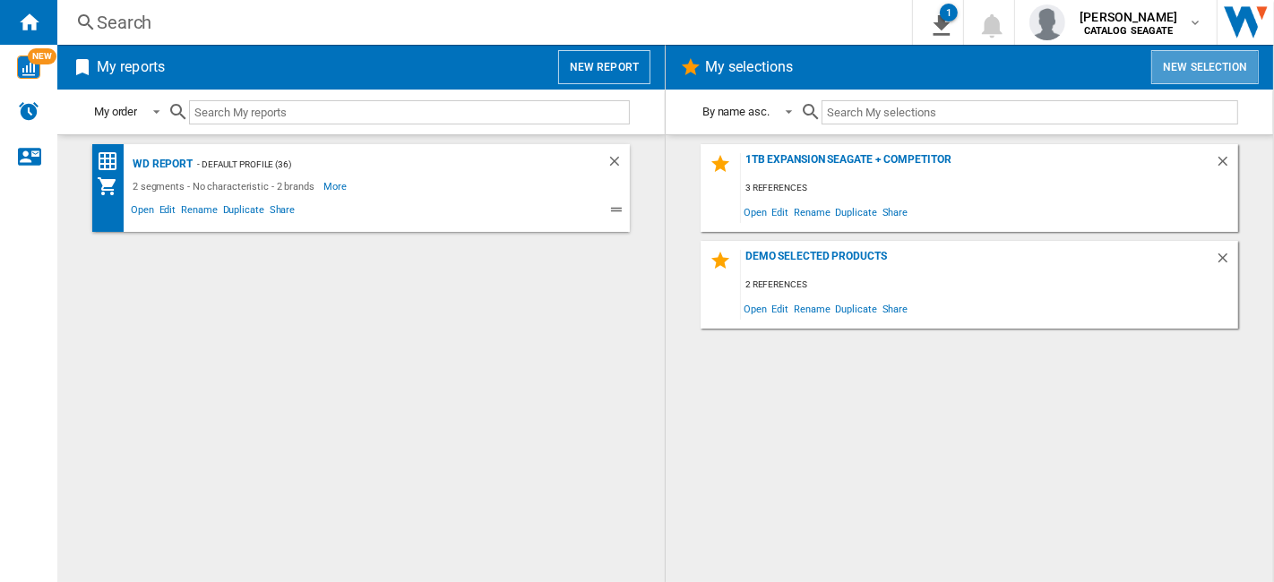
click at [1193, 67] on button "New selection" at bounding box center [1204, 67] width 107 height 34
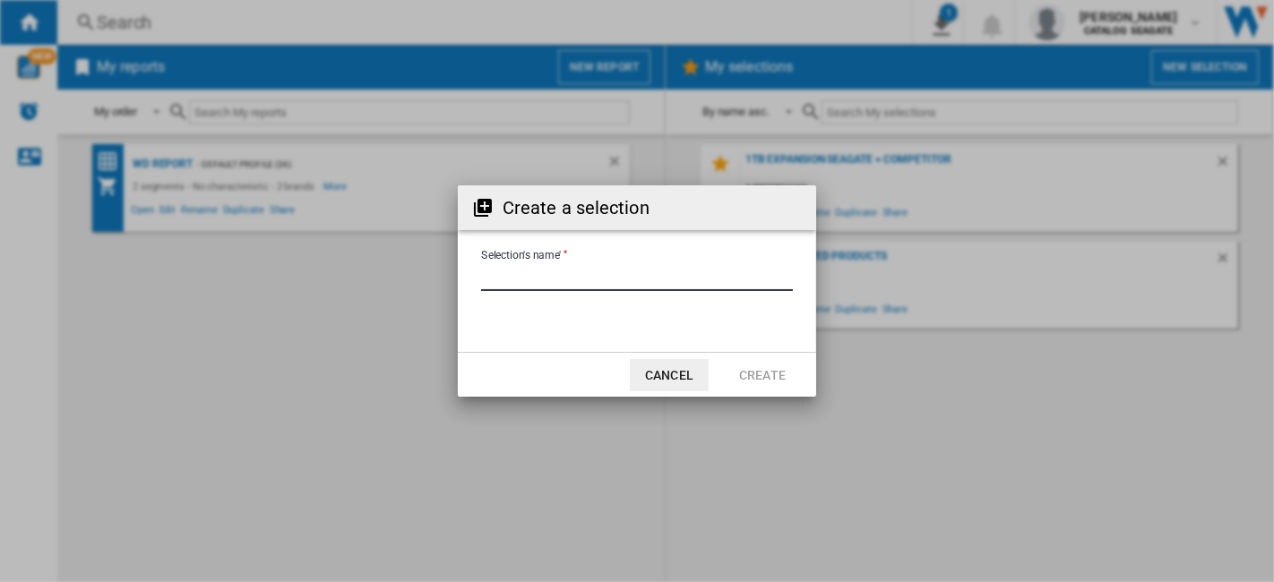
click at [624, 268] on input "Selection's name'" at bounding box center [637, 277] width 312 height 27
type input "*********"
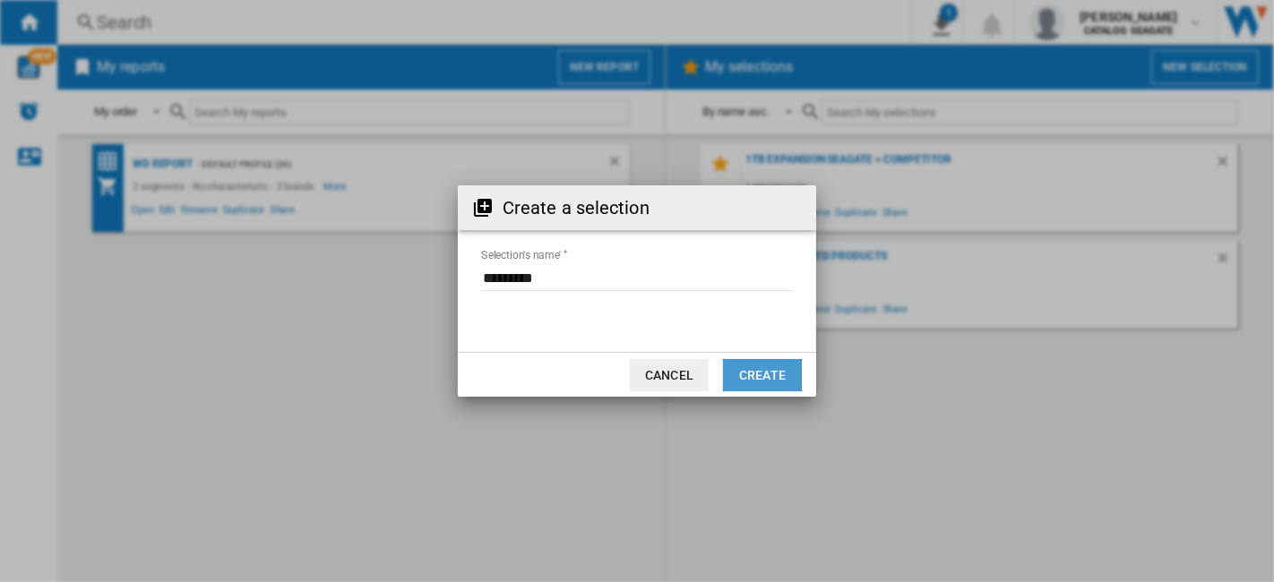
click at [771, 380] on button "Create" at bounding box center [762, 375] width 79 height 32
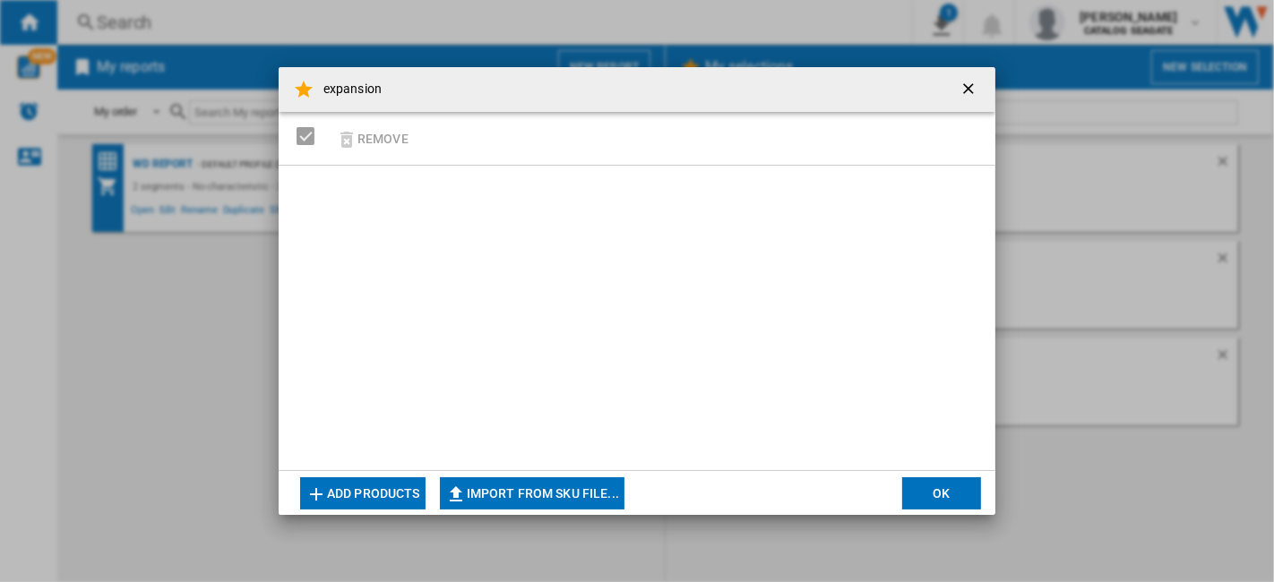
click at [391, 490] on button "Add products" at bounding box center [362, 493] width 125 height 32
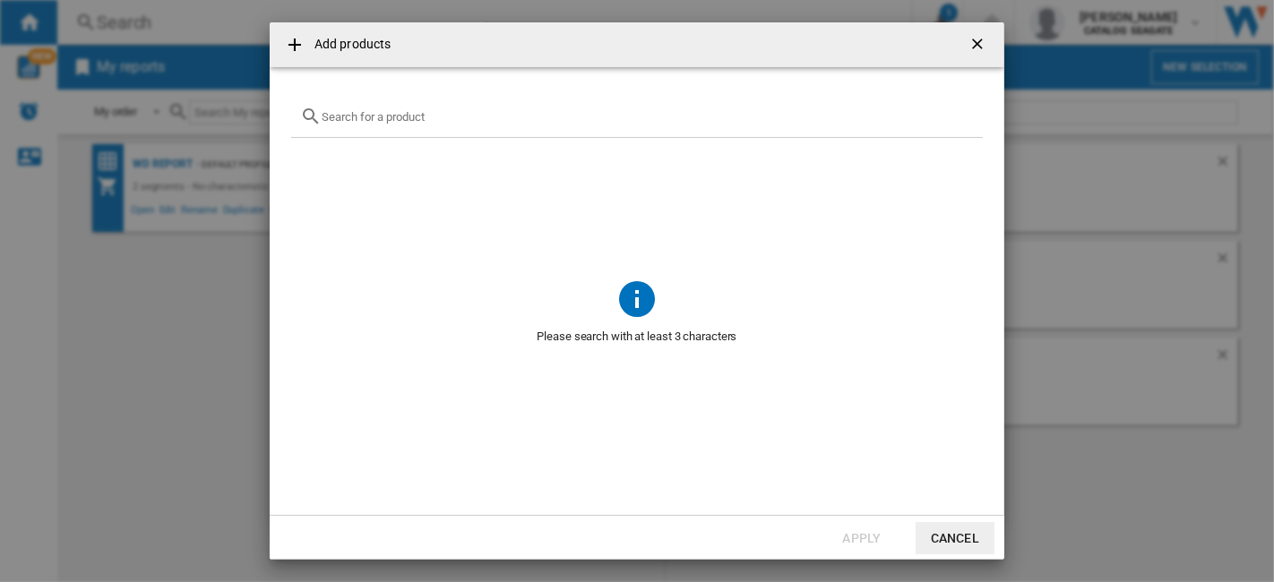
click at [541, 126] on div at bounding box center [636, 117] width 691 height 42
click at [541, 124] on div at bounding box center [636, 117] width 691 height 42
click at [568, 114] on input "text" at bounding box center [648, 116] width 652 height 13
paste input "STKM1000400"
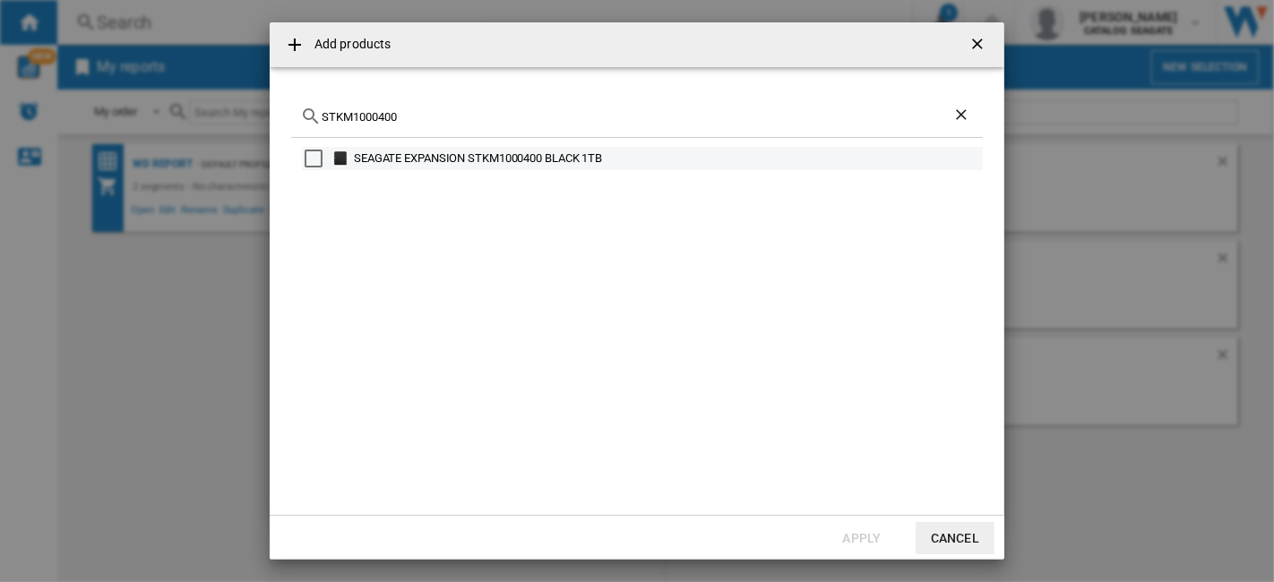
type input "STKM1000400"
click at [305, 159] on div "Select" at bounding box center [313, 159] width 18 height 18
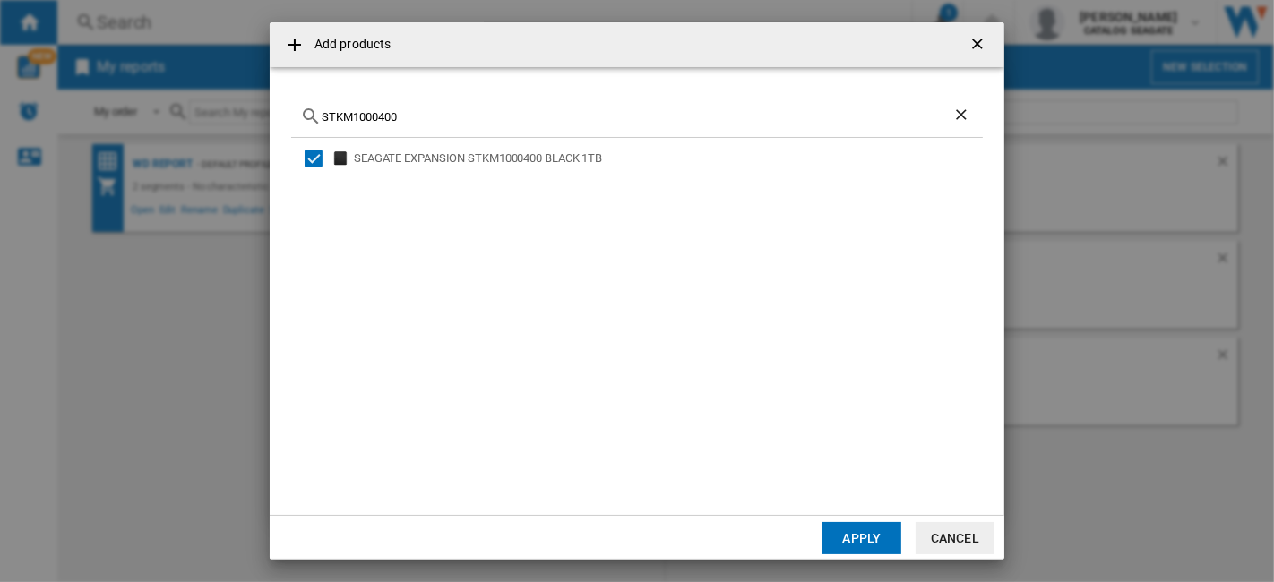
click at [867, 539] on button "Apply" at bounding box center [861, 538] width 79 height 32
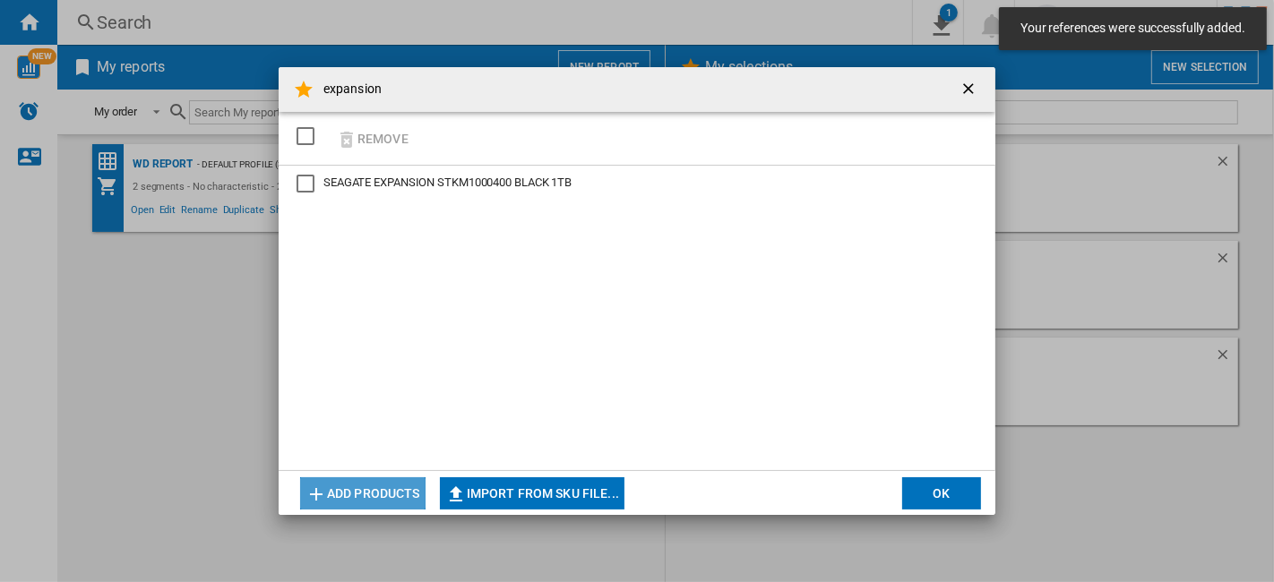
click at [409, 492] on button "Add products" at bounding box center [362, 493] width 125 height 32
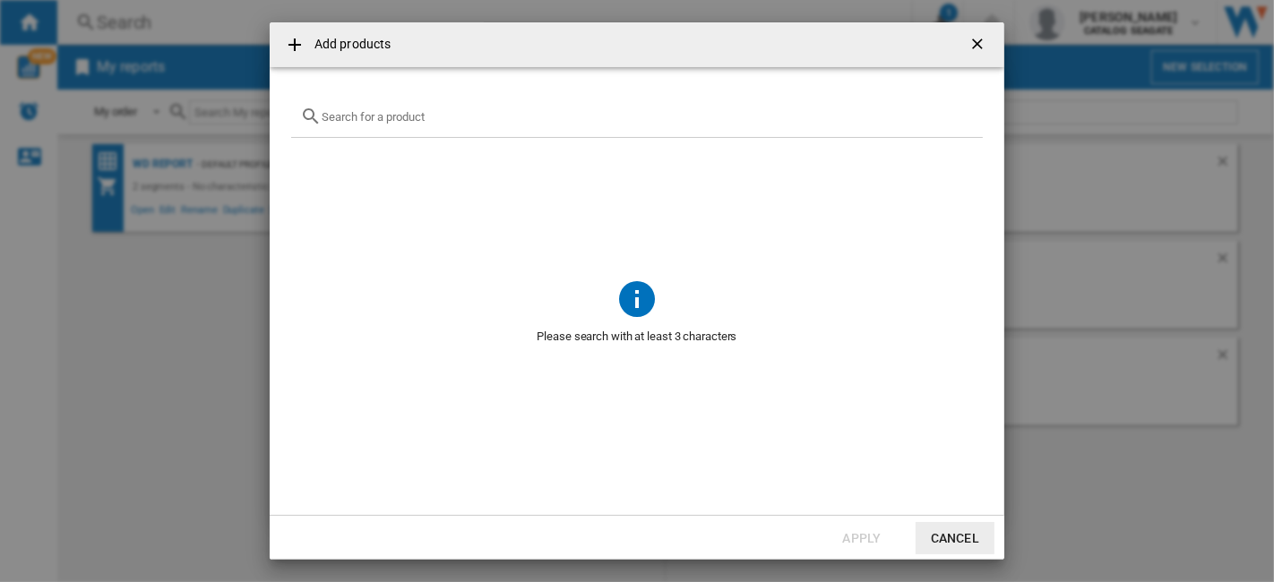
click at [759, 114] on input "Add products ..." at bounding box center [648, 116] width 652 height 13
paste input "WDBUZG0010BBK"
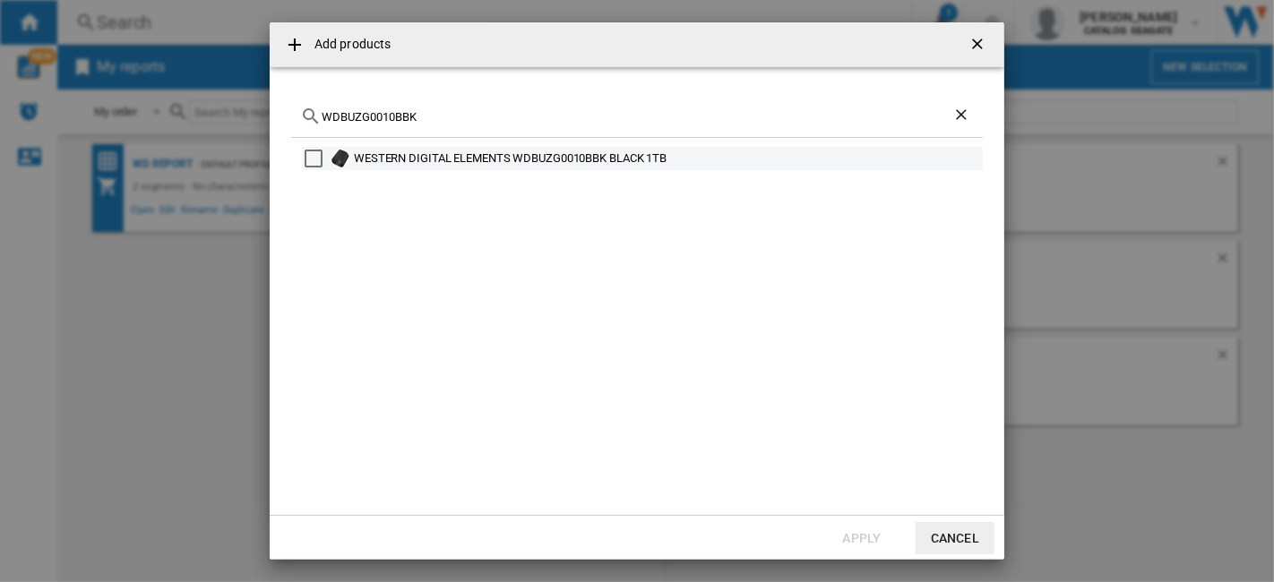
type input "WDBUZG0010BBK"
click at [302, 147] on div "WESTERN DIGITAL ELEMENTS WDBUZG0010BBK BLACK 1TB" at bounding box center [642, 158] width 681 height 23
click at [309, 158] on div "Select" at bounding box center [313, 159] width 18 height 18
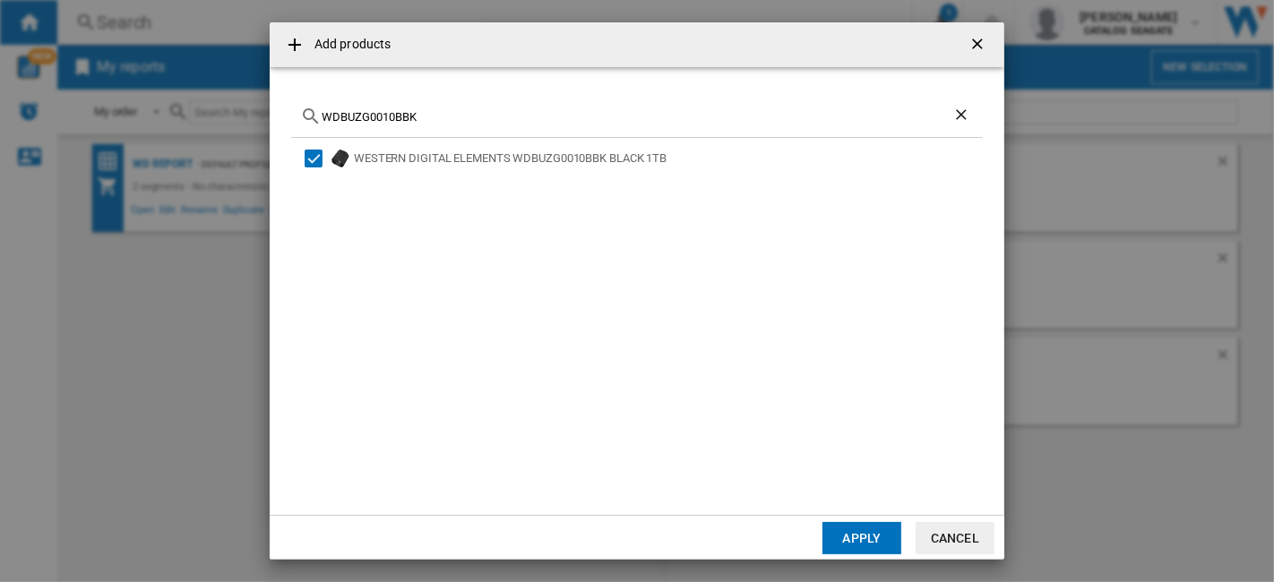
click at [863, 520] on md-dialog-actions "Apply Cancel" at bounding box center [637, 537] width 734 height 45
click at [865, 505] on md-dialog-content "WDBUZG0010BBK WESTERN DIGITAL ELEMENTS WDBUZG0010BBK BLACK 1TB" at bounding box center [637, 291] width 734 height 448
click at [874, 537] on button "Apply" at bounding box center [861, 538] width 79 height 32
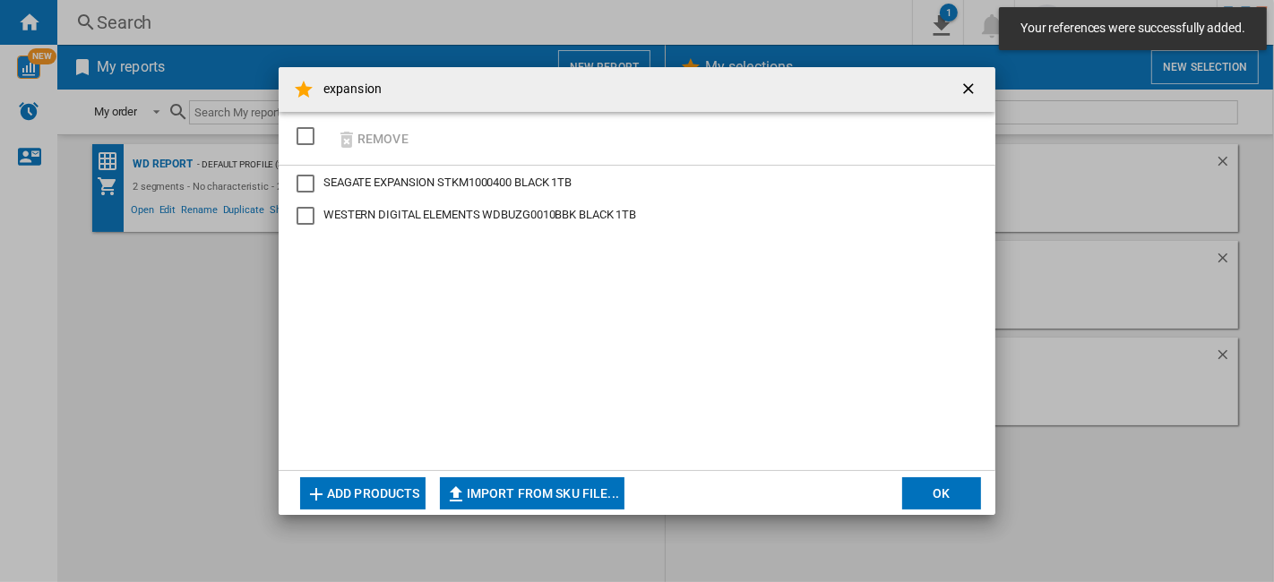
click at [974, 97] on ng-md-icon "getI18NText('BUTTONS.CLOSE_DIALOG')" at bounding box center [969, 90] width 21 height 21
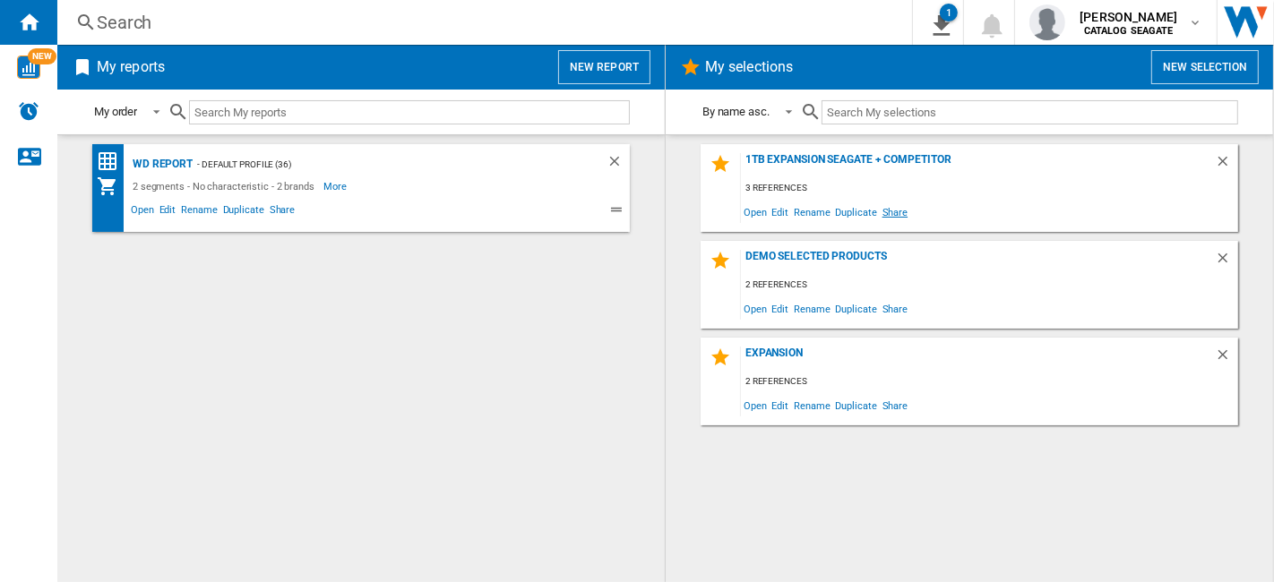
click at [889, 218] on span "Share" at bounding box center [894, 212] width 31 height 24
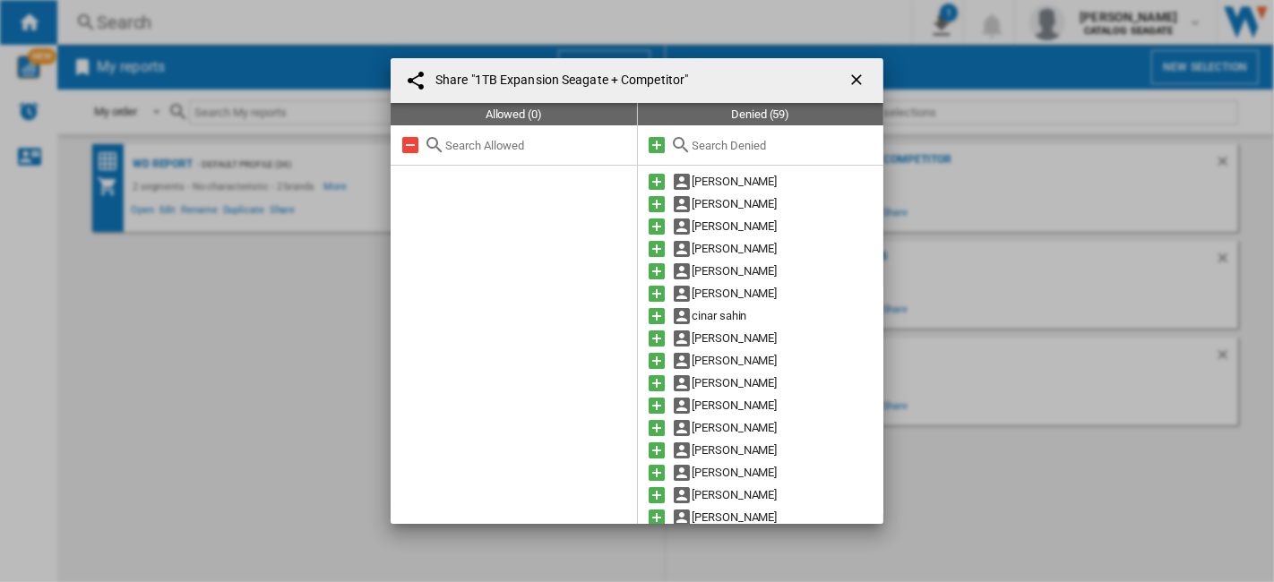
click at [857, 86] on ng-md-icon "getI18NText('BUTTONS.CLOSE_DIALOG')" at bounding box center [857, 81] width 21 height 21
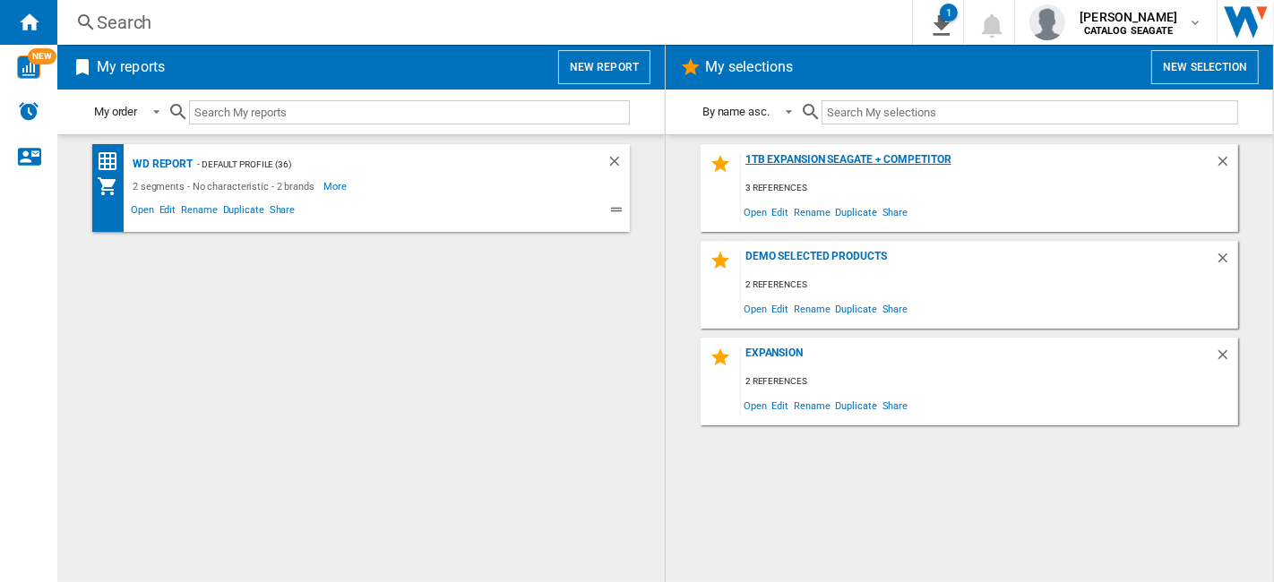
click at [954, 159] on div "1TB Expansion Seagate + Competitor" at bounding box center [978, 165] width 474 height 24
